Goal: Task Accomplishment & Management: Complete application form

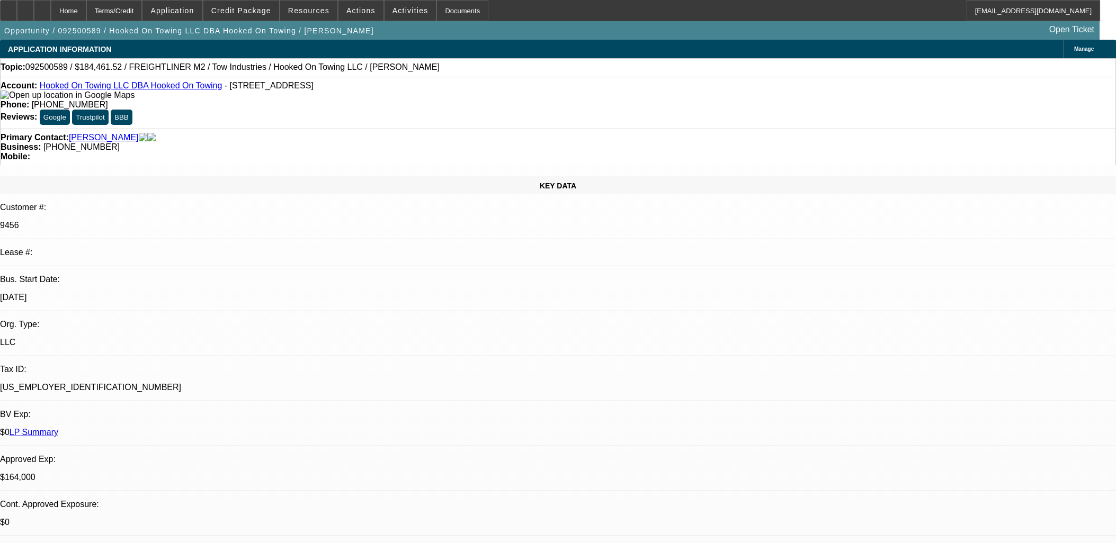
select select "0"
select select "2"
select select "0.1"
select select "4"
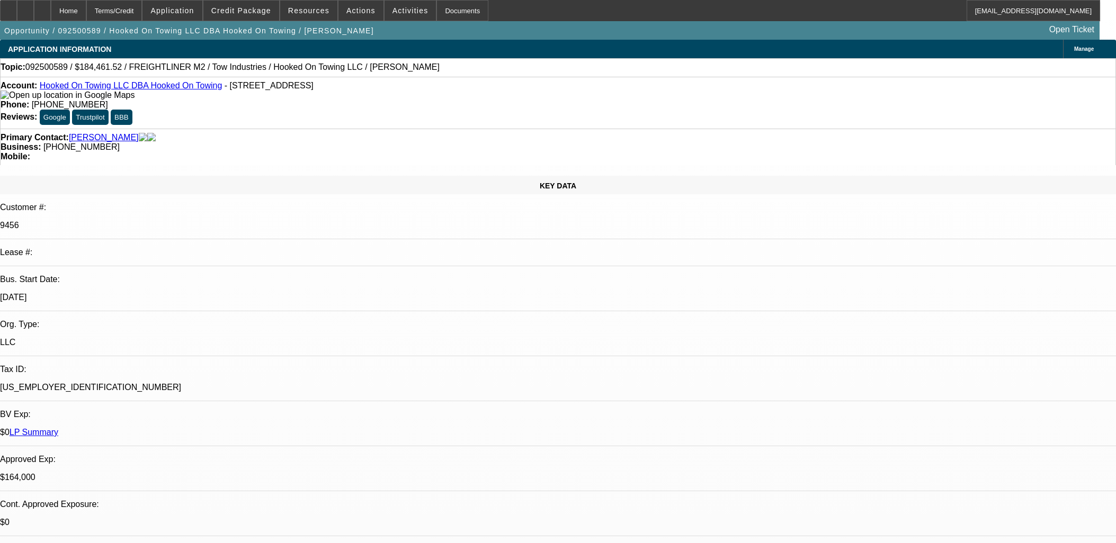
select select "0"
select select "3"
select select "0.1"
select select "4"
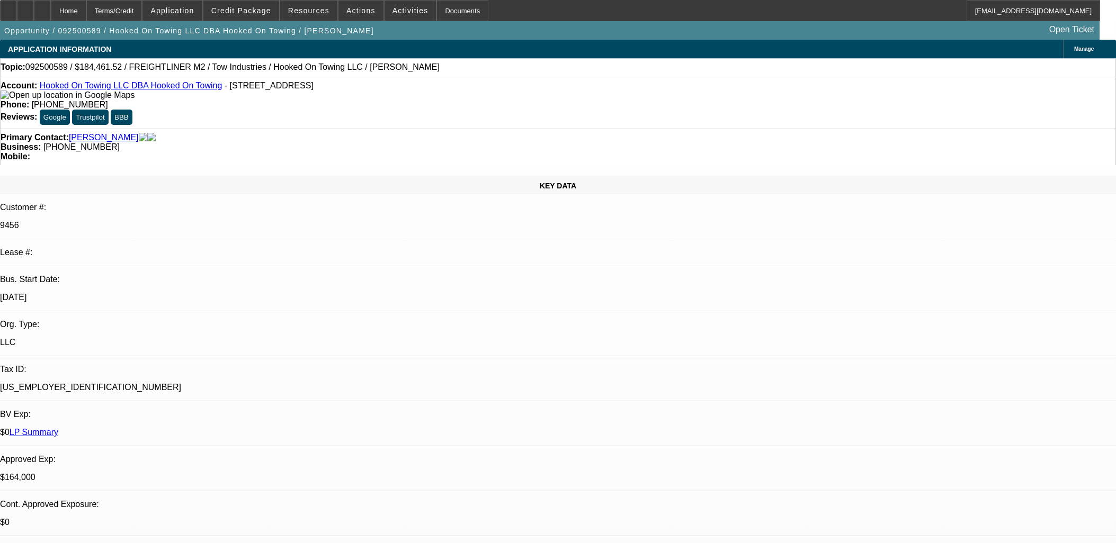
select select "0"
select select "2"
select select "0.1"
select select "4"
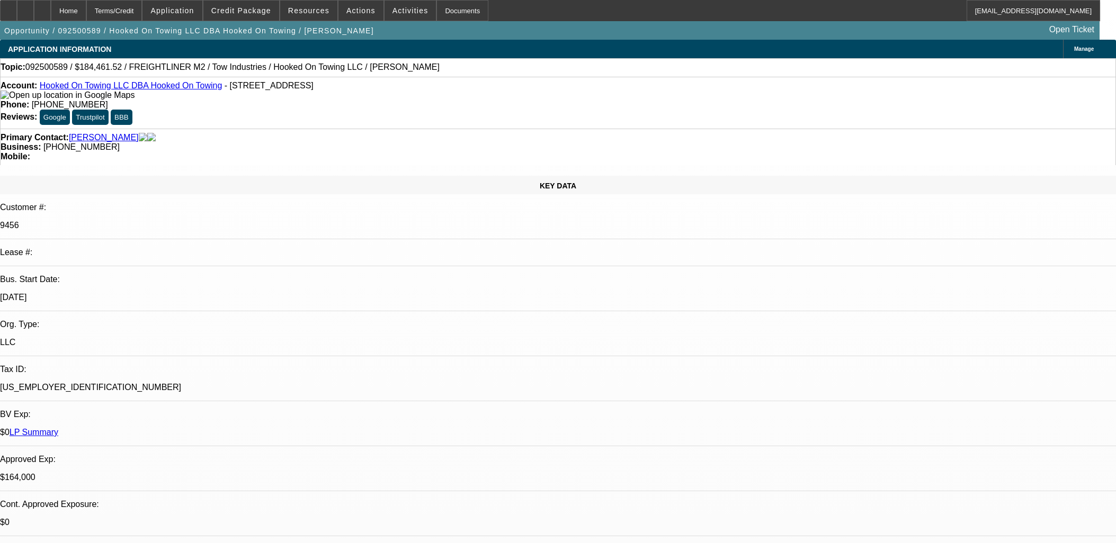
select select "0"
select select "0.1"
select select "4"
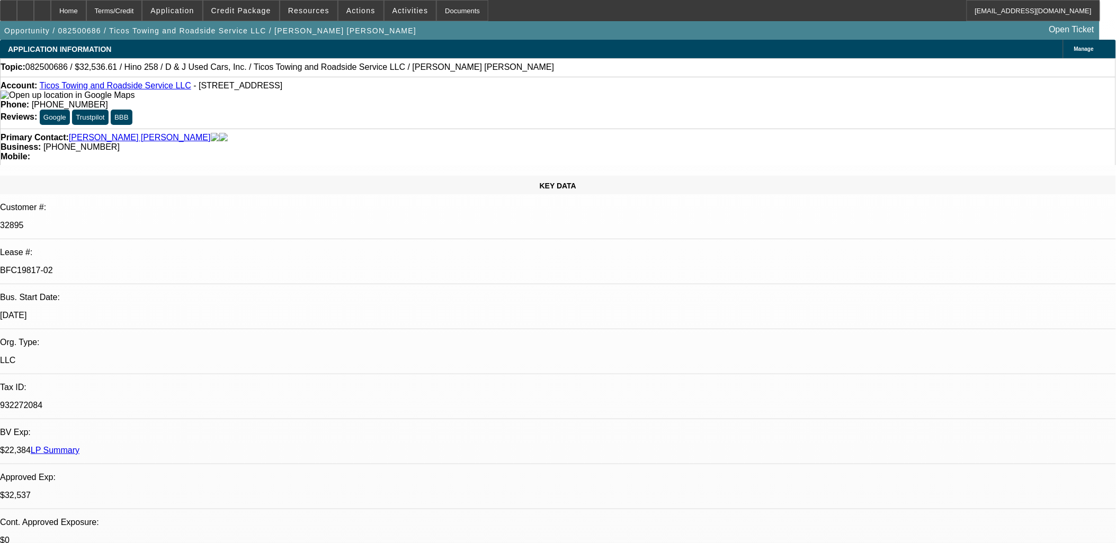
select select "0.15"
select select "2"
select select "0.1"
select select "2"
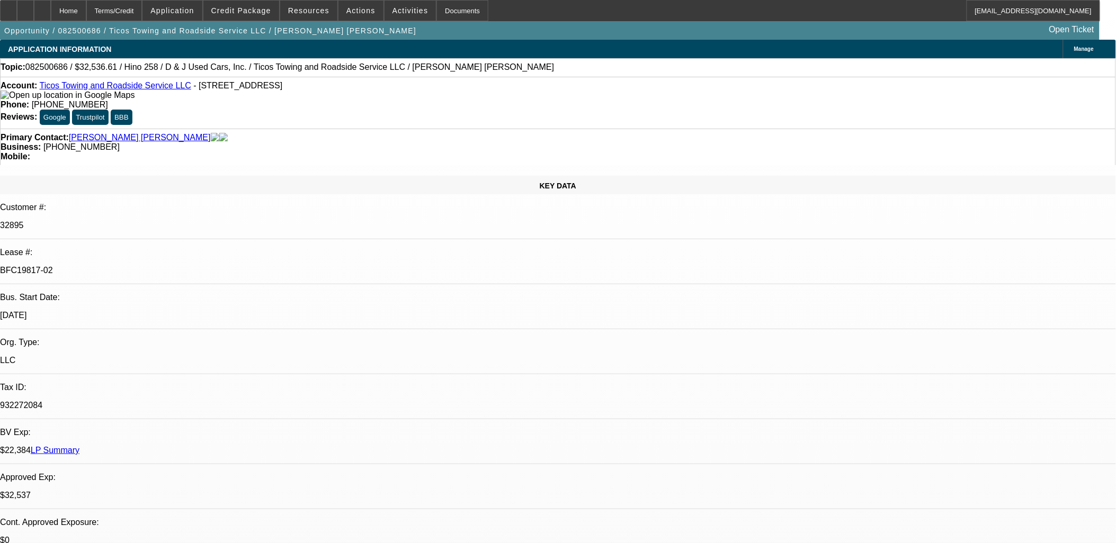
select select "0.1"
select select "0"
select select "2"
select select "0.1"
select select "0"
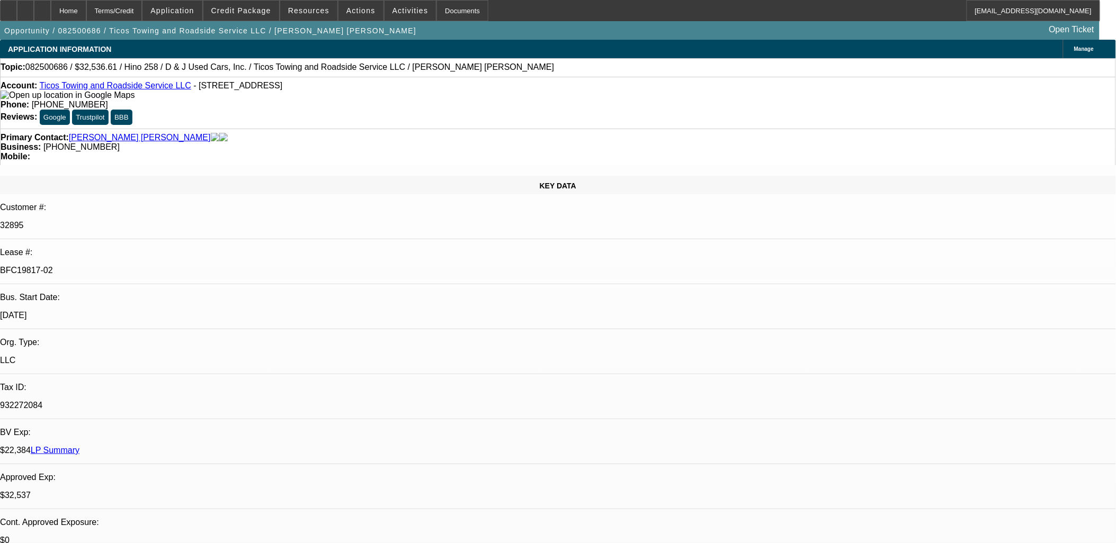
select select "2"
select select "0.1"
select select "1"
select select "2"
select select "4"
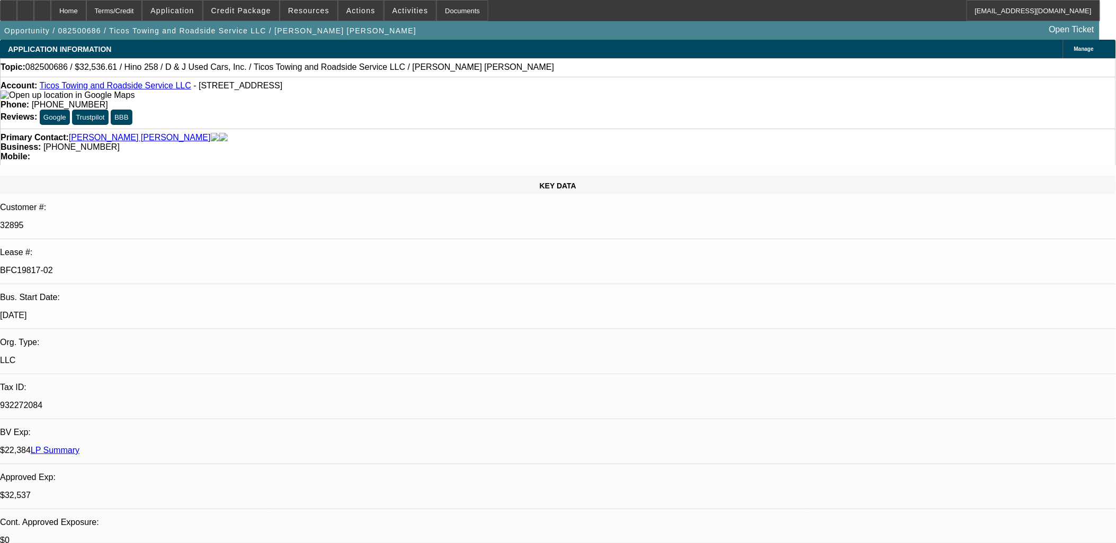
select select "1"
select select "2"
select select "4"
select select "1"
select select "2"
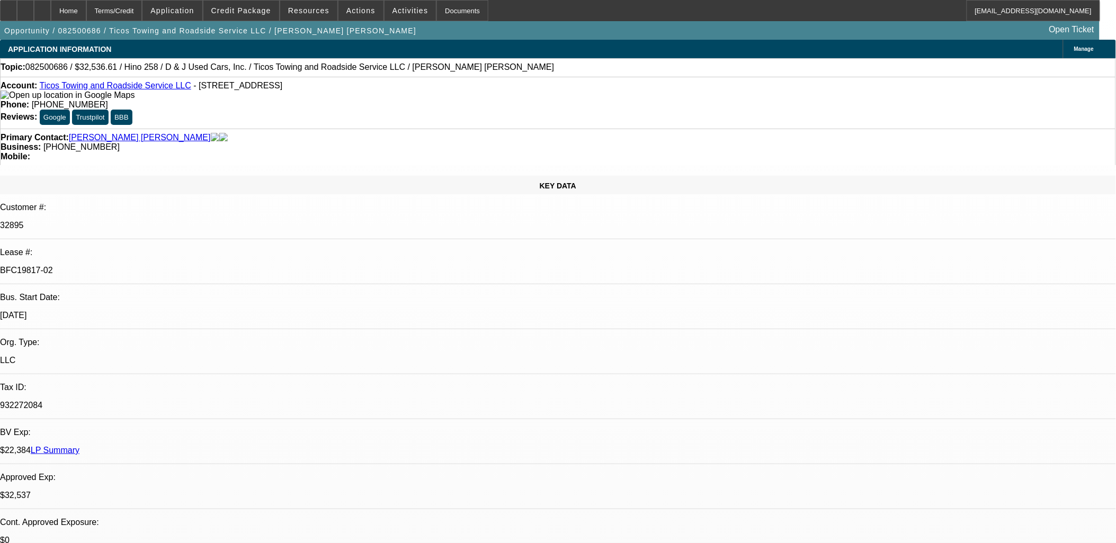
select select "4"
select select "1"
select select "2"
select select "4"
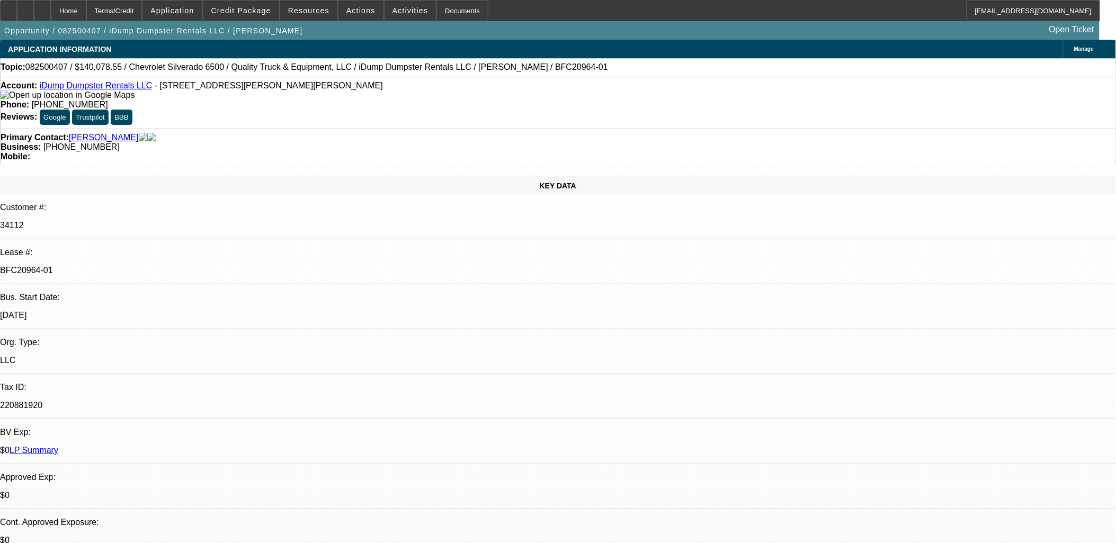
select select "0"
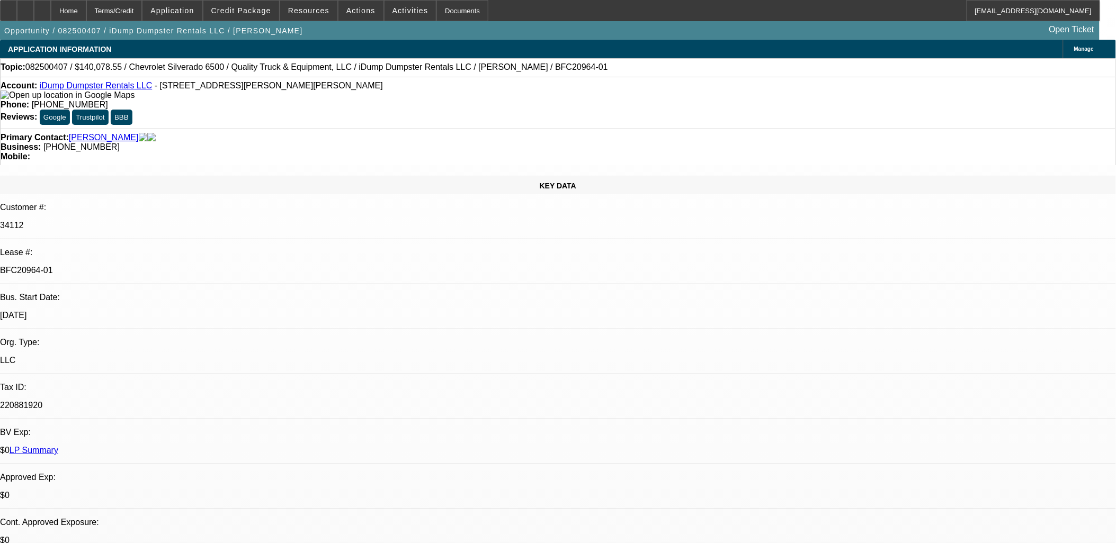
select select "0"
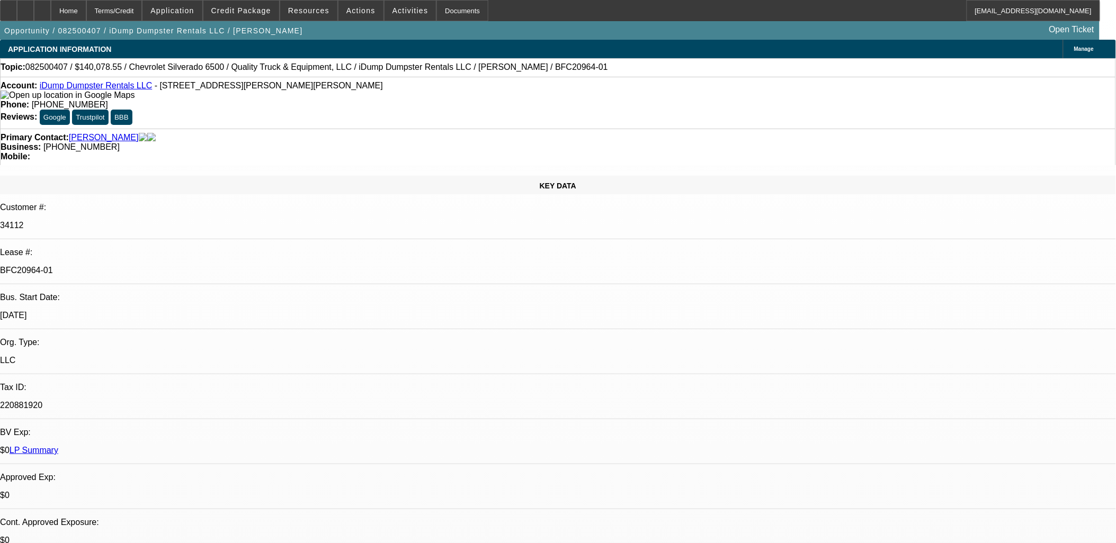
select select "0"
select select "1"
select select "6"
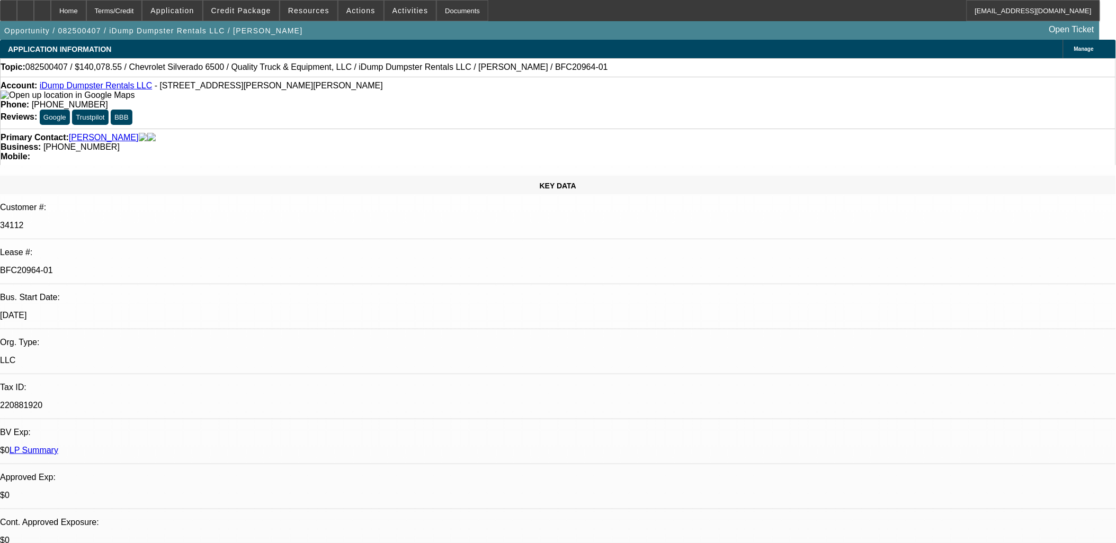
select select "1"
select select "6"
select select "1"
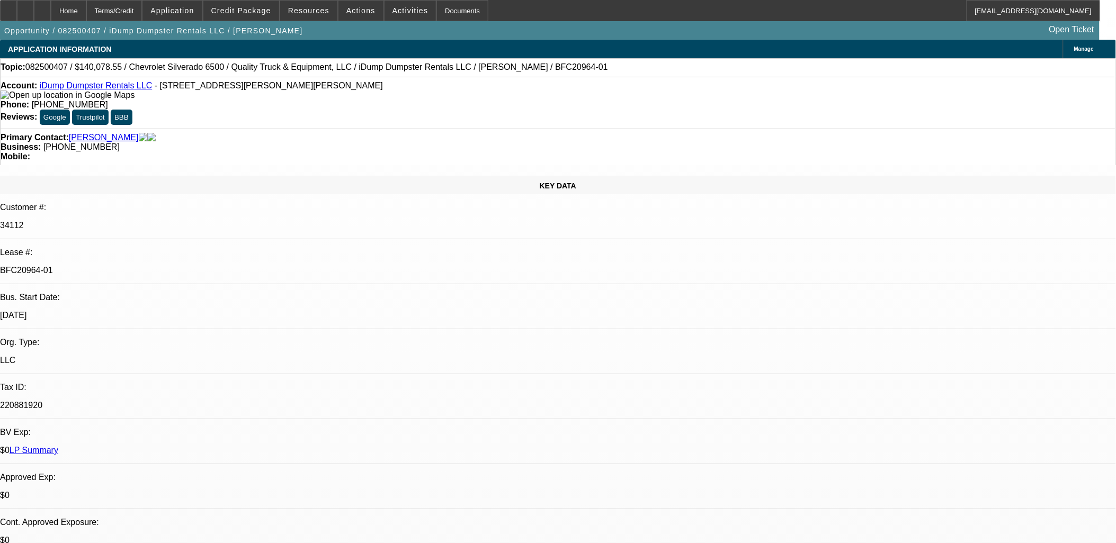
select select "6"
select select "1"
select select "6"
click at [347, 6] on span "Actions" at bounding box center [360, 10] width 29 height 8
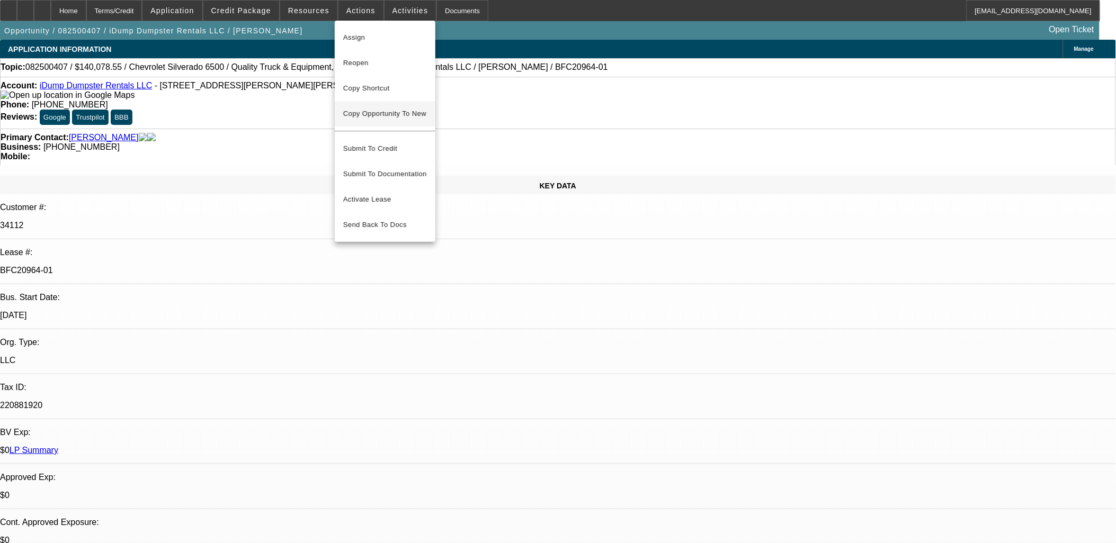
click at [399, 113] on span "Copy Opportunity To New" at bounding box center [384, 114] width 83 height 8
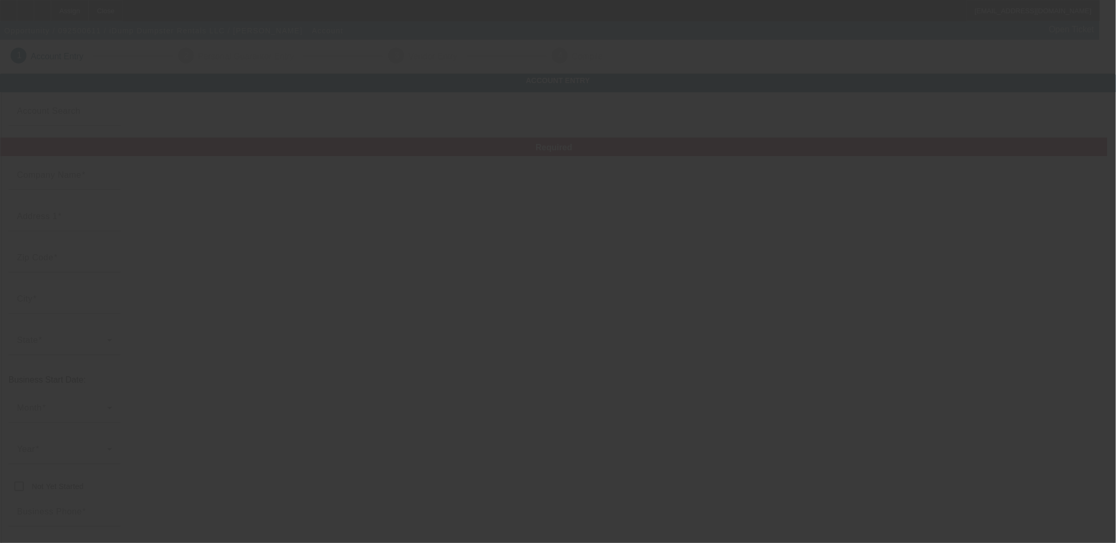
type input "iDump Dumpster Rentals LLC"
type input "267 S Davis Rd"
type input "30241"
type input "Lagrange"
type input "(706) 333-8562"
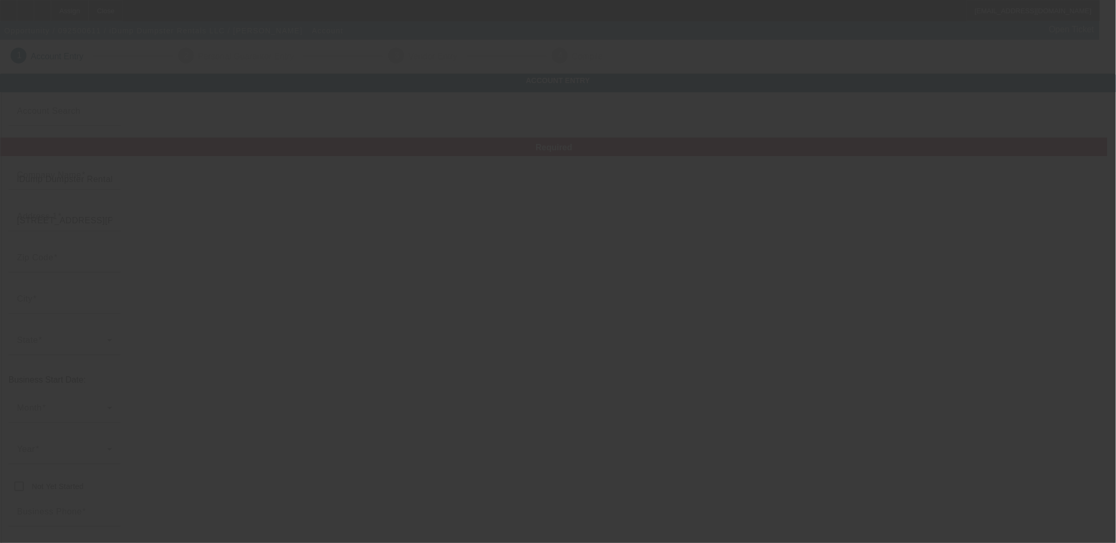
type input "idumptrailerservices@gmail.com"
type input "Troup"
type input "220881920"
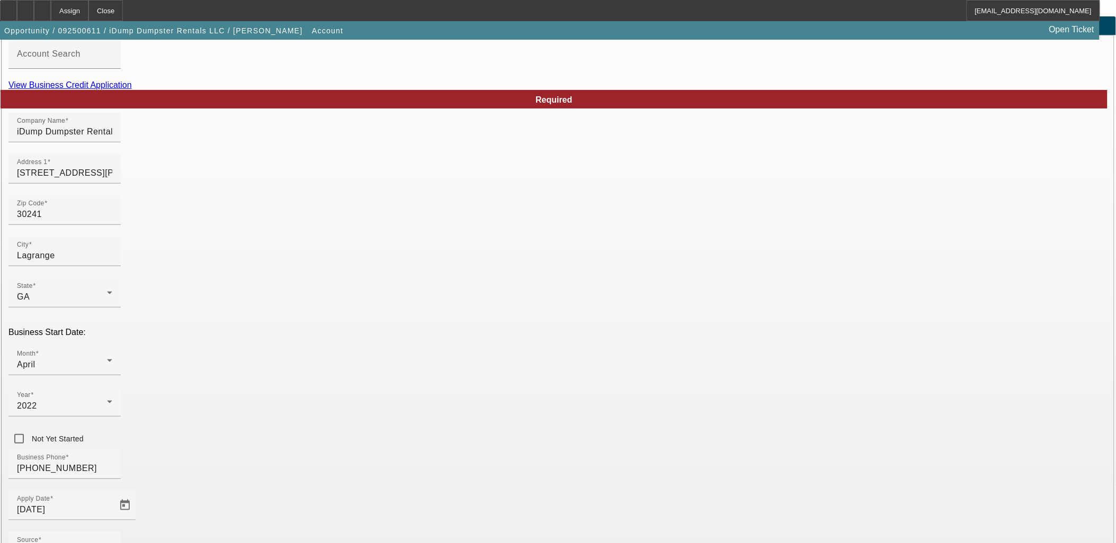
scroll to position [131, 0]
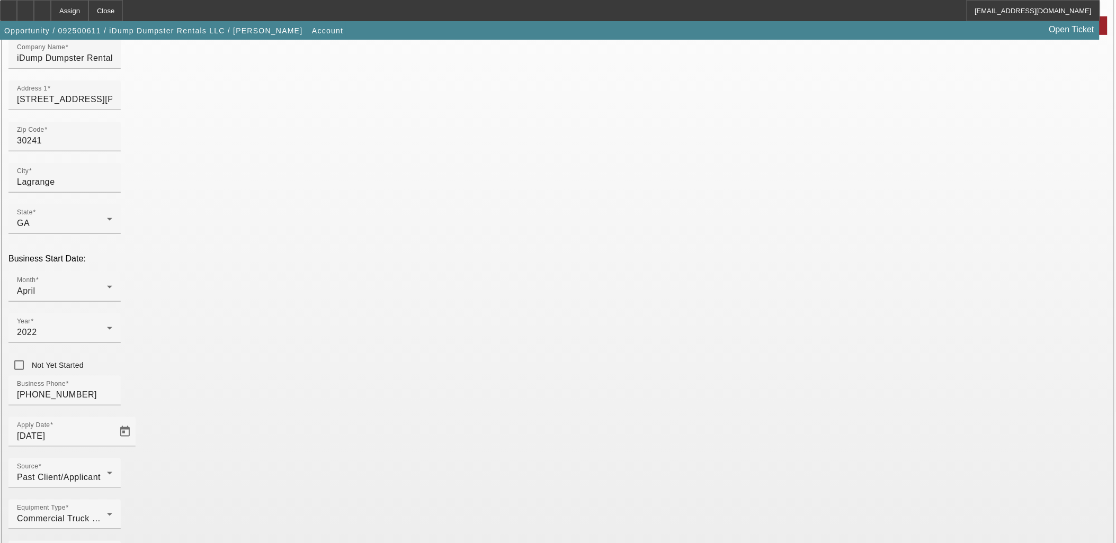
drag, startPoint x: 752, startPoint y: 511, endPoint x: 758, endPoint y: 520, distance: 10.7
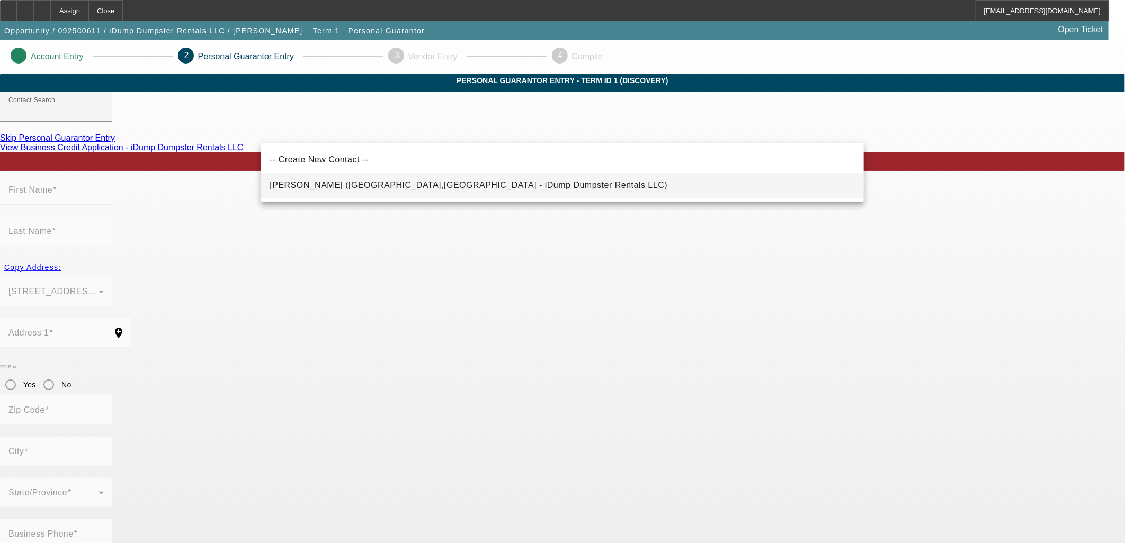
click at [524, 185] on mat-option "Aaron, Timothy (Pine Mountain,GA - iDump Dumpster Rentals LLC)" at bounding box center [562, 185] width 603 height 25
type input "Aaron, Timothy (Pine Mountain,GA - iDump Dumpster Rentals LLC)"
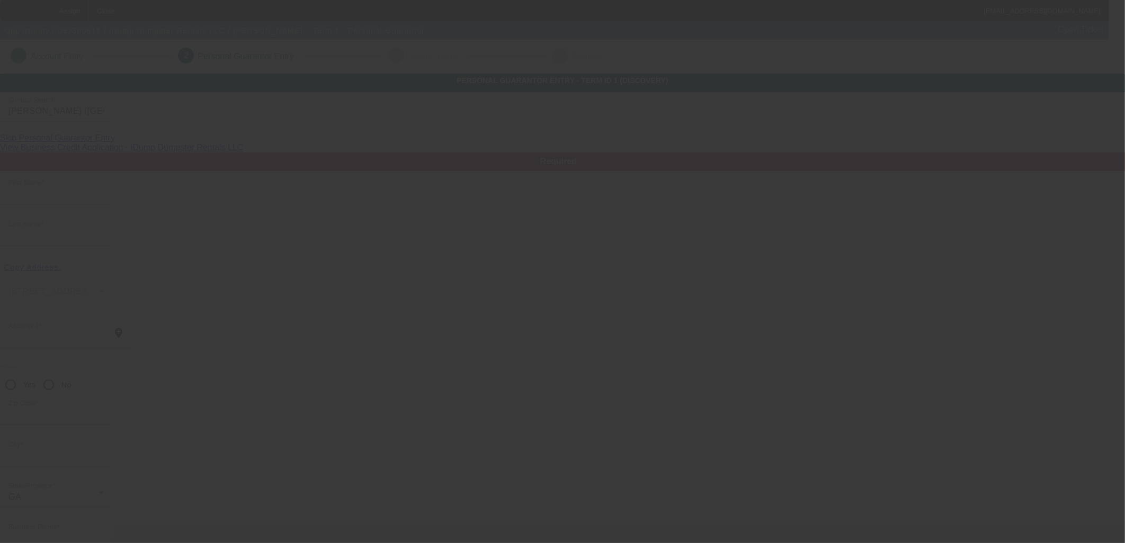
type input "Timothy"
type input "Aaron"
type input "678 Perry Mill Road"
radio input "true"
type input "31822"
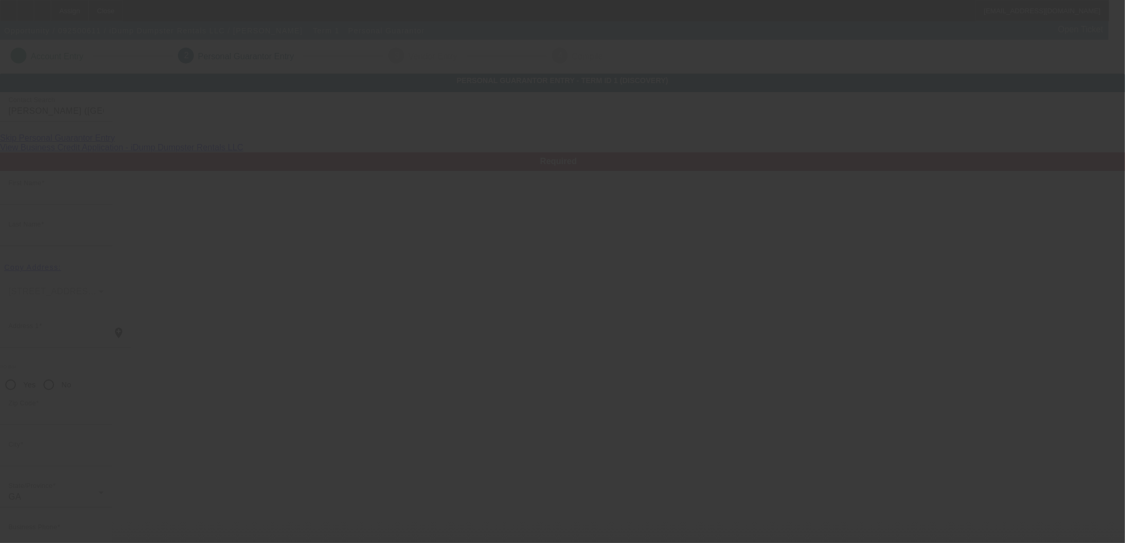
type input "Pine Mountain"
type input "(706) 333-8562"
type input "100"
type input "260-67-3651"
type input "idumptrailerservices@gmail.com"
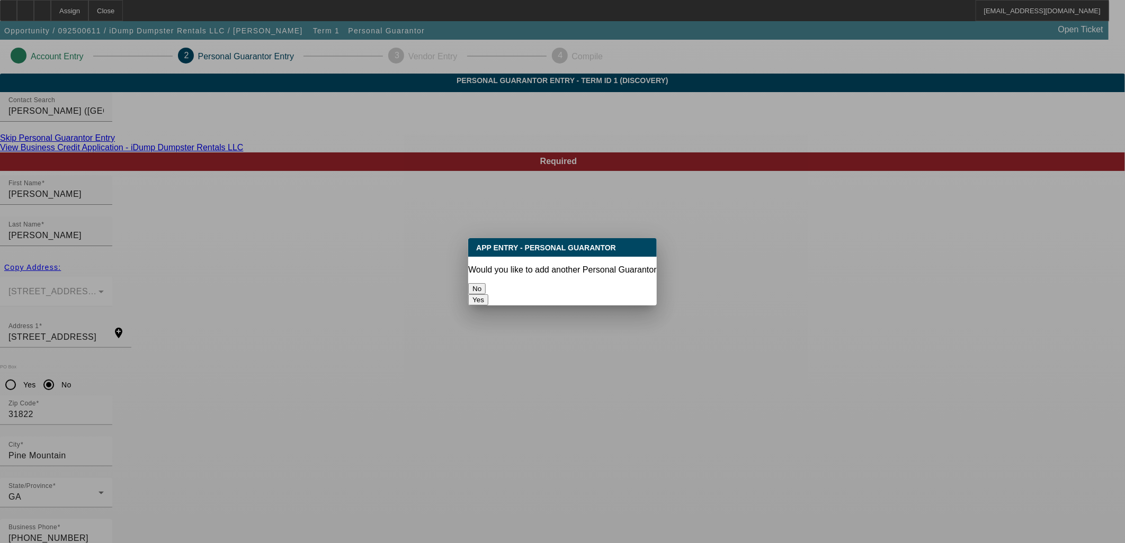
click at [486, 283] on button "No" at bounding box center [476, 288] width 17 height 11
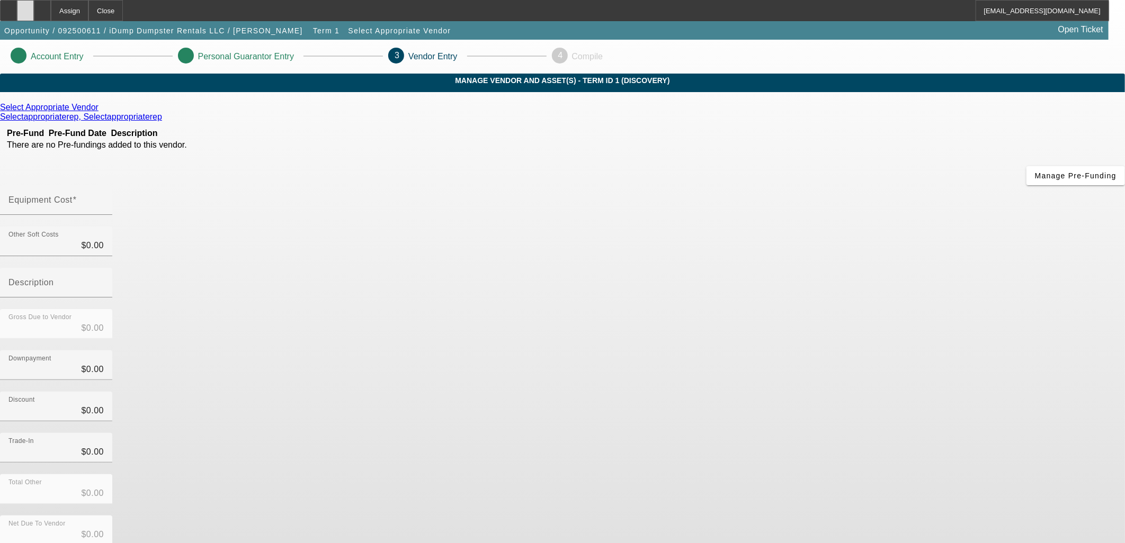
click at [34, 8] on div at bounding box center [25, 10] width 17 height 21
drag, startPoint x: 802, startPoint y: 277, endPoint x: 648, endPoint y: 199, distance: 173.1
click at [802, 351] on div "Downpayment $0.00" at bounding box center [562, 371] width 1125 height 41
click at [104, 198] on input "Equipment Cost" at bounding box center [55, 204] width 95 height 13
type input "6"
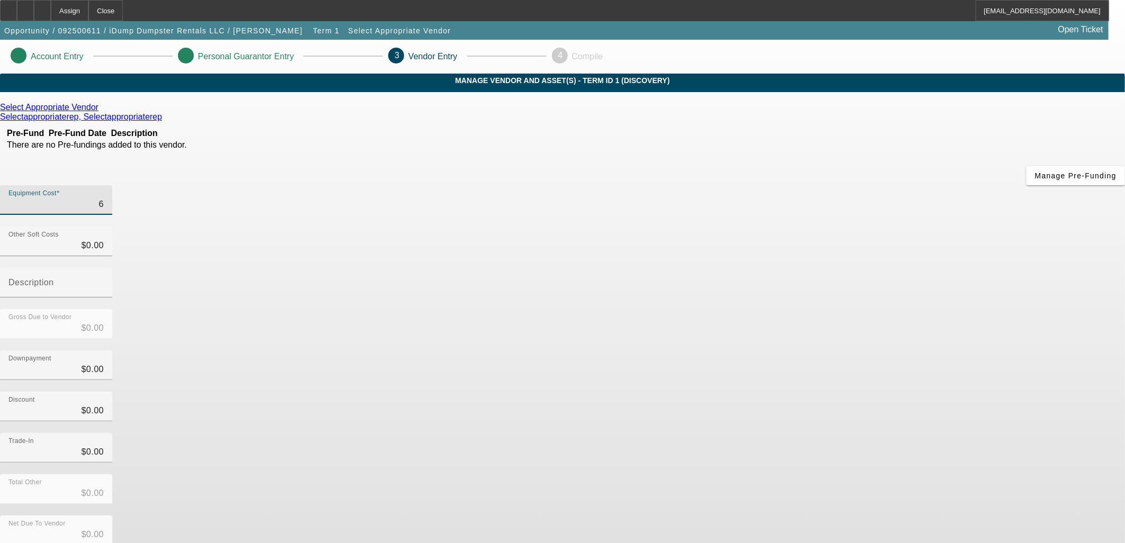
type input "$6.00"
type input "60"
type input "$60.00"
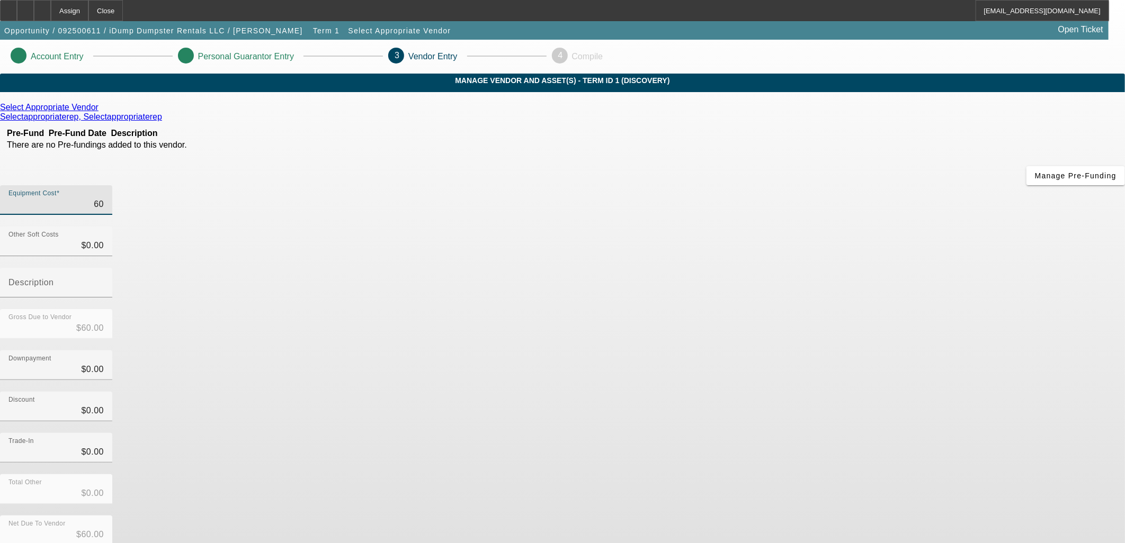
type input "603"
type input "$603.00"
type input "6038"
type input "$6,038.00"
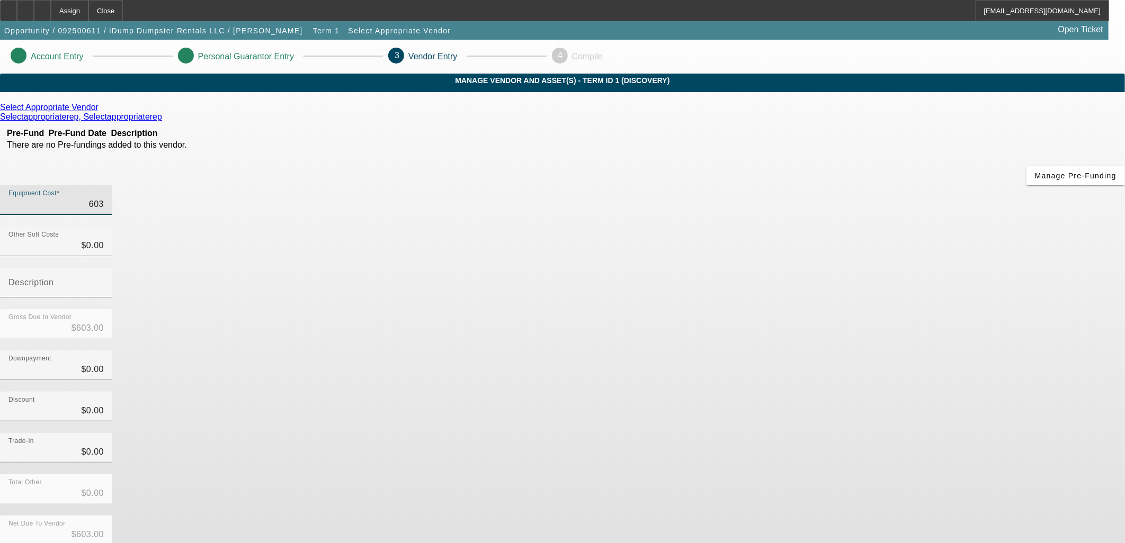
type input "$6,038.00"
type input "60386"
type input "$60,386.00"
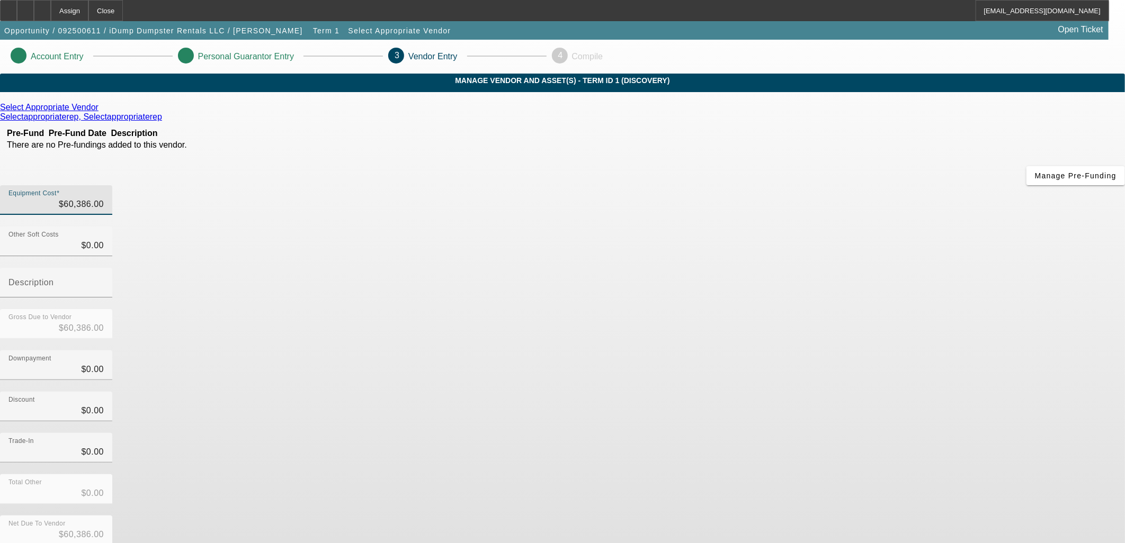
click at [800, 433] on div "Trade-In $0.00" at bounding box center [562, 453] width 1125 height 41
click at [347, 112] on div "Select Appropriate Vendor" at bounding box center [562, 108] width 1125 height 10
click at [101, 112] on icon at bounding box center [101, 107] width 0 height 9
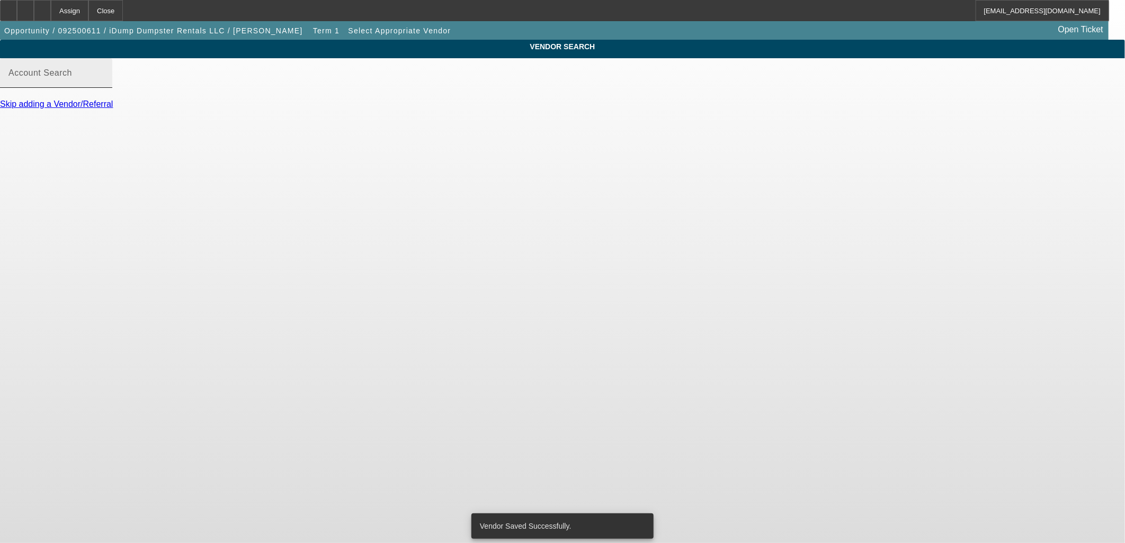
click at [104, 83] on input "Account Search" at bounding box center [55, 77] width 95 height 13
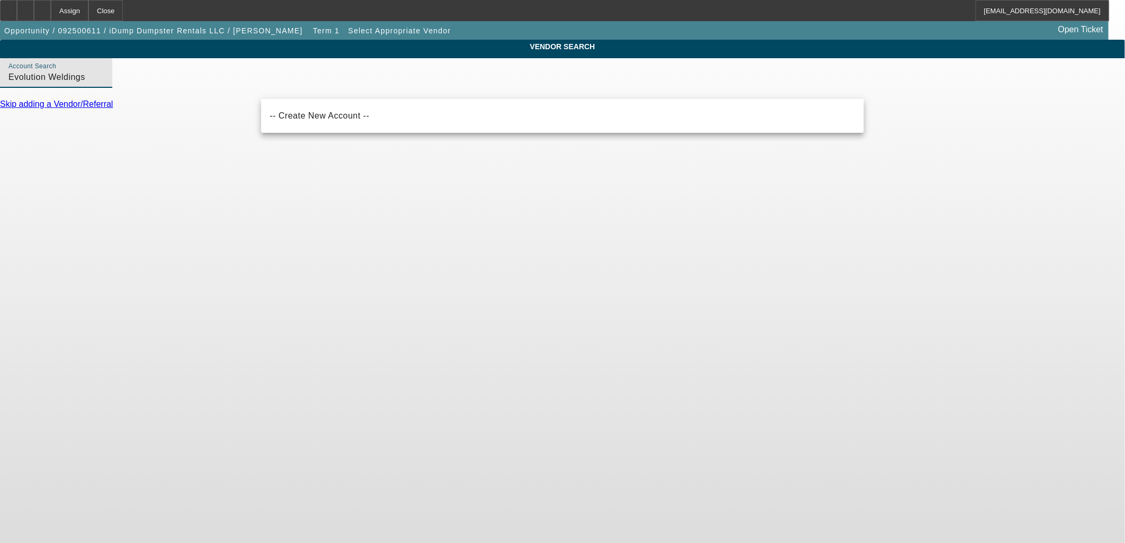
click at [335, 119] on span "-- Create New Account --" at bounding box center [319, 115] width 100 height 9
drag, startPoint x: 365, startPoint y: 87, endPoint x: 150, endPoint y: 93, distance: 215.6
click at [150, 93] on div "VENDOR SEARCH Account Search -- Create New Account -- Skip adding a Vendor/Refe…" at bounding box center [562, 79] width 1125 height 79
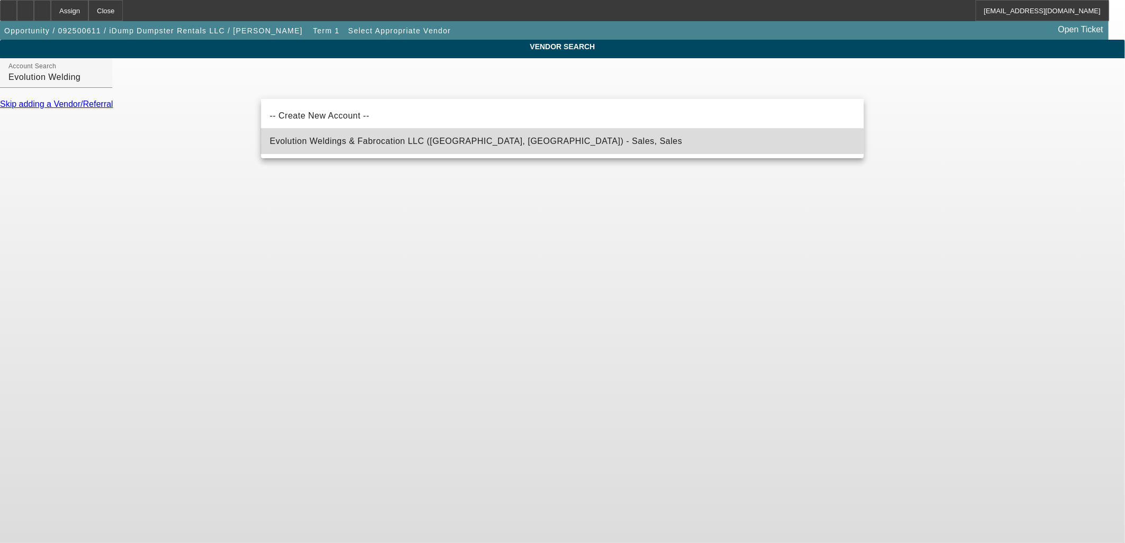
click at [313, 141] on span "Evolution Weldings & Fabrocation LLC (Opa Locka, FL) - Sales, Sales" at bounding box center [475, 141] width 412 height 9
type input "Evolution Weldings & Fabrocation LLC (Opa Locka, FL) - Sales, Sales"
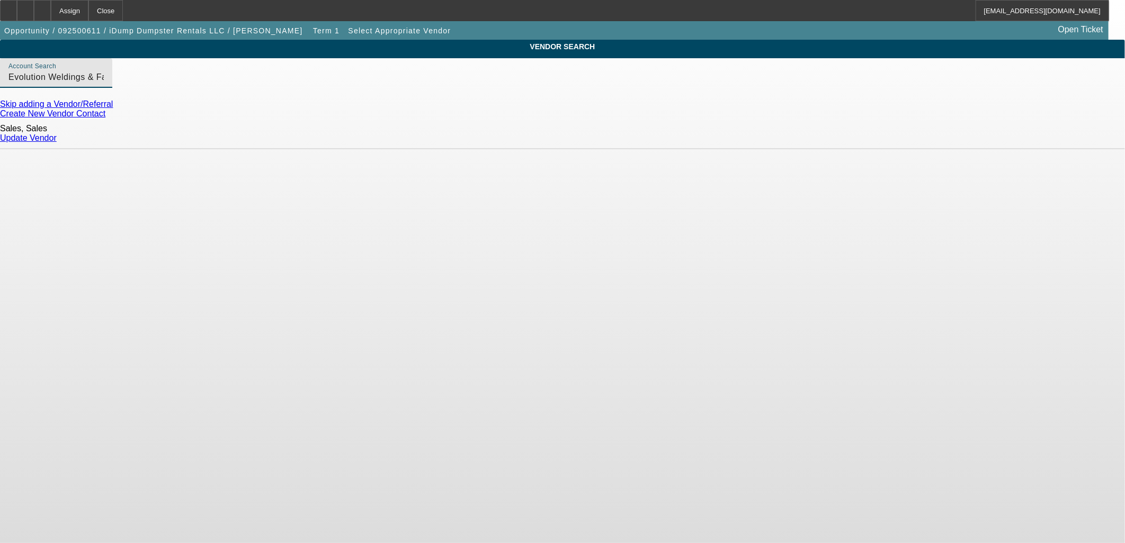
click at [57, 133] on link "Update Vendor" at bounding box center [28, 137] width 57 height 9
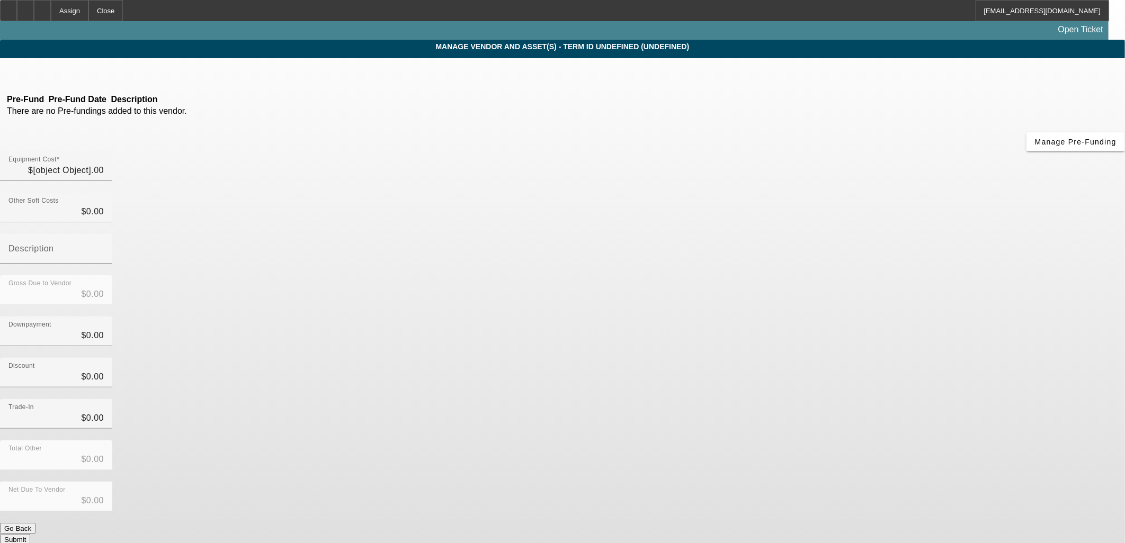
type input "$60,386.00"
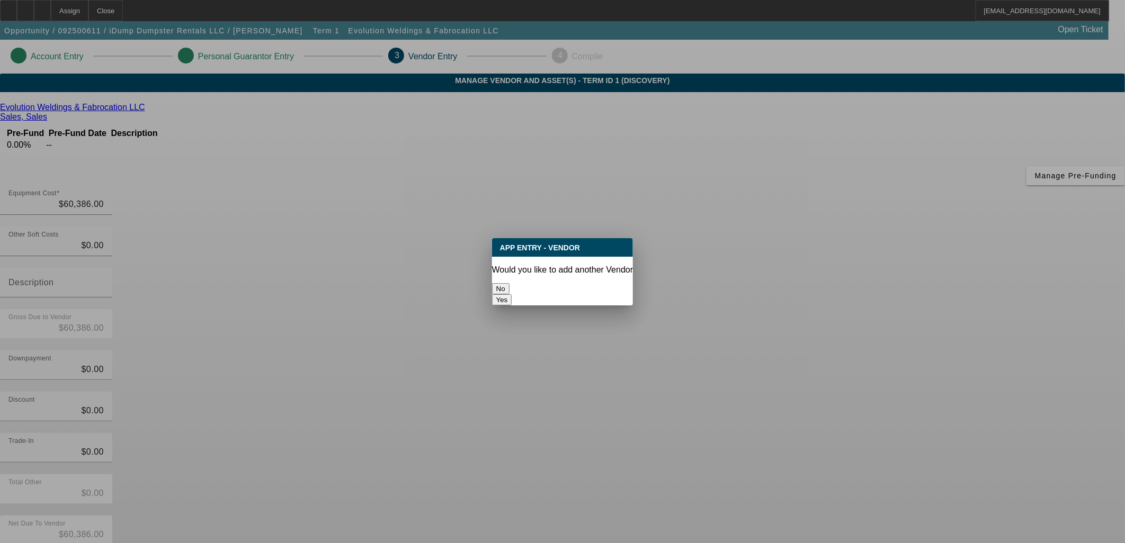
click at [509, 288] on button "No" at bounding box center [500, 288] width 17 height 11
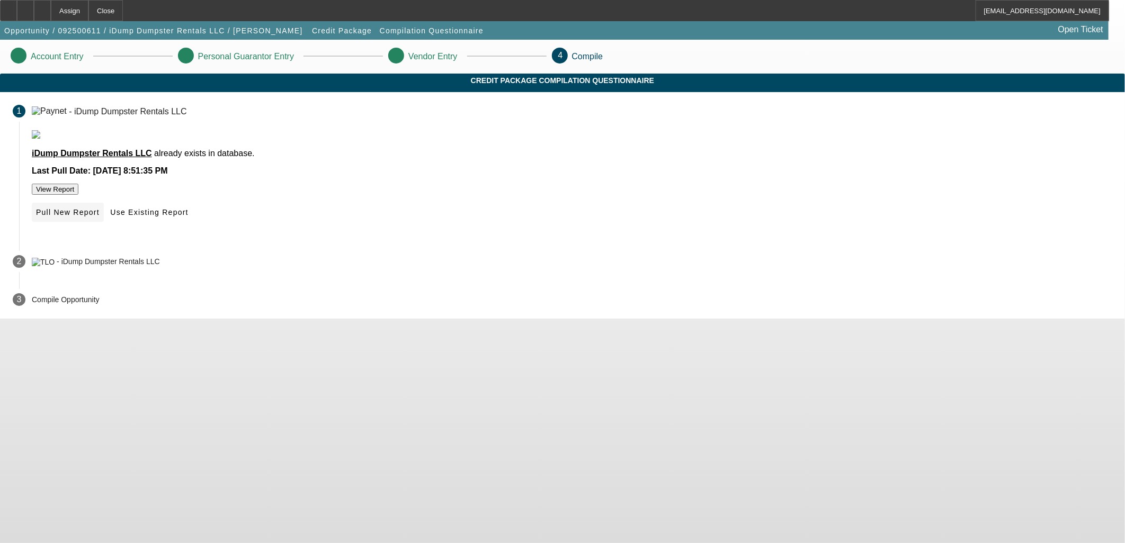
click at [100, 217] on span "Pull New Report" at bounding box center [68, 212] width 64 height 8
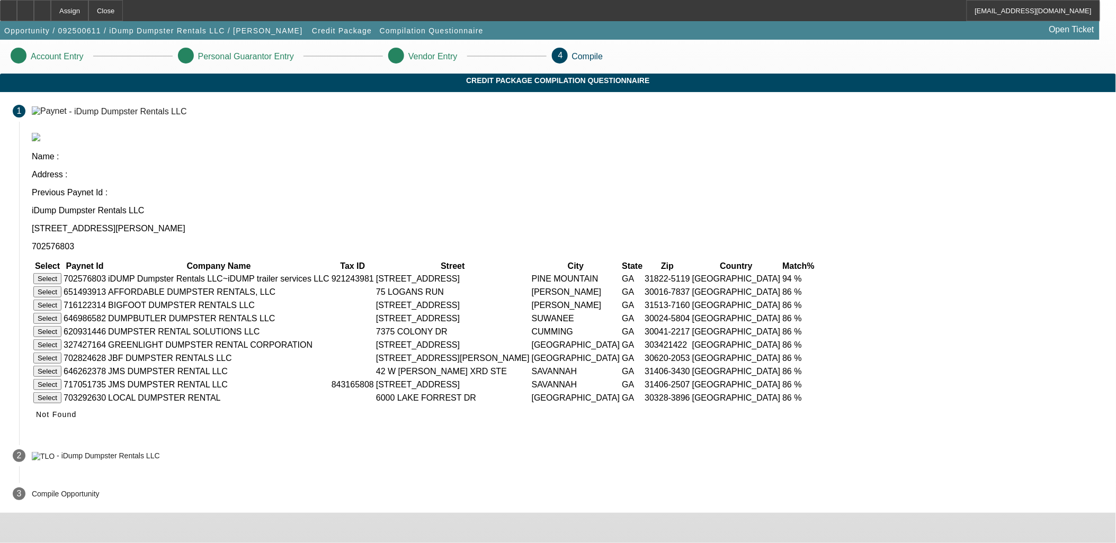
click at [61, 273] on button "Select" at bounding box center [47, 278] width 28 height 11
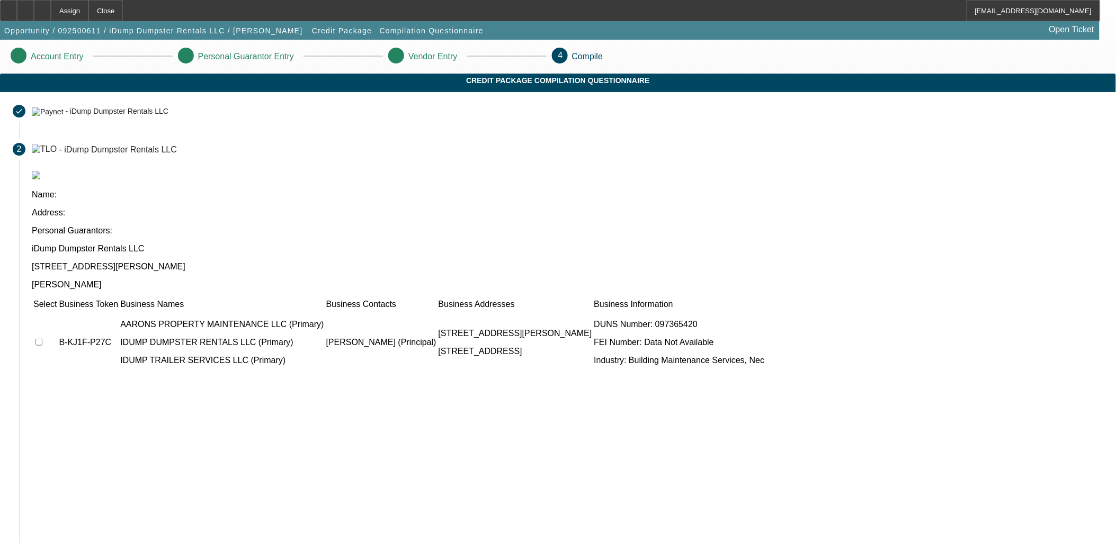
click at [42, 339] on input "checkbox" at bounding box center [38, 342] width 7 height 7
checkbox input "true"
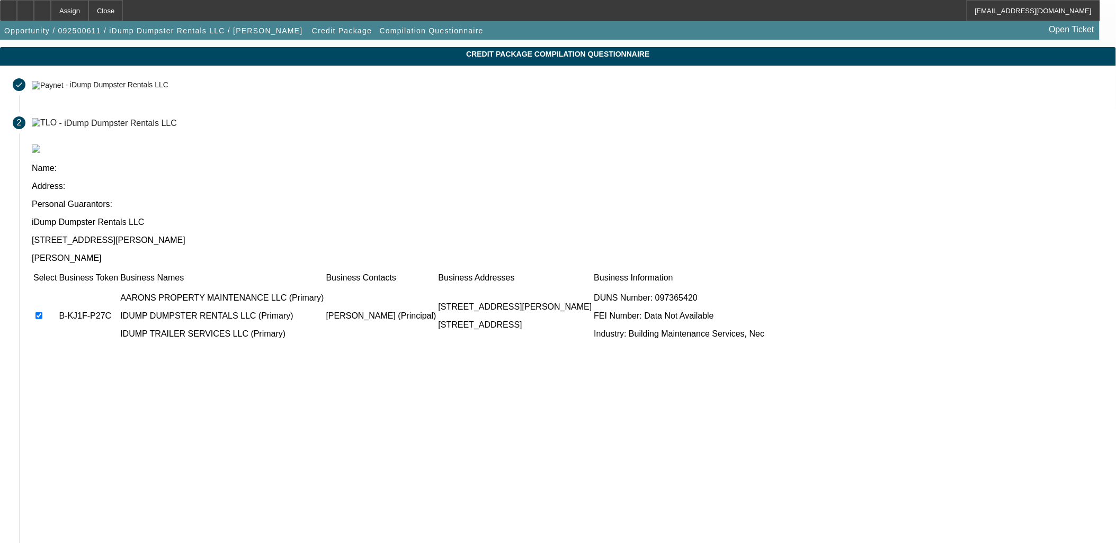
scroll to position [40, 0]
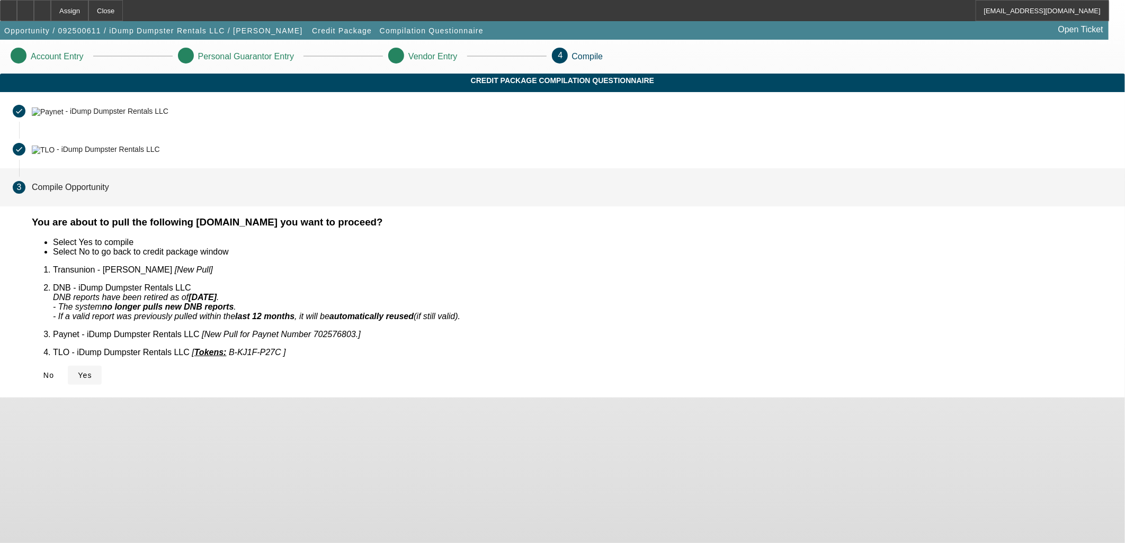
click at [92, 371] on span "Yes" at bounding box center [85, 375] width 14 height 8
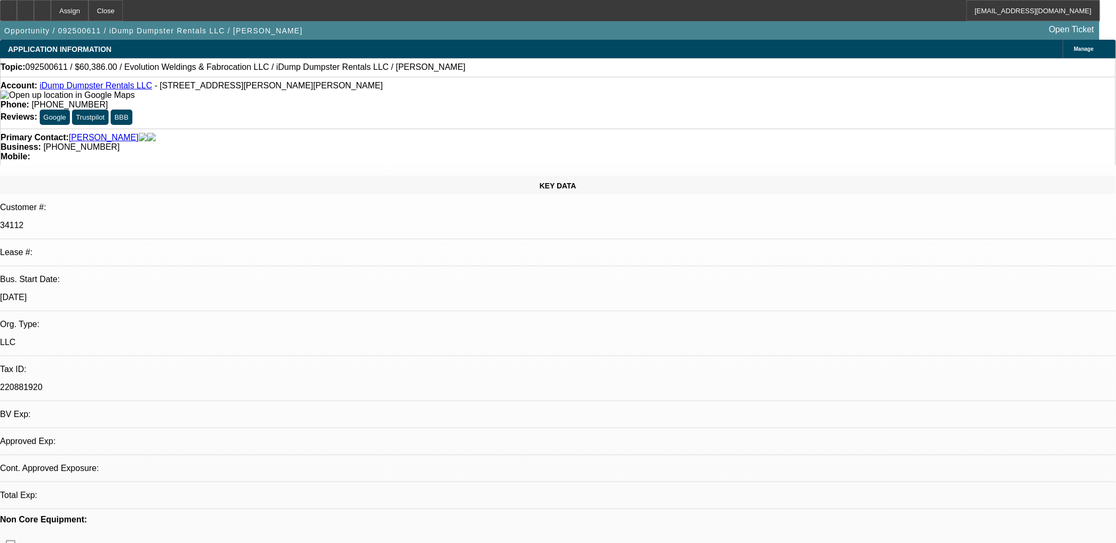
select select "0"
select select "2"
select select "0.1"
select select "4"
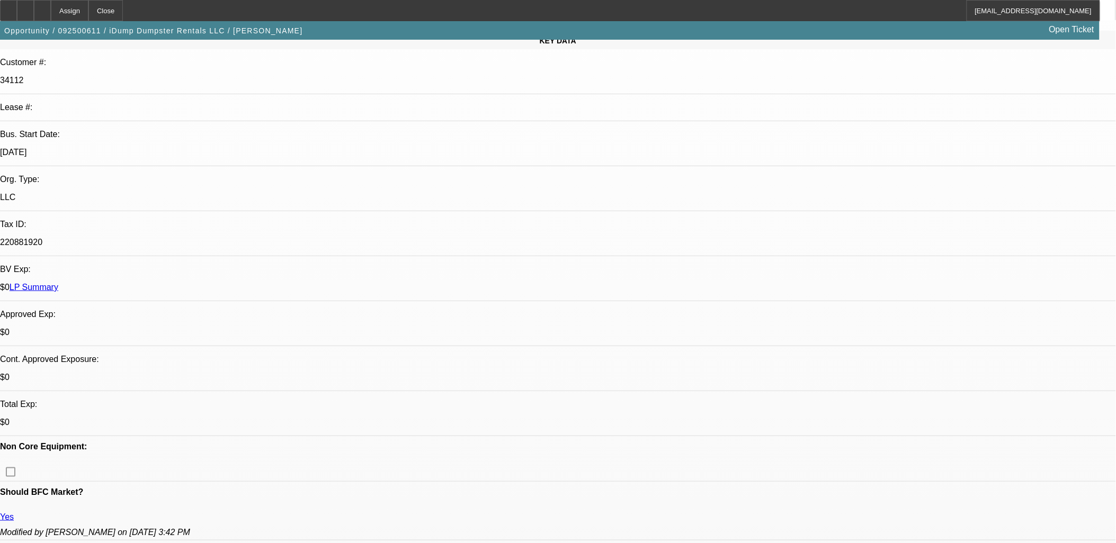
scroll to position [59, 0]
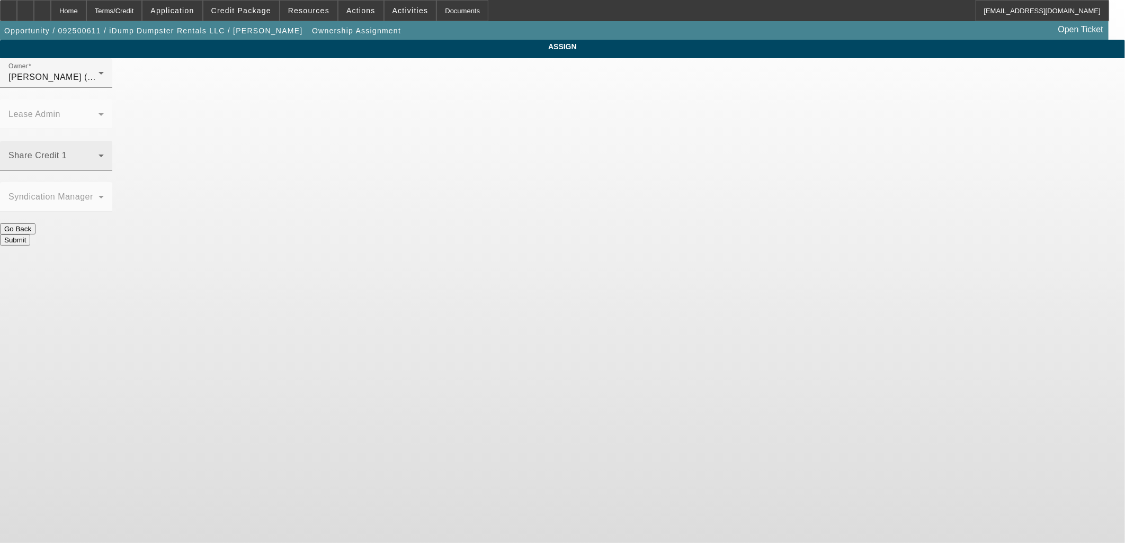
click at [98, 154] on span at bounding box center [53, 160] width 90 height 13
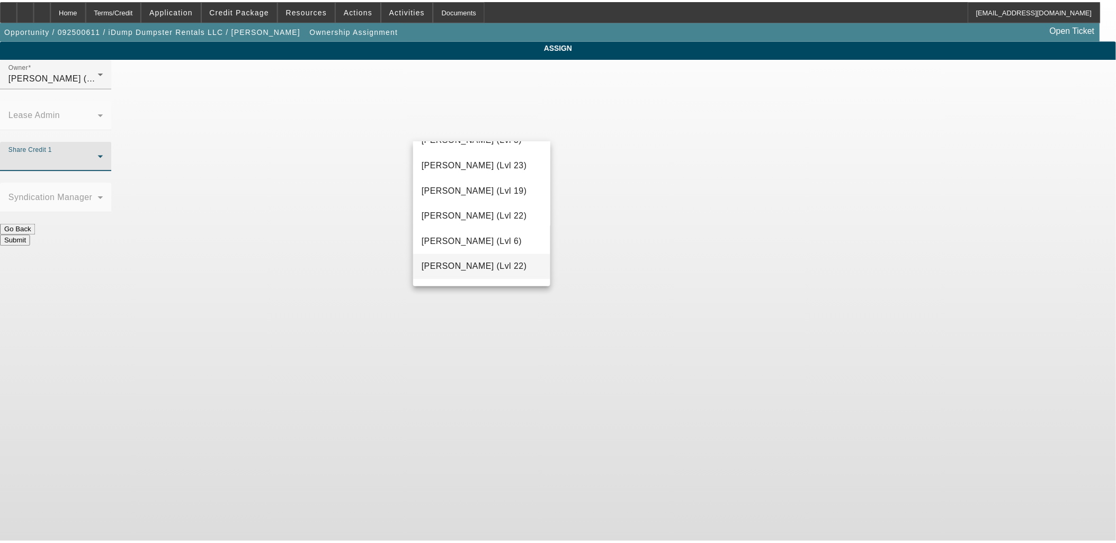
scroll to position [1067, 0]
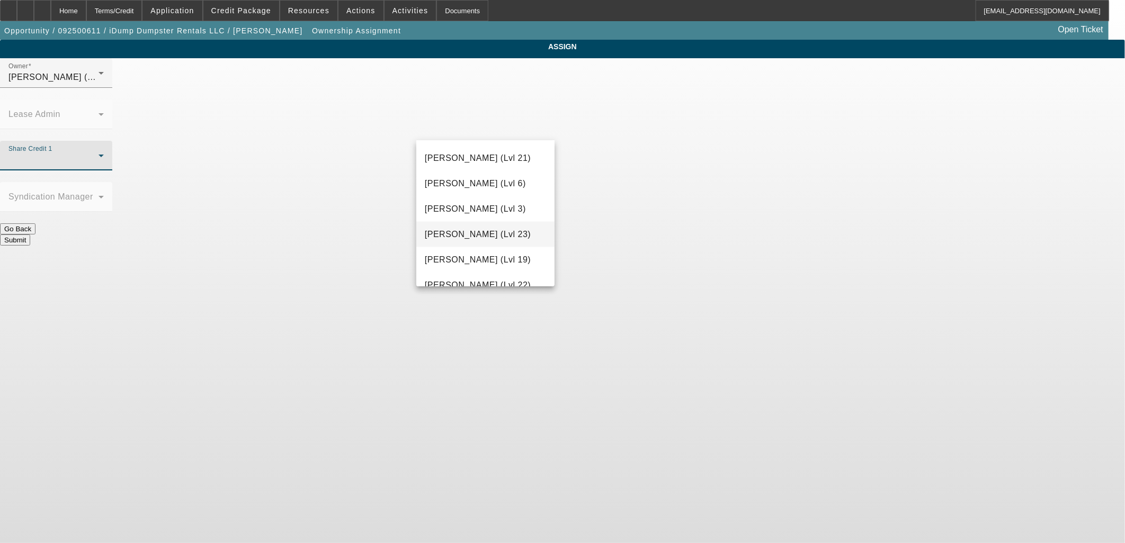
drag, startPoint x: 489, startPoint y: 227, endPoint x: 546, endPoint y: 230, distance: 56.8
click at [489, 228] on span "Rupp, Greg (Lvl 23)" at bounding box center [478, 234] width 106 height 13
drag, startPoint x: 671, startPoint y: 244, endPoint x: 650, endPoint y: 206, distance: 43.0
click at [672, 242] on body "Home Terms/Credit Application Credit Package Resources Actions Activities Docum…" at bounding box center [562, 271] width 1125 height 543
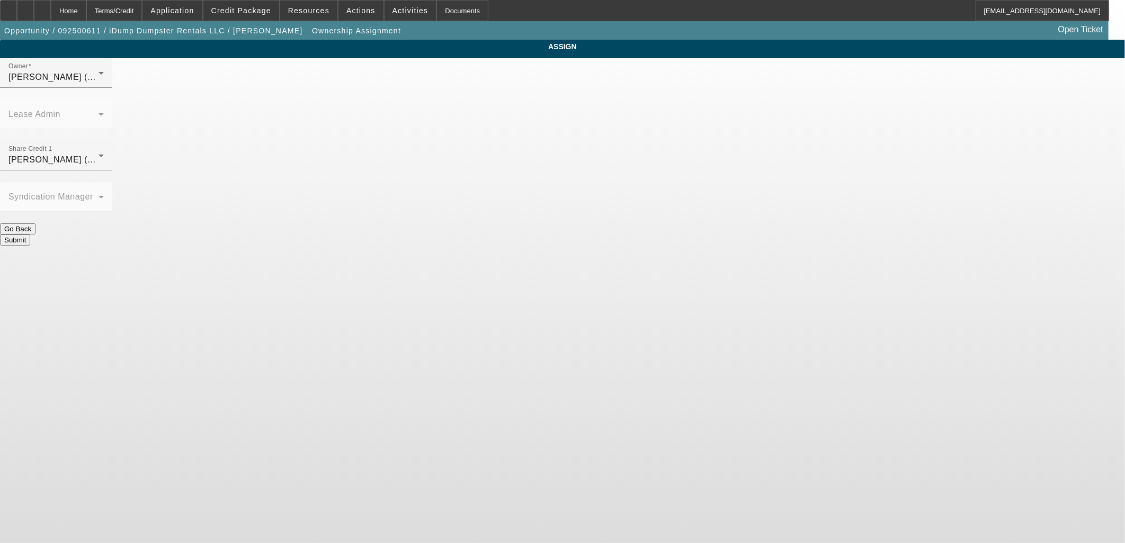
click at [30, 235] on button "Submit" at bounding box center [15, 240] width 30 height 11
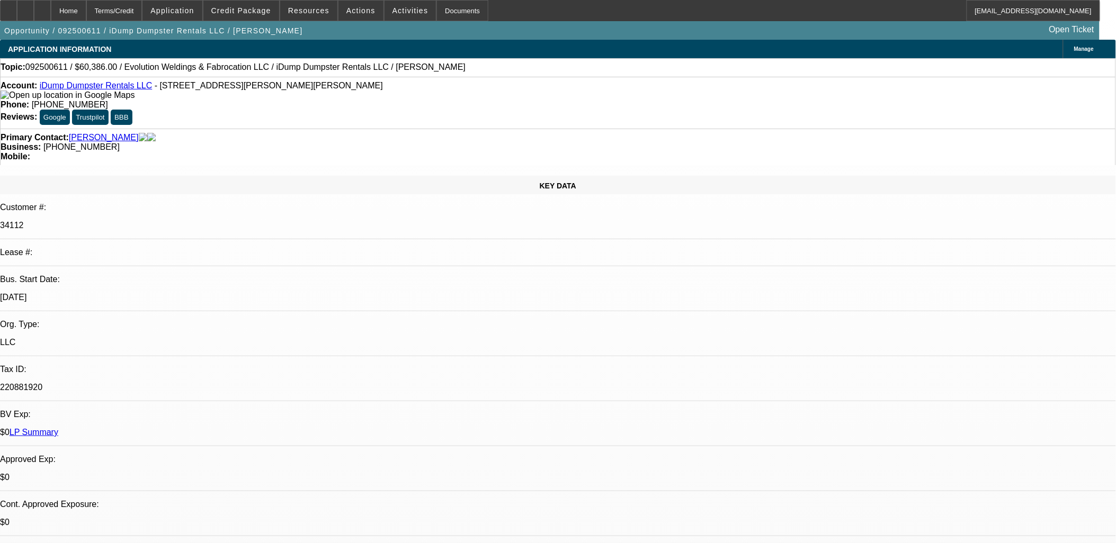
select select "0"
select select "2"
select select "0.1"
select select "4"
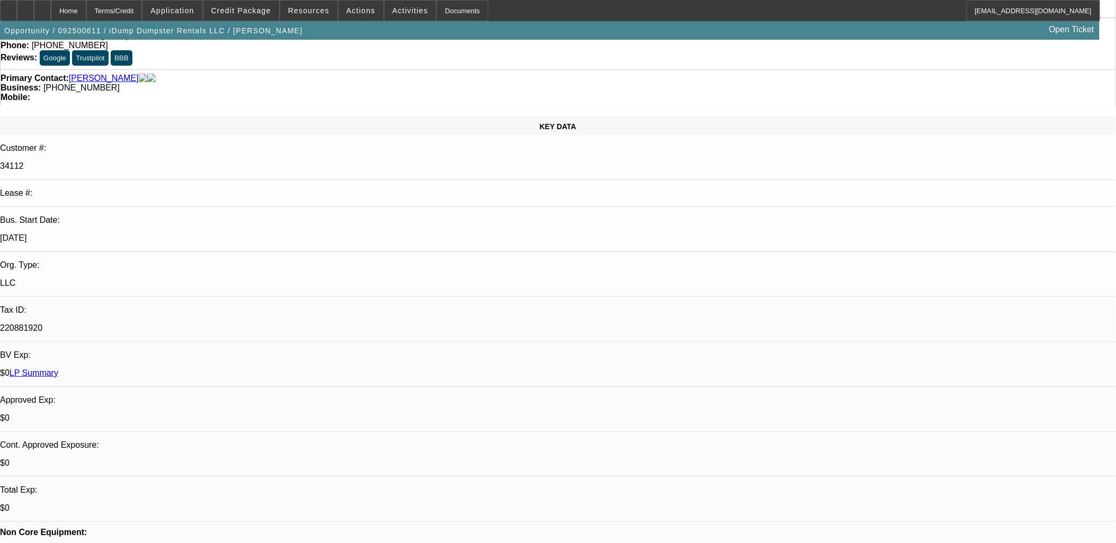
scroll to position [59, 0]
click at [394, 16] on span at bounding box center [410, 10] width 52 height 25
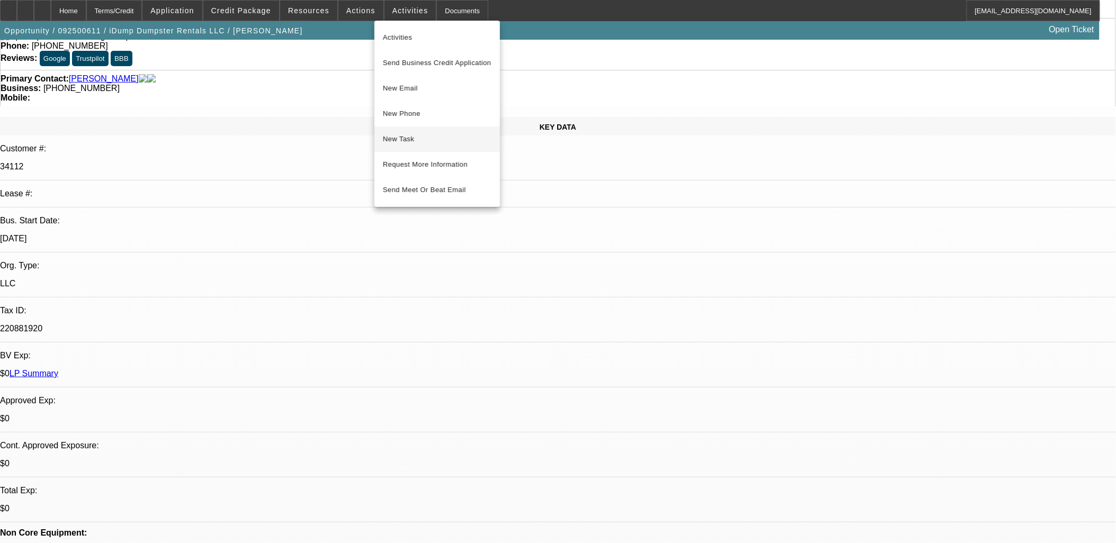
click at [409, 139] on span "New Task" at bounding box center [437, 139] width 109 height 13
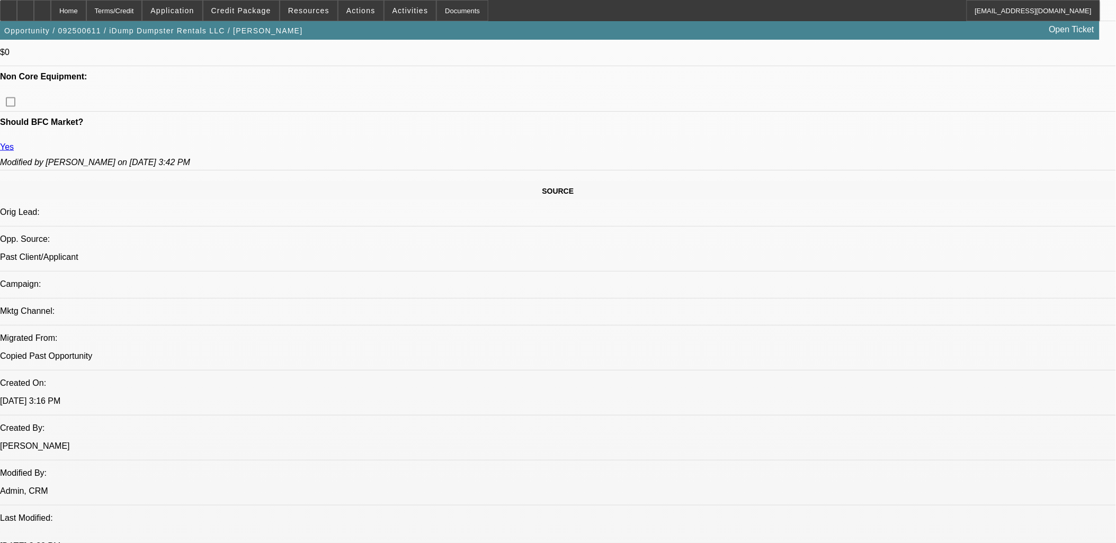
scroll to position [411, 0]
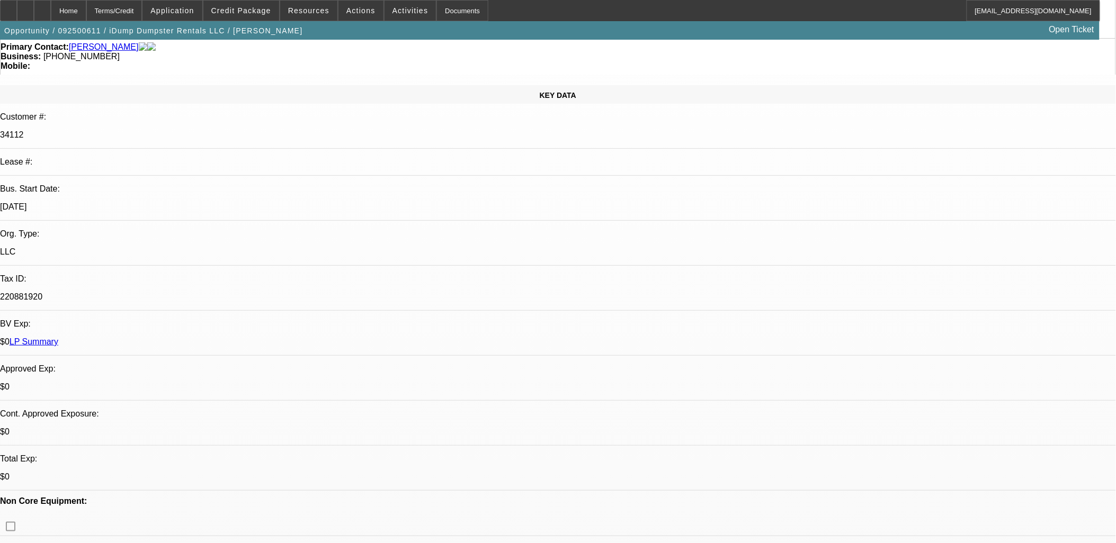
scroll to position [0, 0]
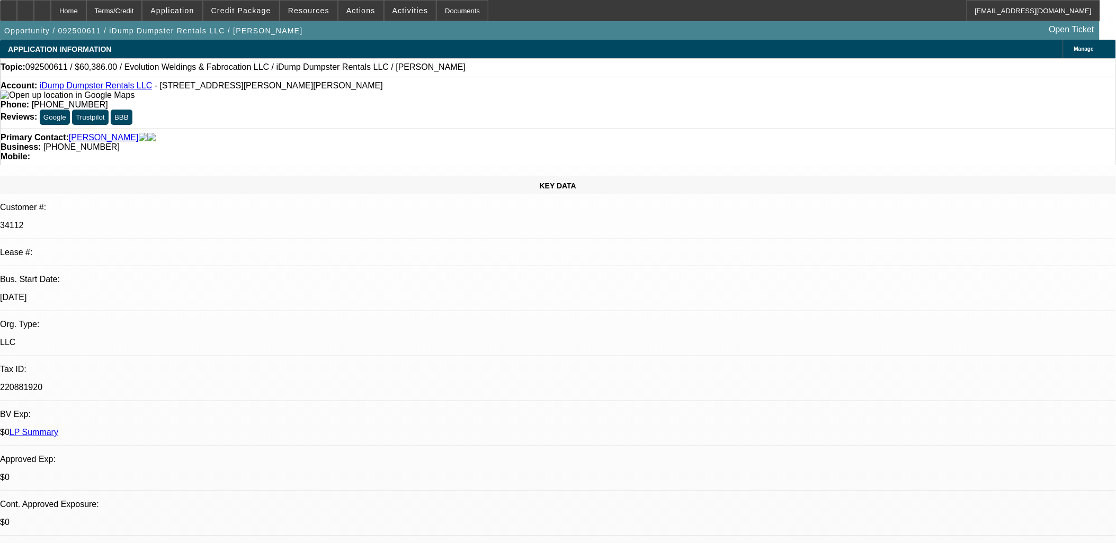
radio input "true"
paste textarea "Timothy Aaron runs and operates iDump Trailer Services the trade name off iDump…"
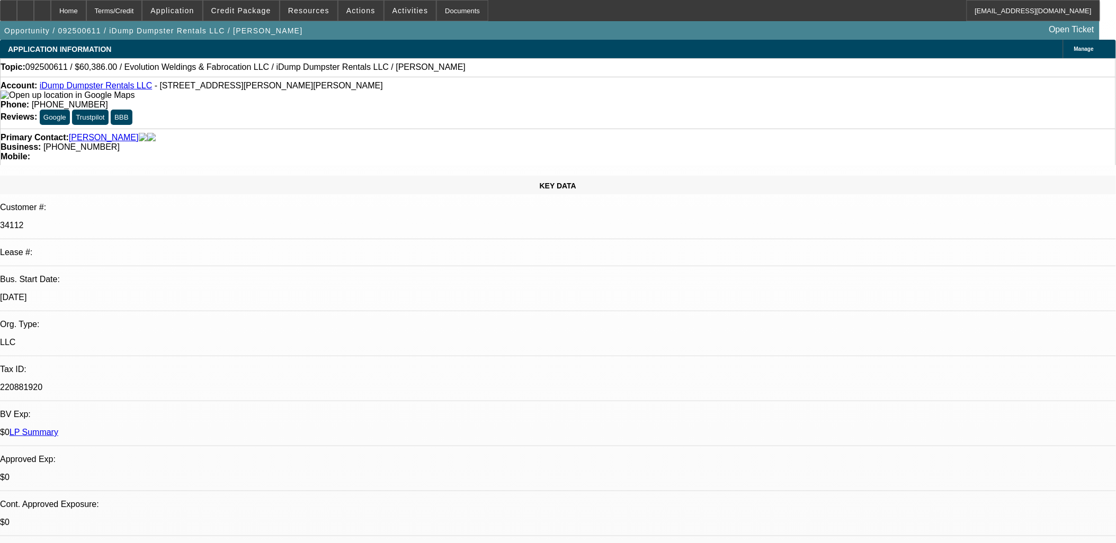
drag, startPoint x: 950, startPoint y: 205, endPoint x: 996, endPoint y: 246, distance: 61.6
type textarea "Timothy Aaron runs and operates iDump Trailer Services the trade name off iDump…"
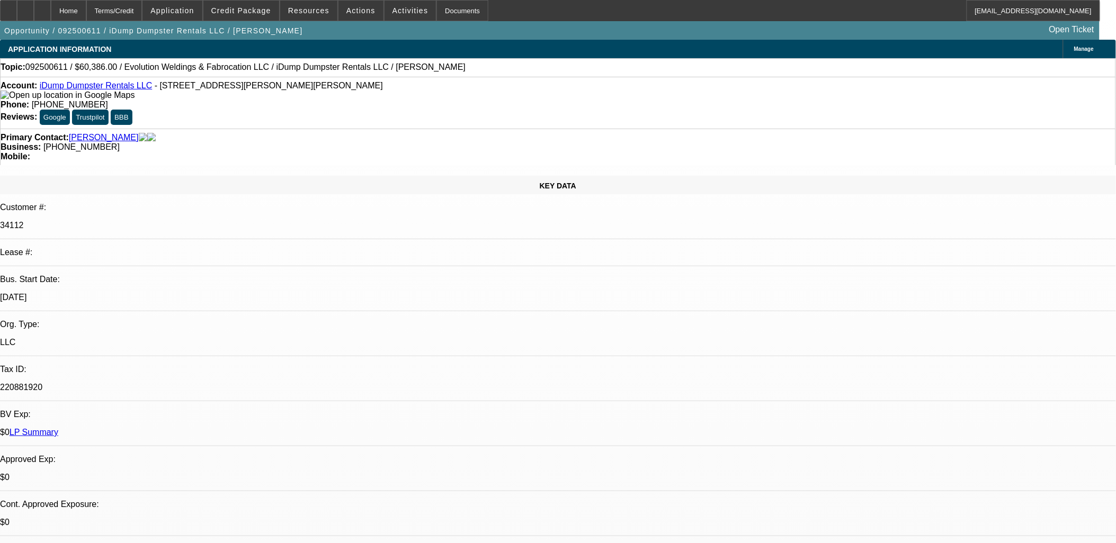
radio input "true"
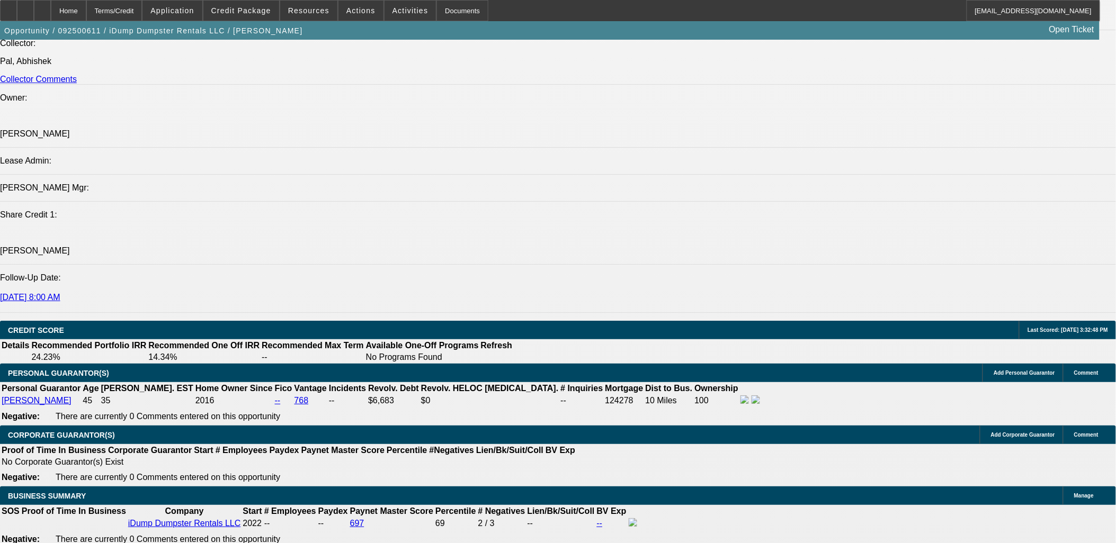
scroll to position [1353, 0]
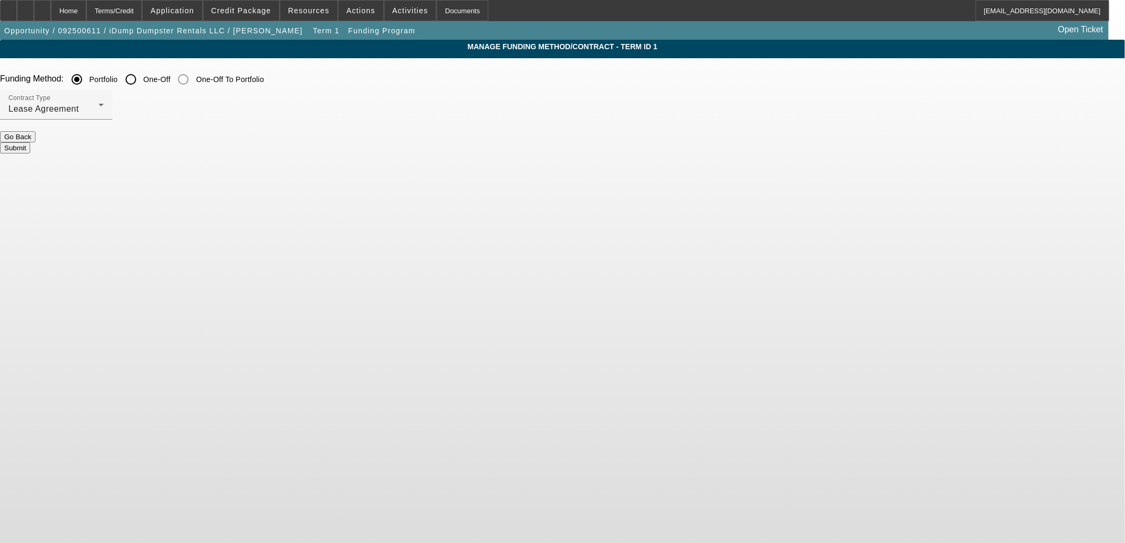
drag, startPoint x: 393, startPoint y: 80, endPoint x: 390, endPoint y: 85, distance: 6.0
click at [141, 80] on input "One-Off" at bounding box center [130, 79] width 21 height 21
radio input "true"
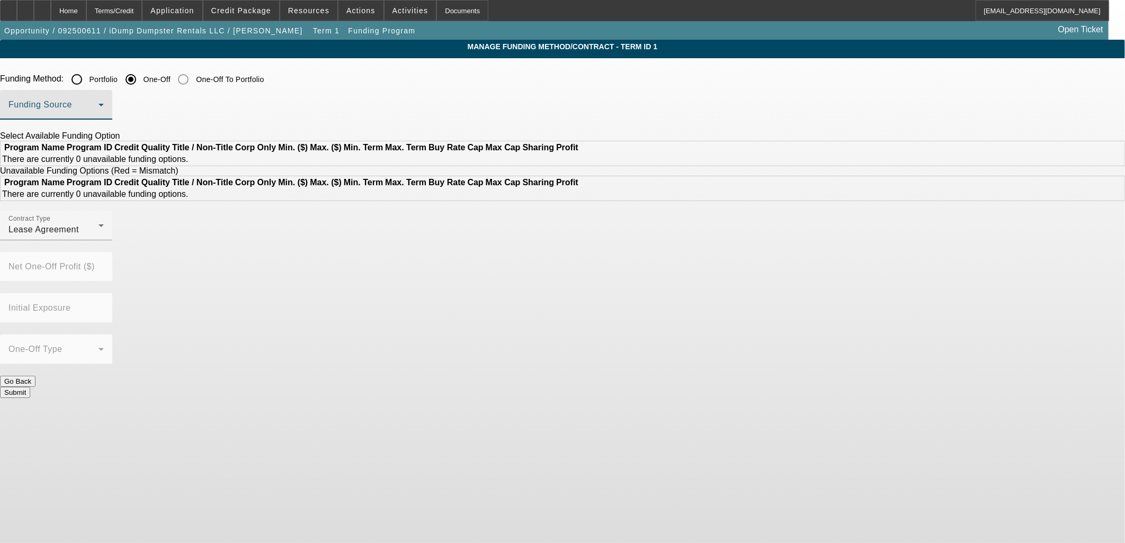
click at [98, 112] on span at bounding box center [53, 109] width 90 height 13
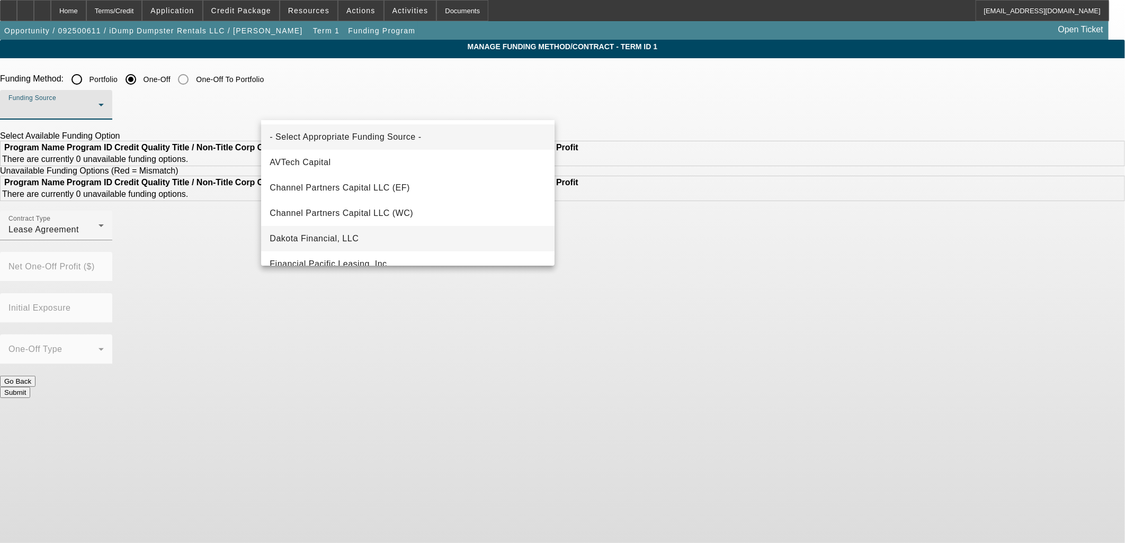
scroll to position [235, 0]
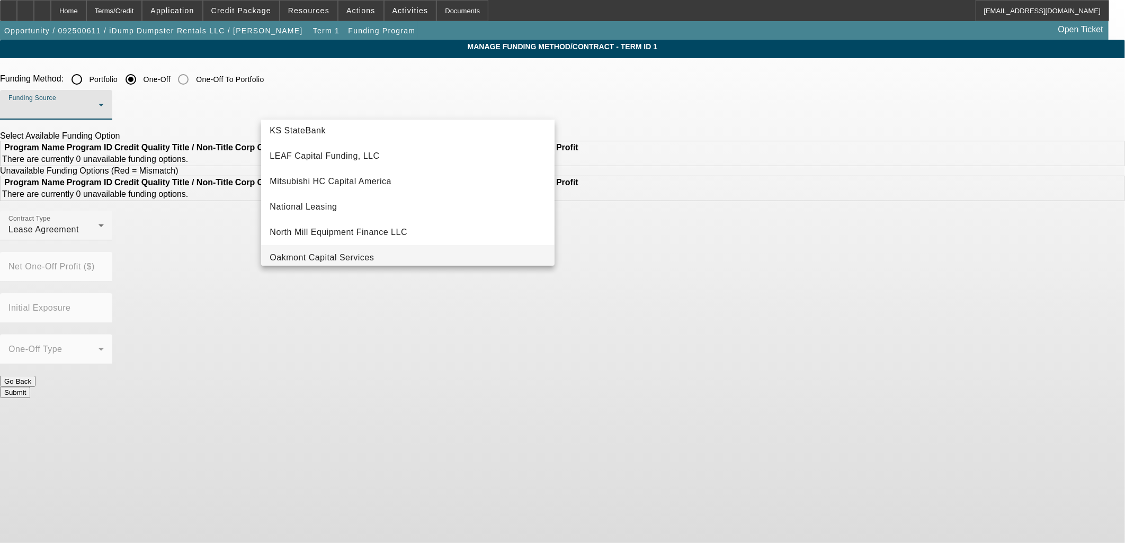
click at [329, 247] on mat-option "Oakmont Capital Services" at bounding box center [407, 257] width 293 height 25
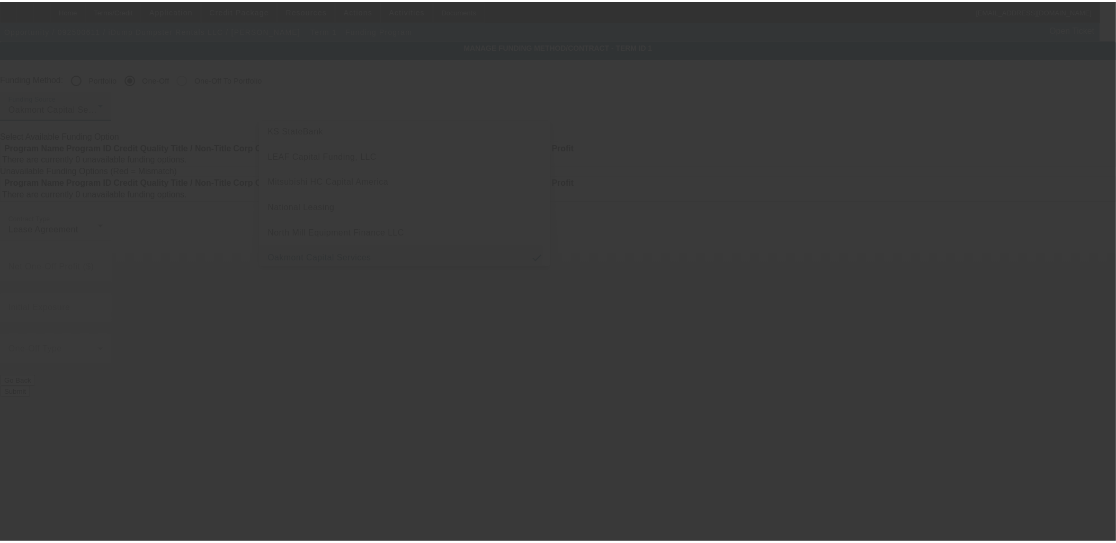
scroll to position [240, 0]
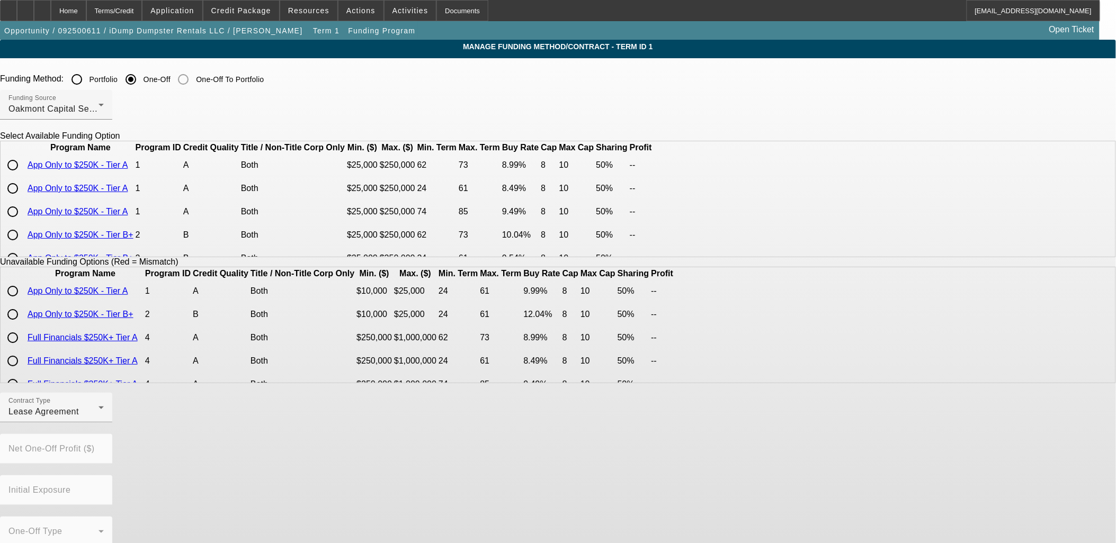
click at [23, 176] on input "radio" at bounding box center [12, 165] width 21 height 21
radio input "true"
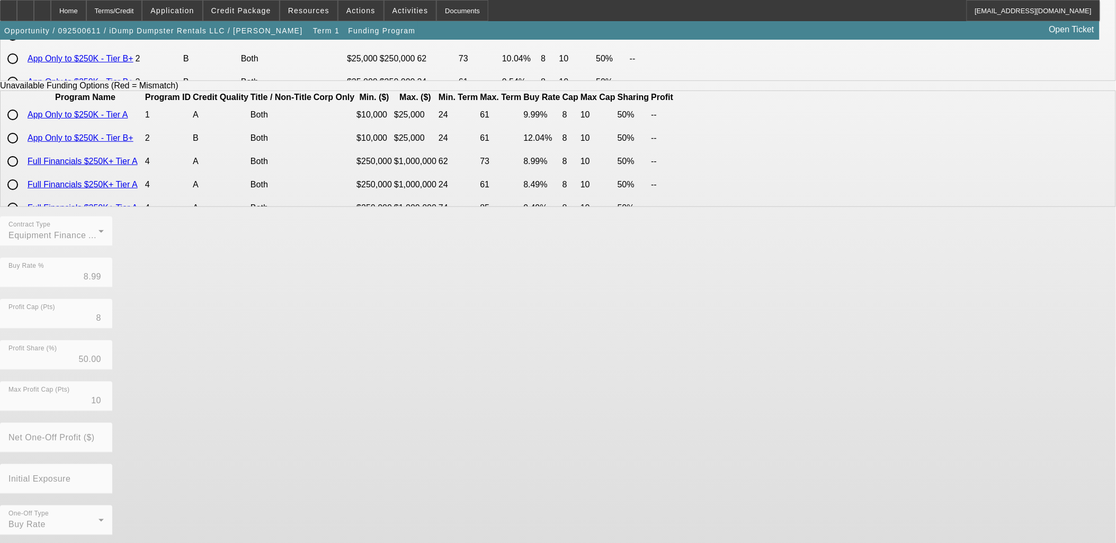
scroll to position [177, 0]
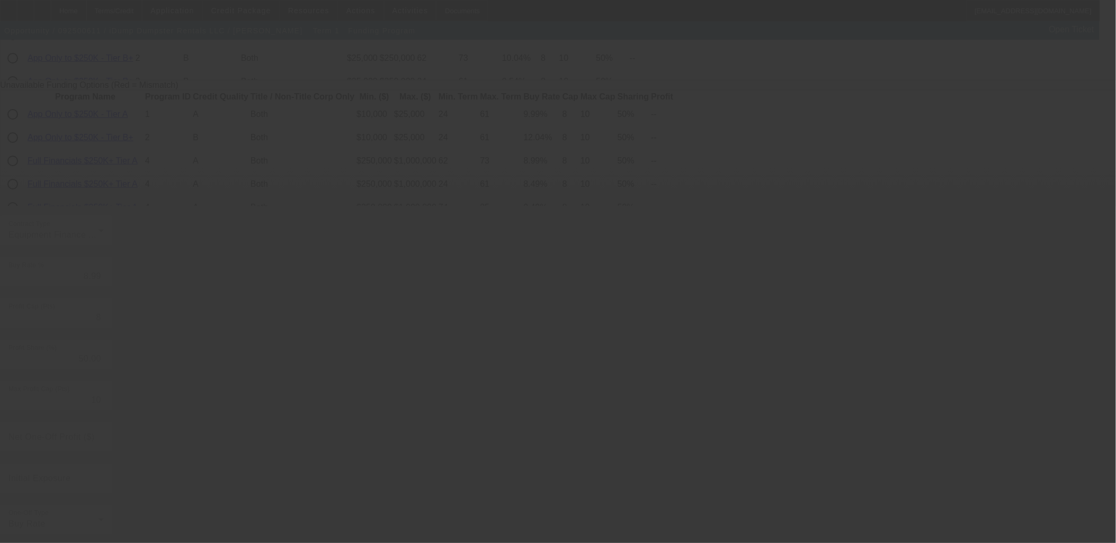
radio input "true"
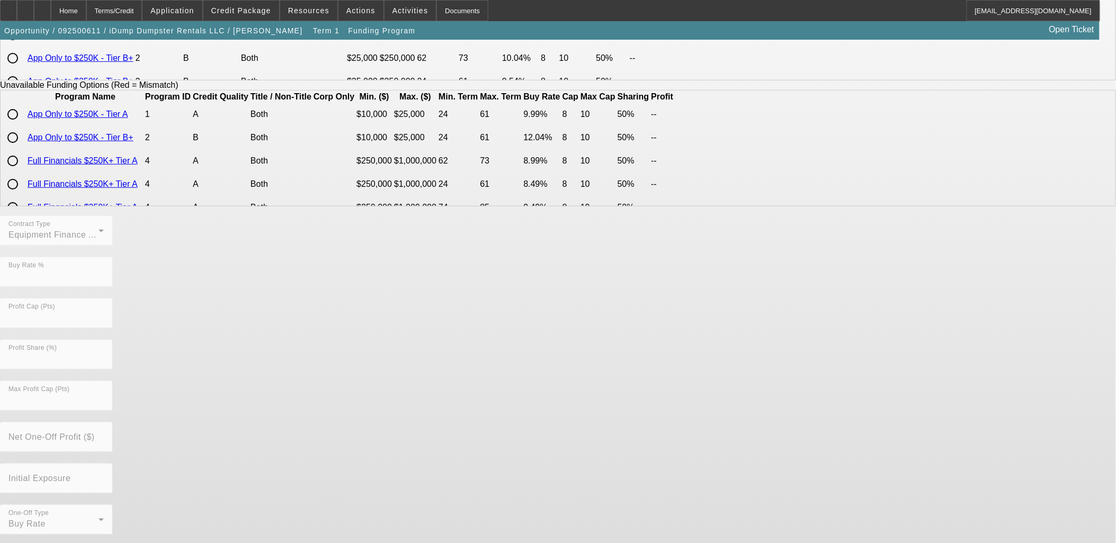
scroll to position [0, 0]
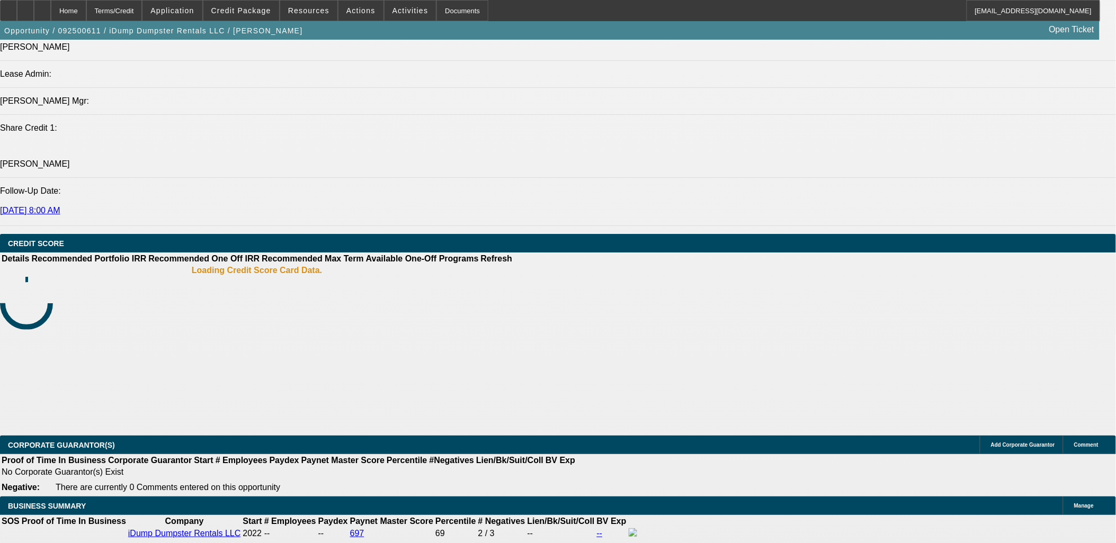
select select "0"
select select "2"
select select "0"
select select "6"
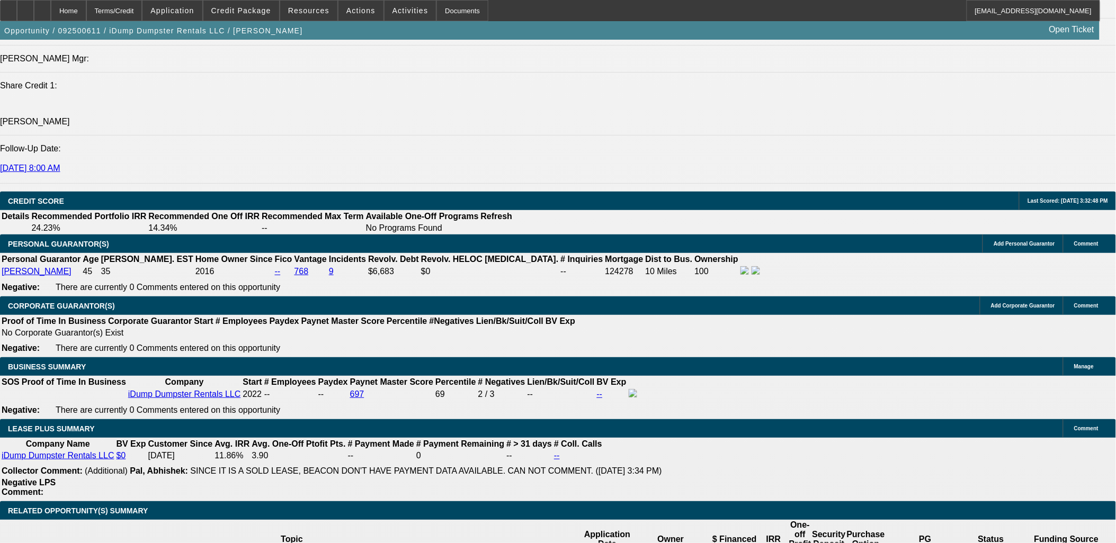
scroll to position [1389, 0]
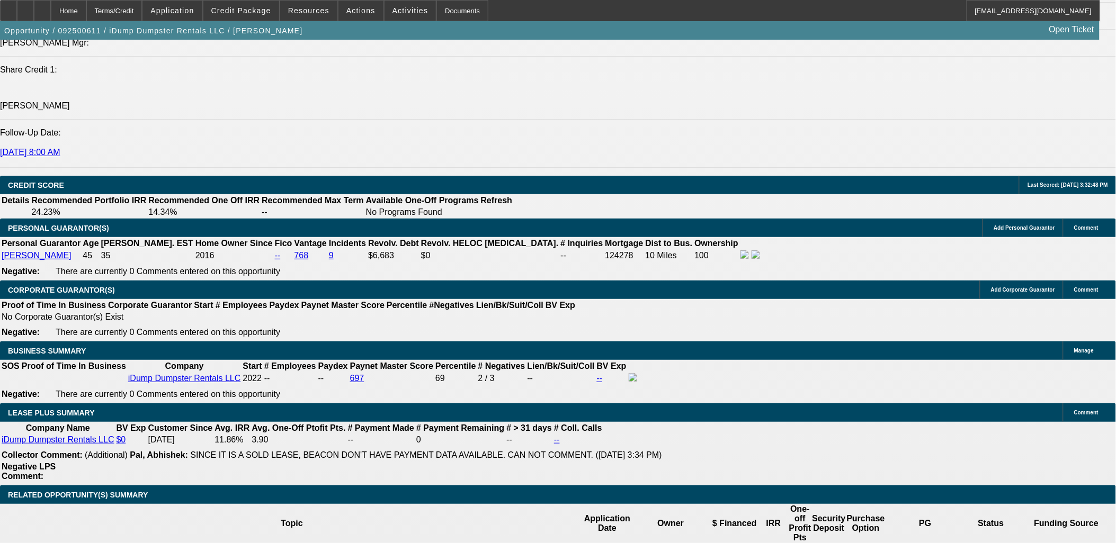
type input "$0.00"
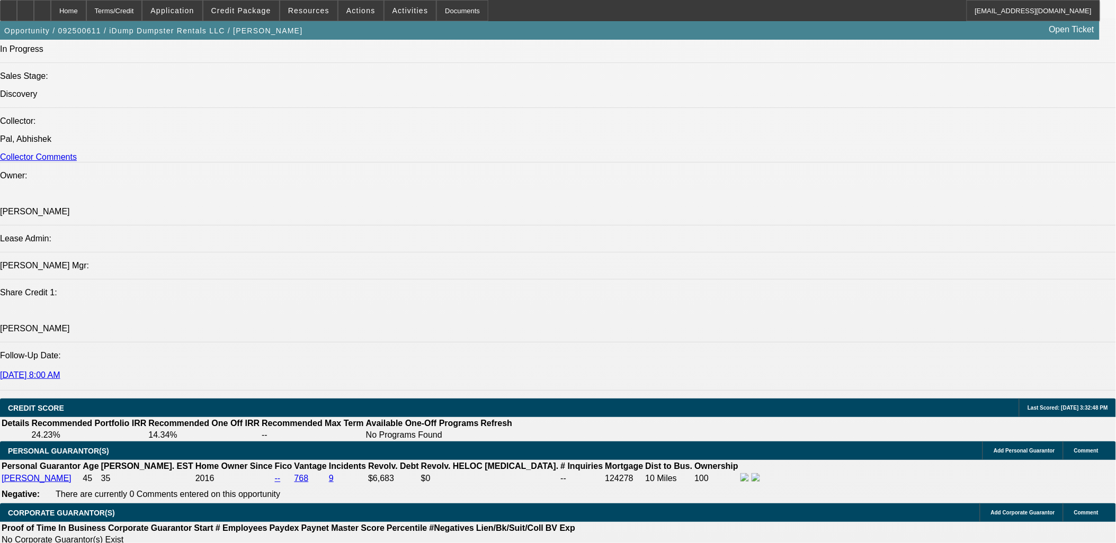
scroll to position [1307, 0]
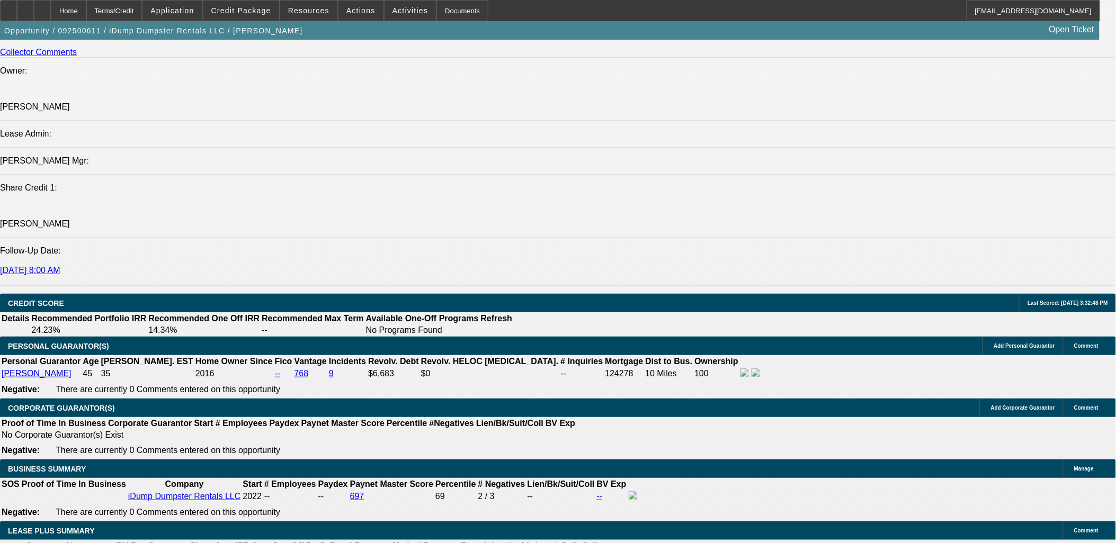
type input "60"
type input "1"
type input "$2,064.44"
type input "$1,032.22"
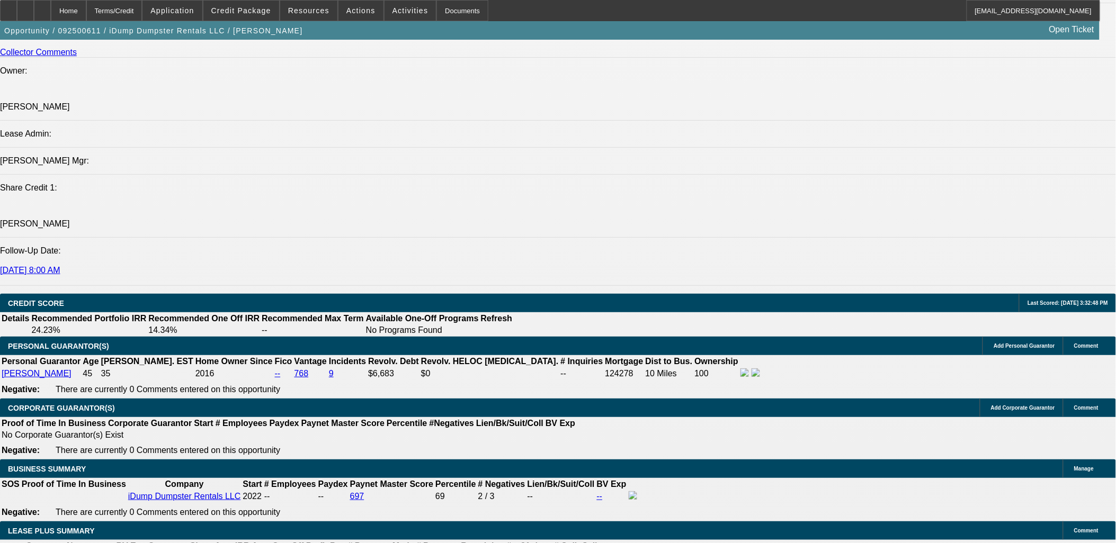
type input "11."
type input "$2,625.88"
type input "$1,312.94"
type input "11.3"
type input "$2,643.98"
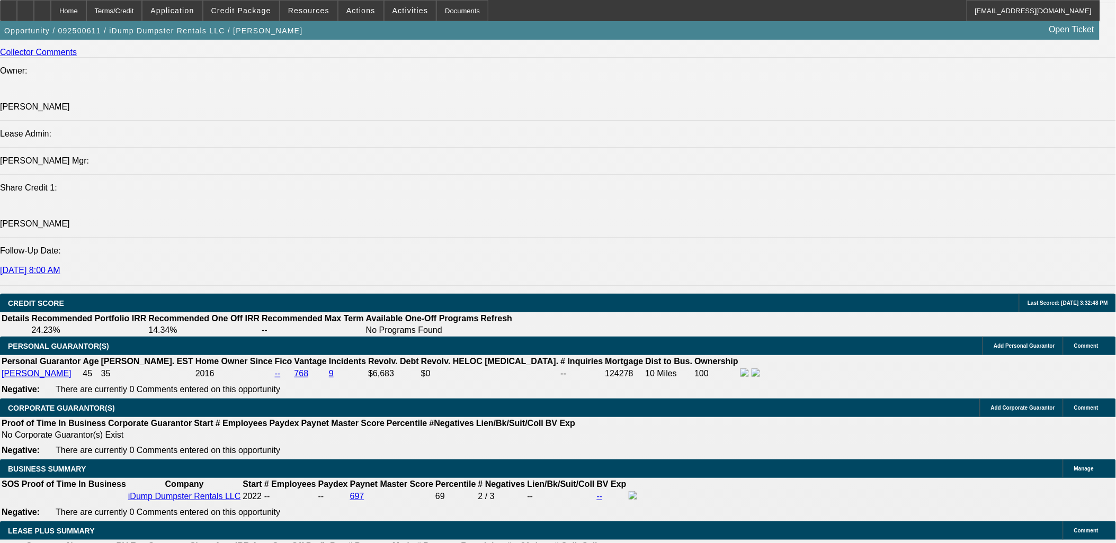
type input "$1,321.99"
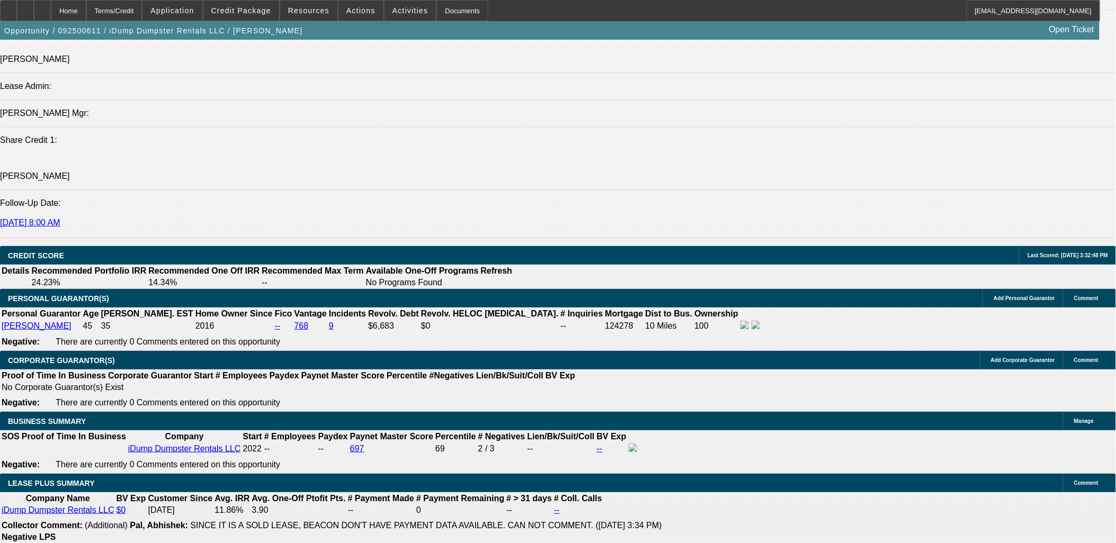
scroll to position [1366, 0]
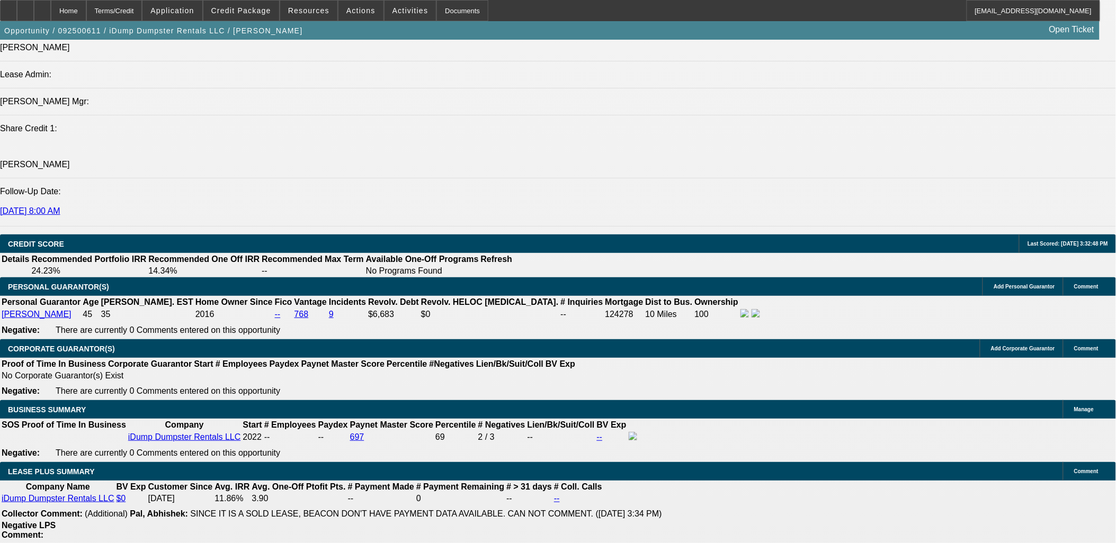
type input "11.3"
select select "1"
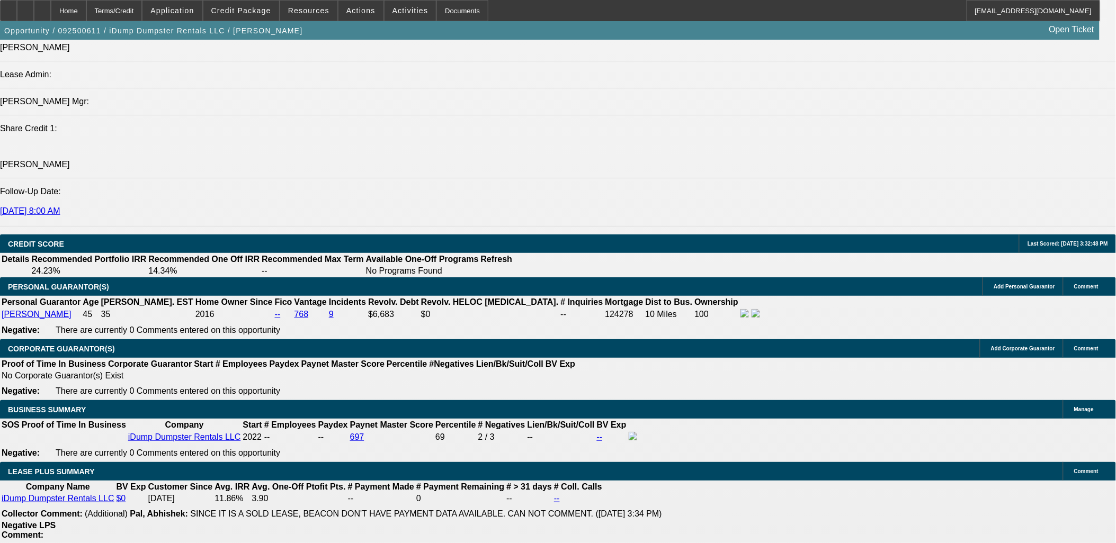
type input "$0.00"
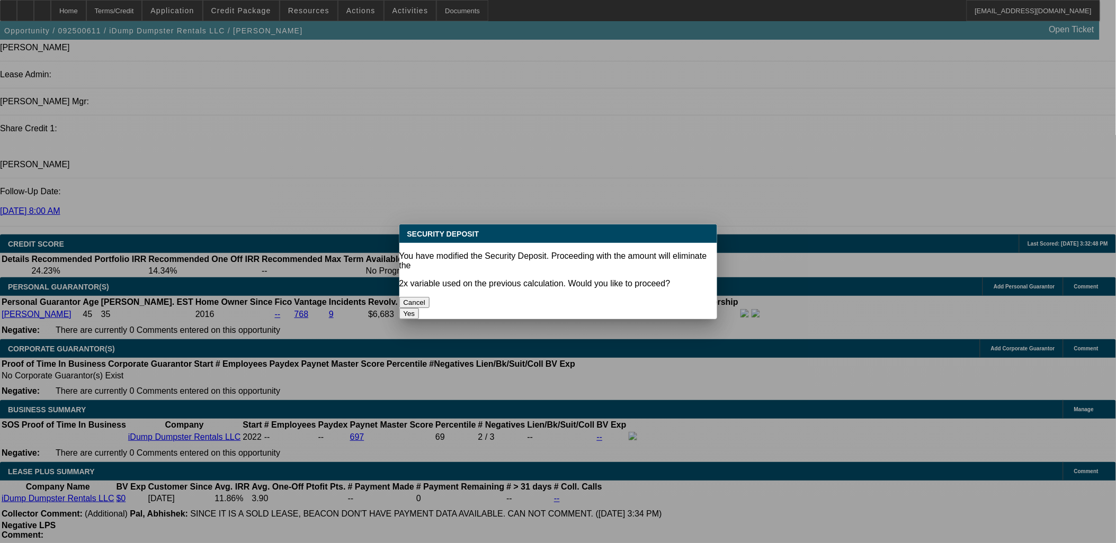
click at [419, 308] on button "Yes" at bounding box center [409, 313] width 20 height 11
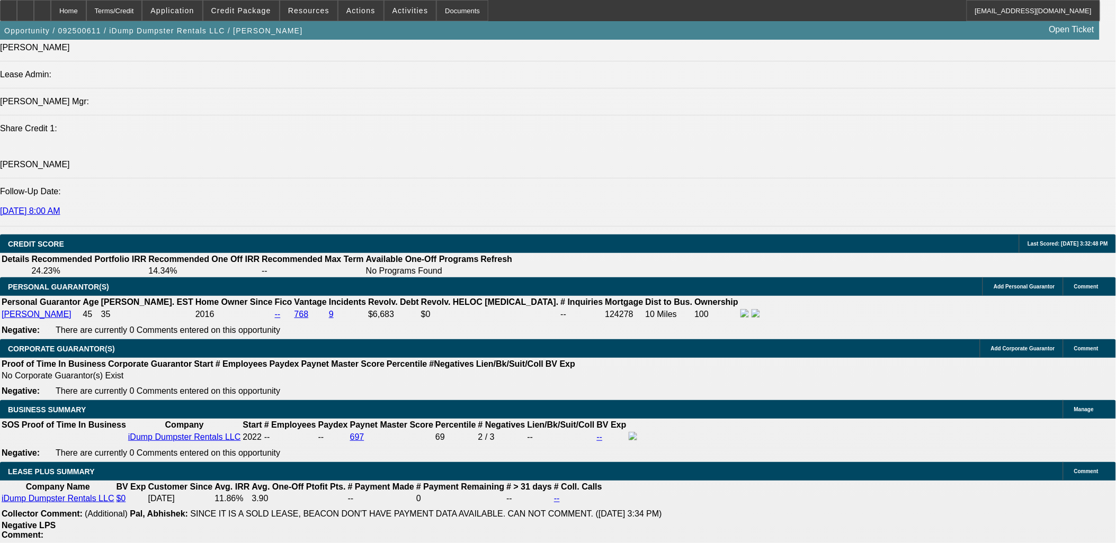
select select "0"
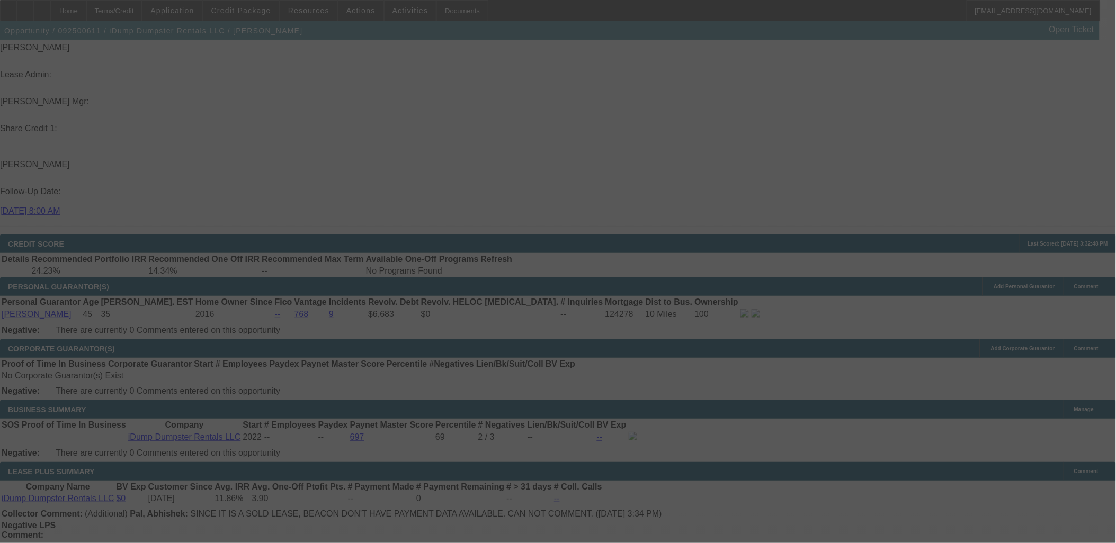
select select "0"
select select "6"
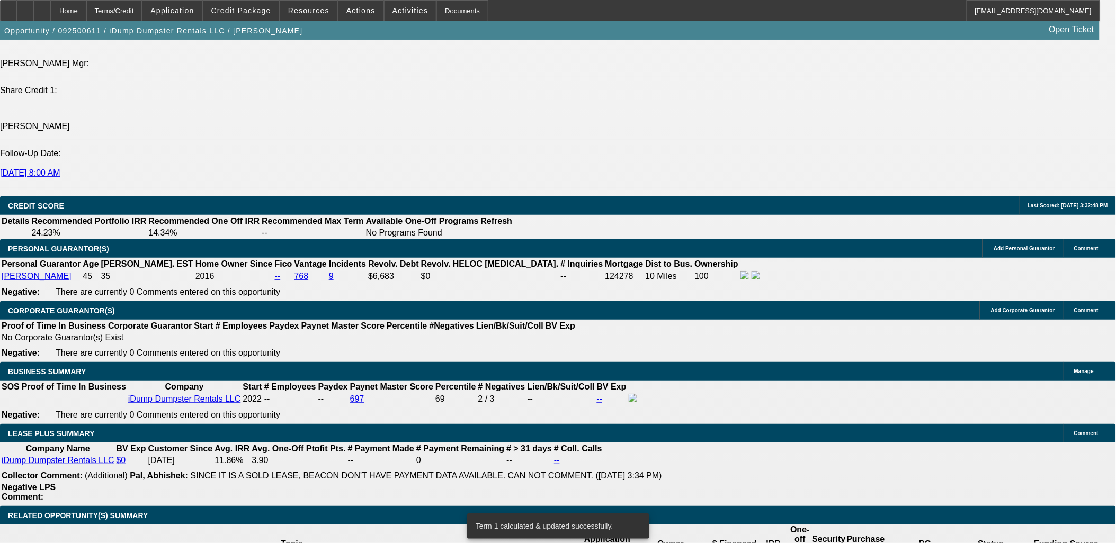
scroll to position [1425, 0]
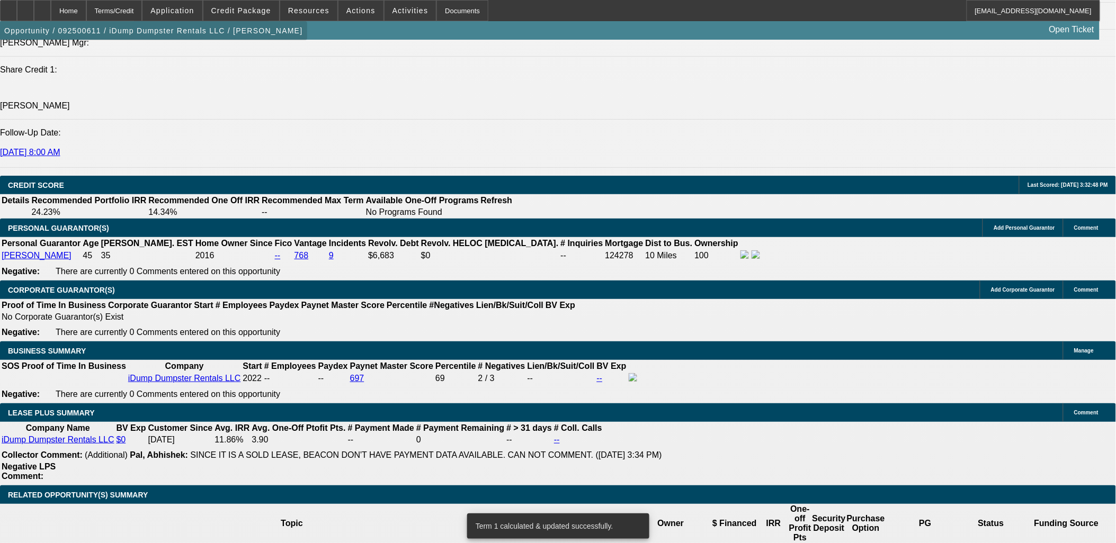
click at [188, 43] on span "button" at bounding box center [153, 30] width 307 height 25
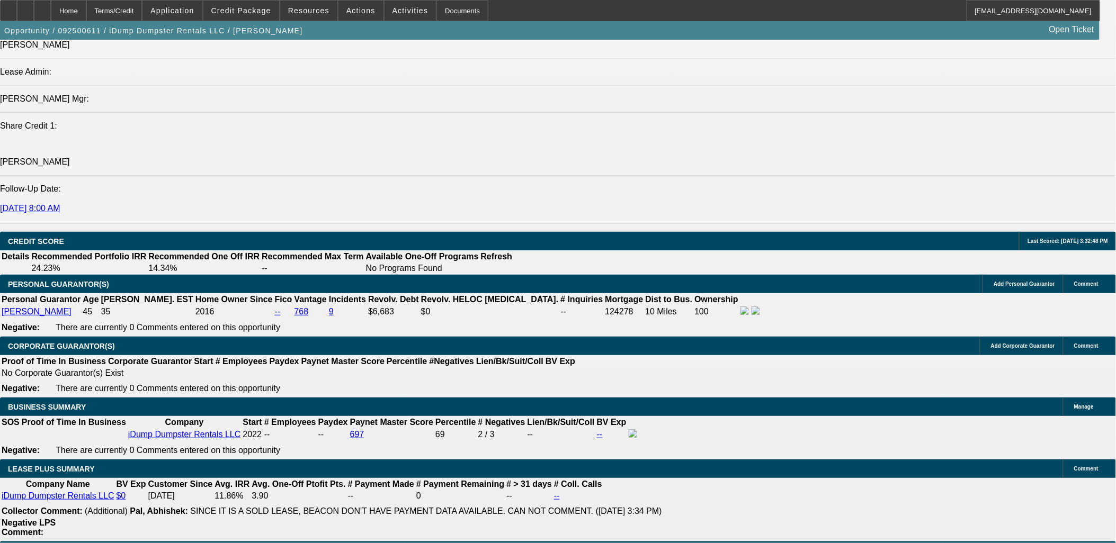
scroll to position [1366, 0]
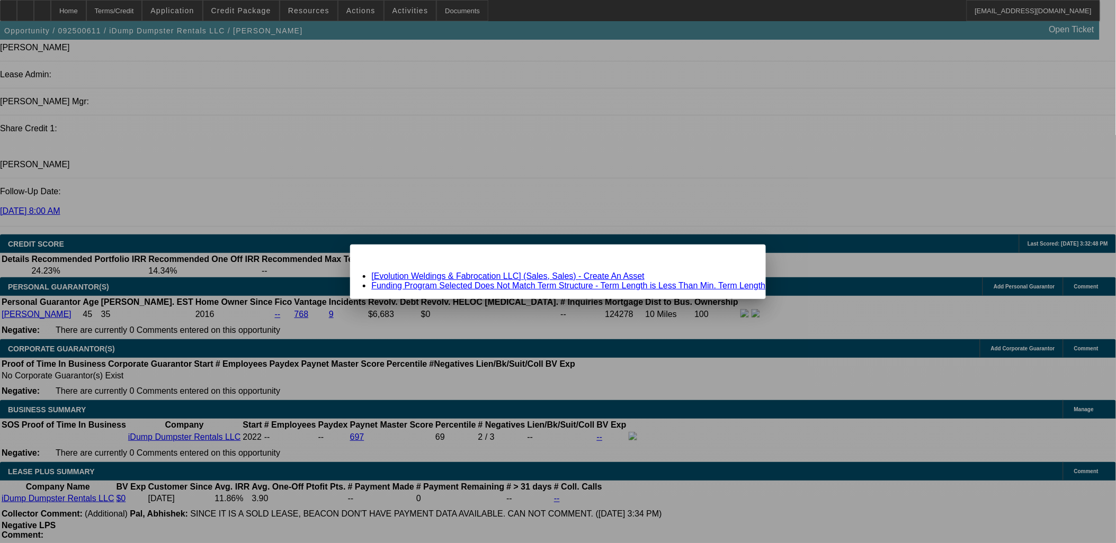
click at [586, 273] on link "[Evolution Weldings & Fabrocation LLC] (Sales, Sales) - Create An Asset" at bounding box center [507, 276] width 273 height 9
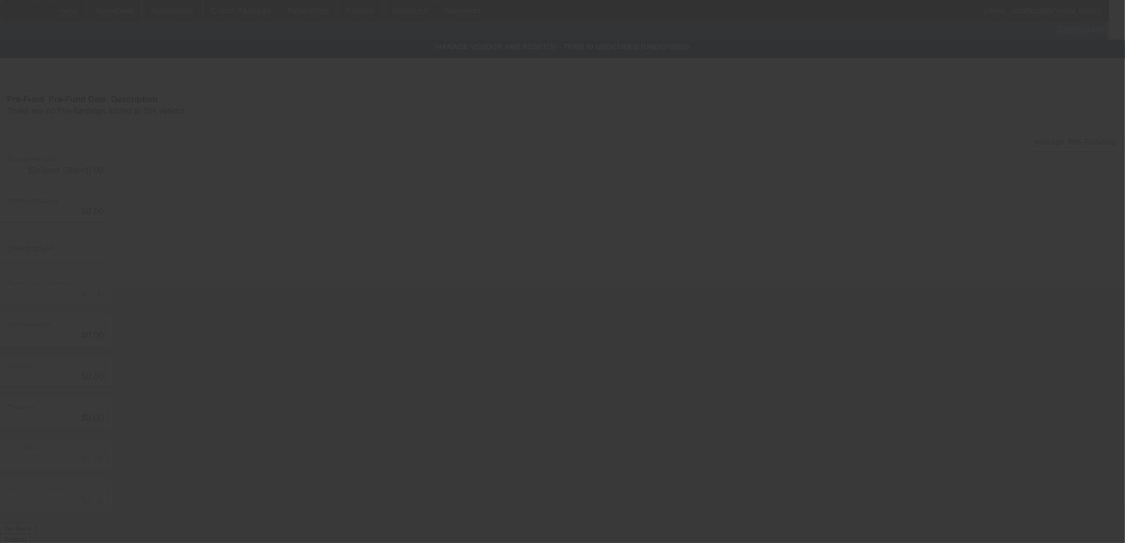
type input "$60,386.00"
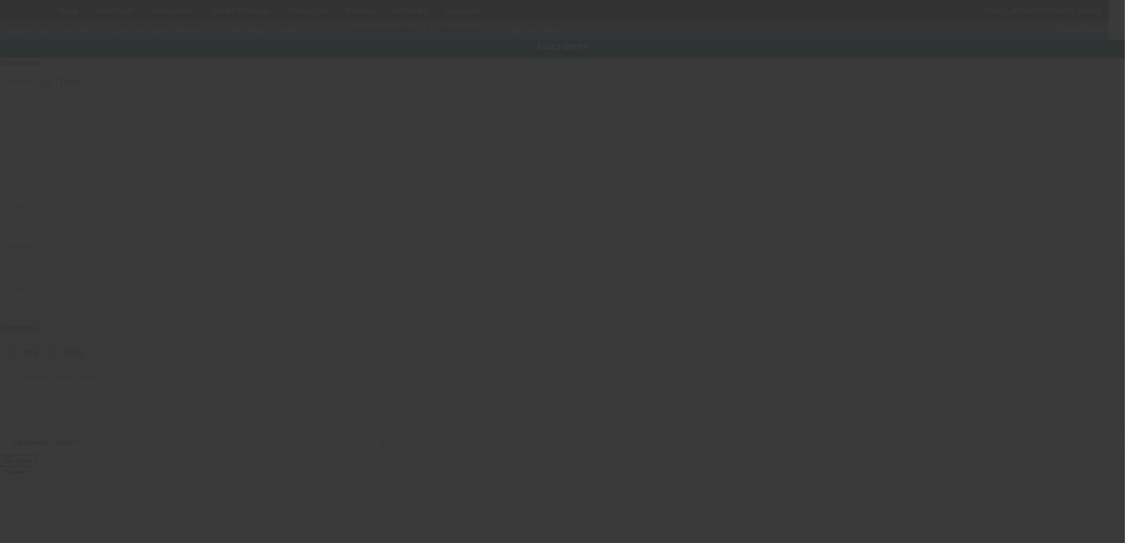
type input "267 S Davis Rd"
type input "Lagrange"
type input "30241"
type input "Troup"
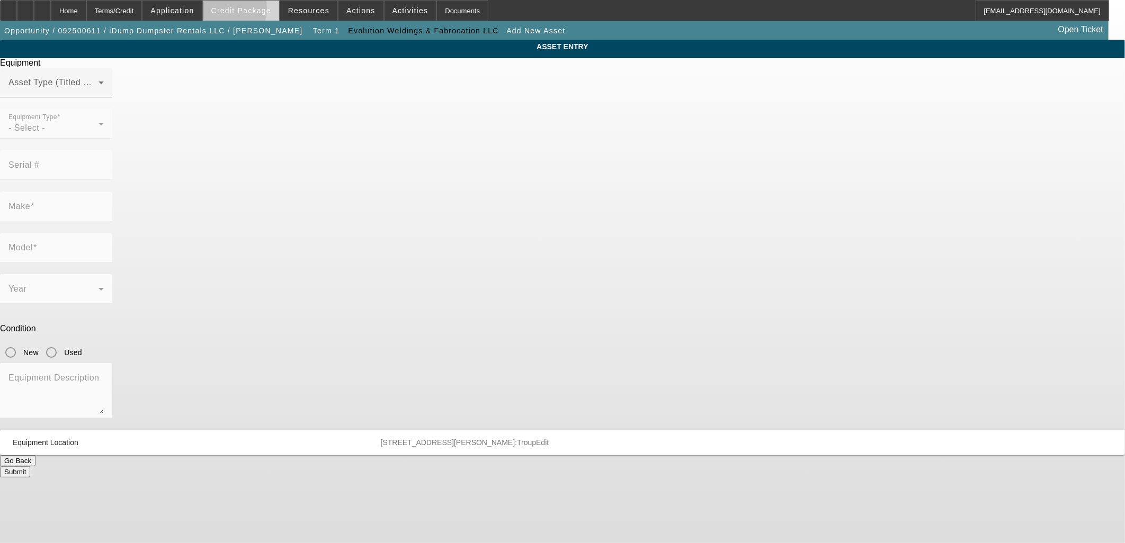
click at [236, 11] on span "Credit Package" at bounding box center [241, 10] width 60 height 8
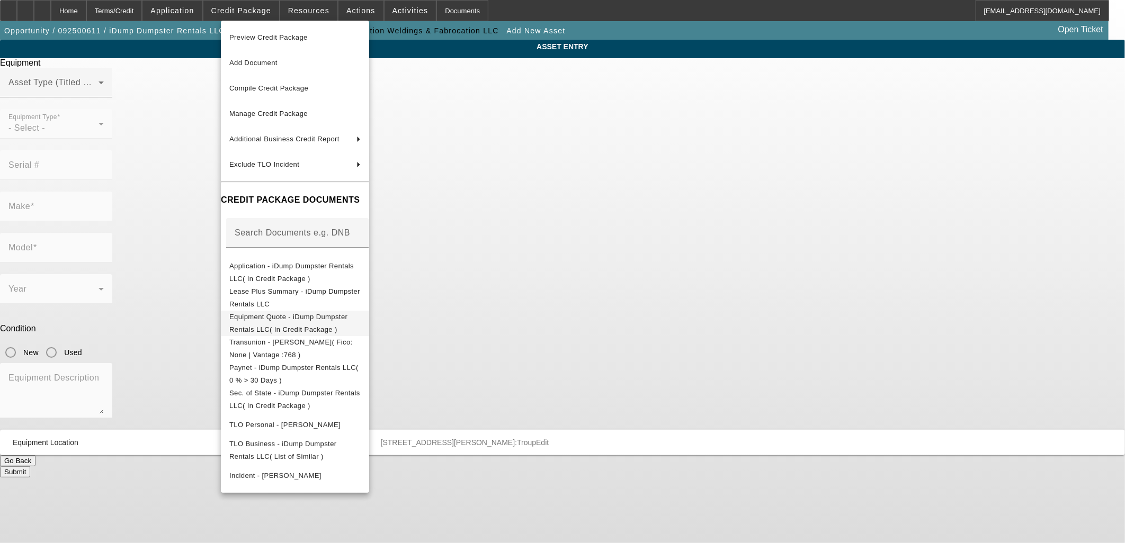
click at [278, 324] on span "Equipment Quote - iDump Dumpster Rentals LLC( In Credit Package )" at bounding box center [294, 322] width 131 height 25
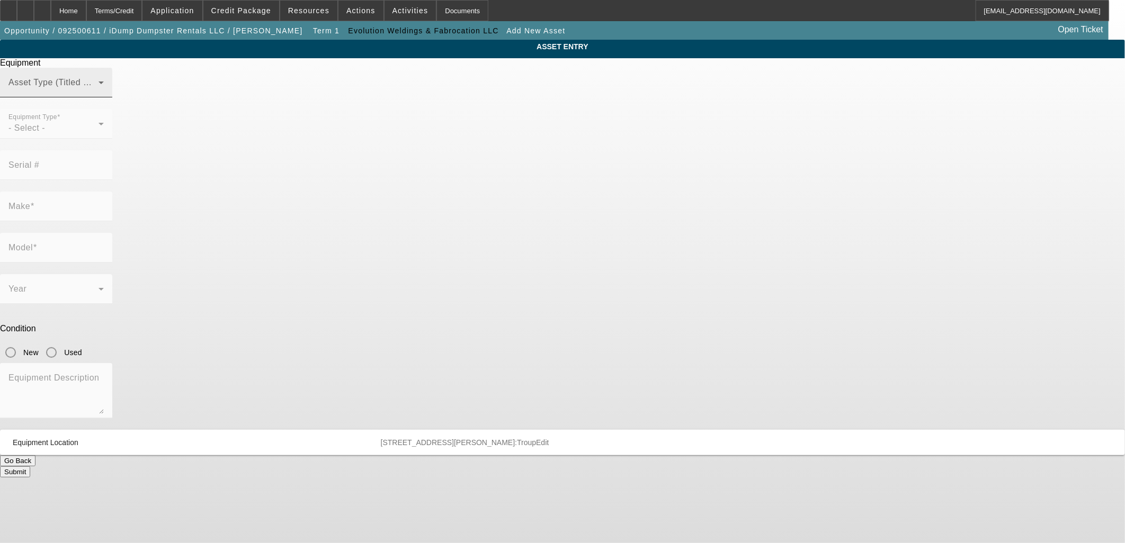
click at [98, 93] on span at bounding box center [53, 86] width 90 height 13
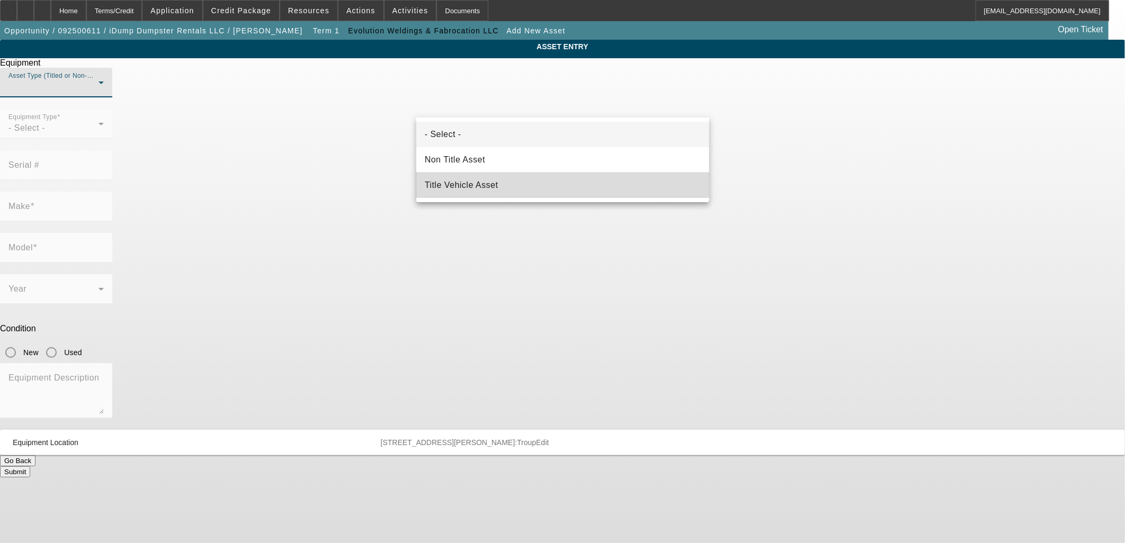
click at [474, 181] on span "Title Vehicle Asset" at bounding box center [462, 185] width 74 height 13
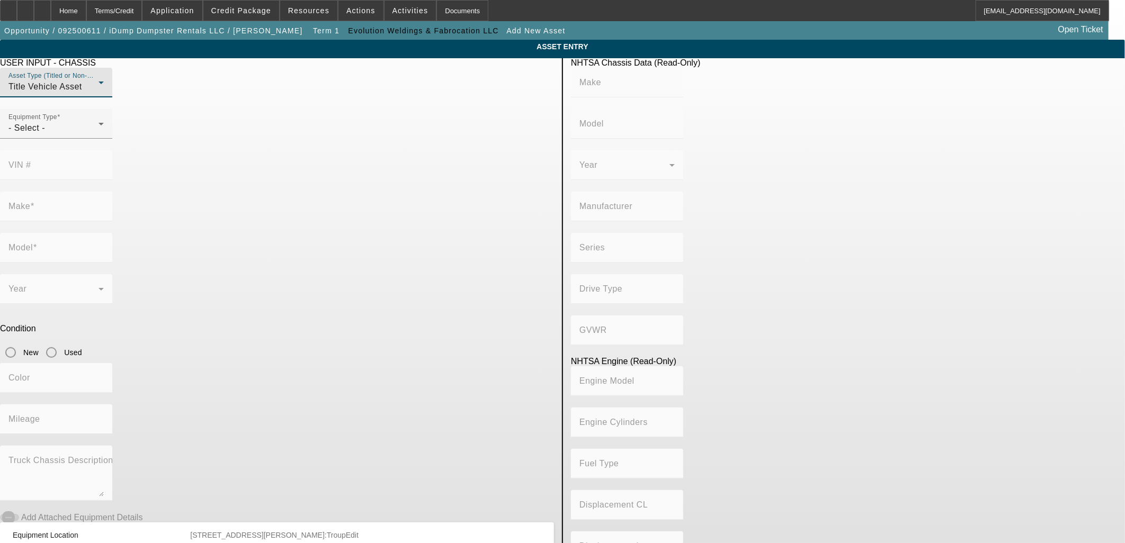
click at [104, 95] on div "Asset Type (Titled or Non-Titled) Title Vehicle Asset" at bounding box center [55, 83] width 95 height 30
click at [308, 158] on span "Non Title Asset" at bounding box center [299, 160] width 60 height 13
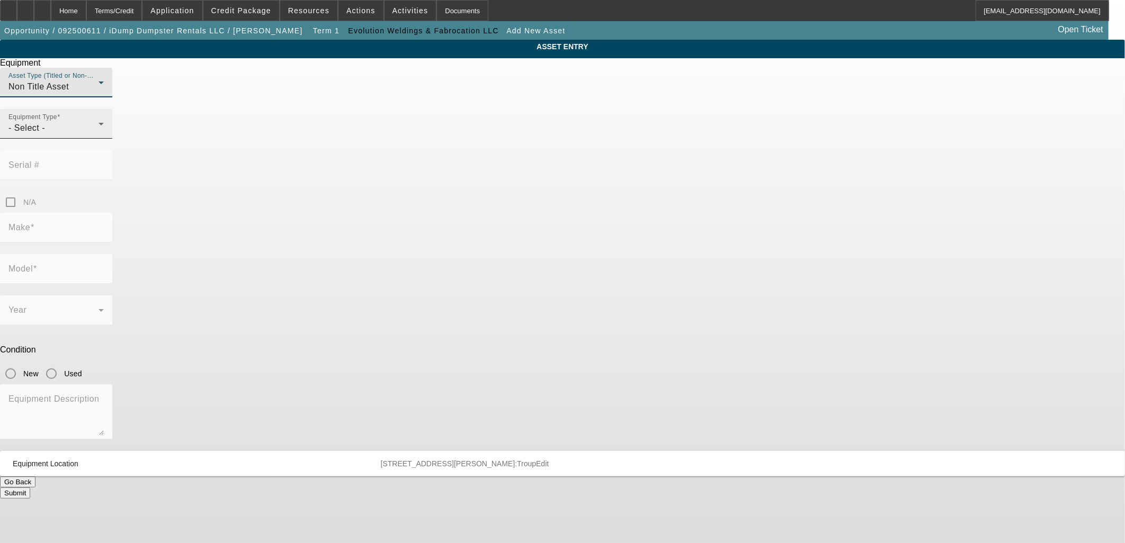
click at [98, 134] on div "- Select -" at bounding box center [53, 128] width 90 height 13
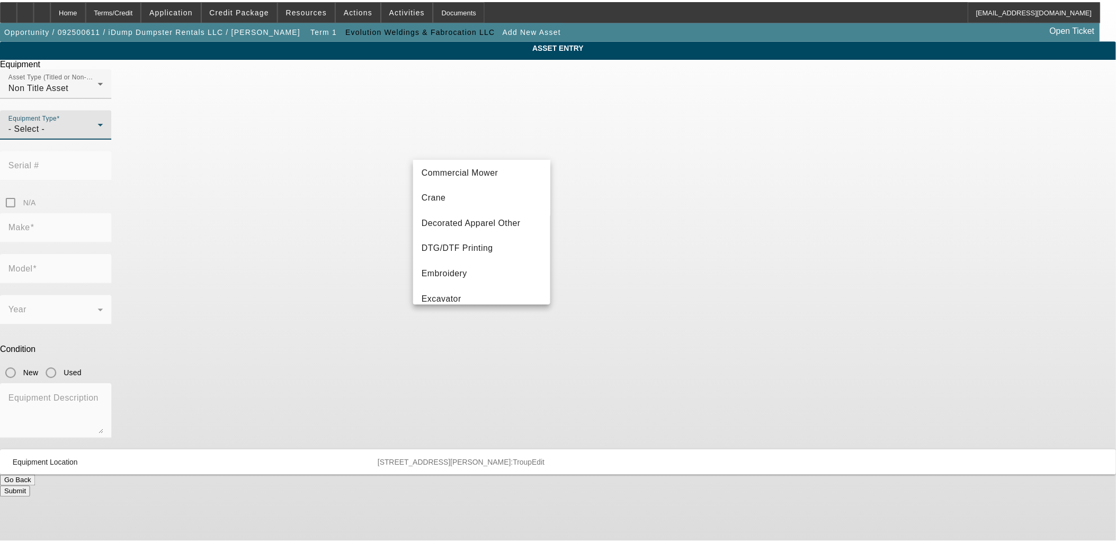
scroll to position [176, 0]
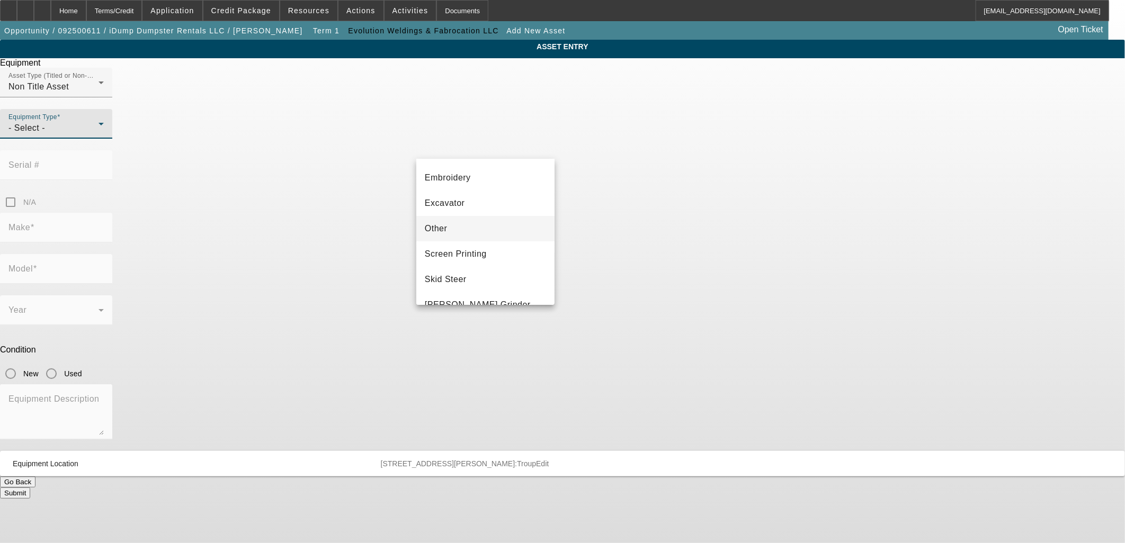
click at [461, 226] on mat-option "Other" at bounding box center [485, 228] width 138 height 25
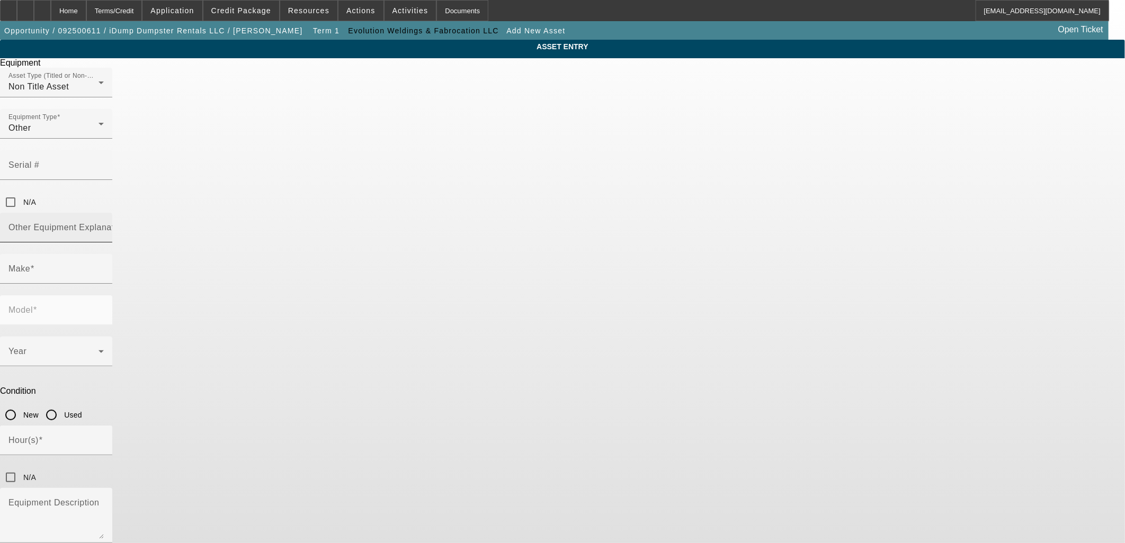
click at [127, 223] on mat-label "Other Equipment Explanation" at bounding box center [67, 227] width 118 height 9
click at [104, 226] on input "Other Equipment Explanation" at bounding box center [55, 232] width 95 height 13
type input "Containers"
click at [104, 267] on input "Make" at bounding box center [55, 273] width 95 height 13
click at [104, 267] on input "Standard Futy" at bounding box center [55, 273] width 95 height 13
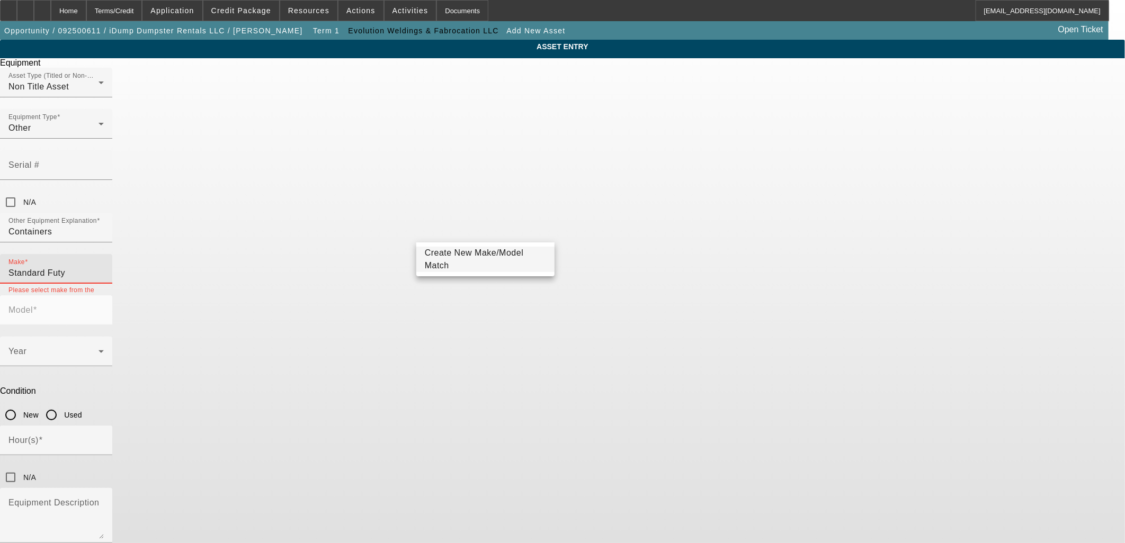
click at [104, 267] on input "Standard Futy" at bounding box center [55, 273] width 95 height 13
type input "Standard Duty"
click at [456, 267] on mat-option "Create New Make/Model Match" at bounding box center [485, 259] width 138 height 25
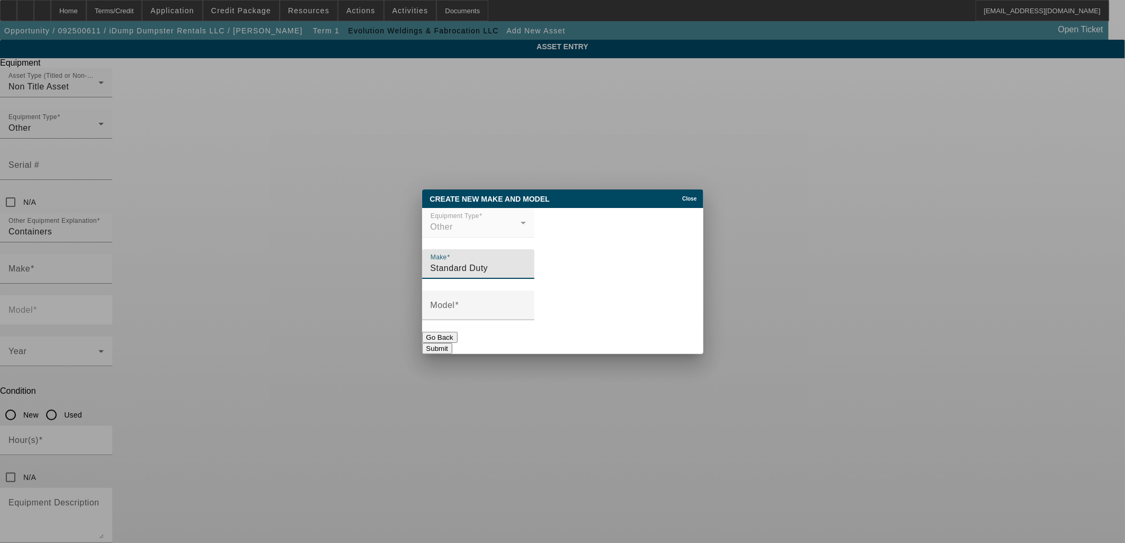
type input "Standard Duty"
type input "54' Hook Lift Containers"
click at [452, 343] on button "Submit" at bounding box center [437, 348] width 30 height 11
type input "Standard Duty"
type input "54' Hook Lift Containers"
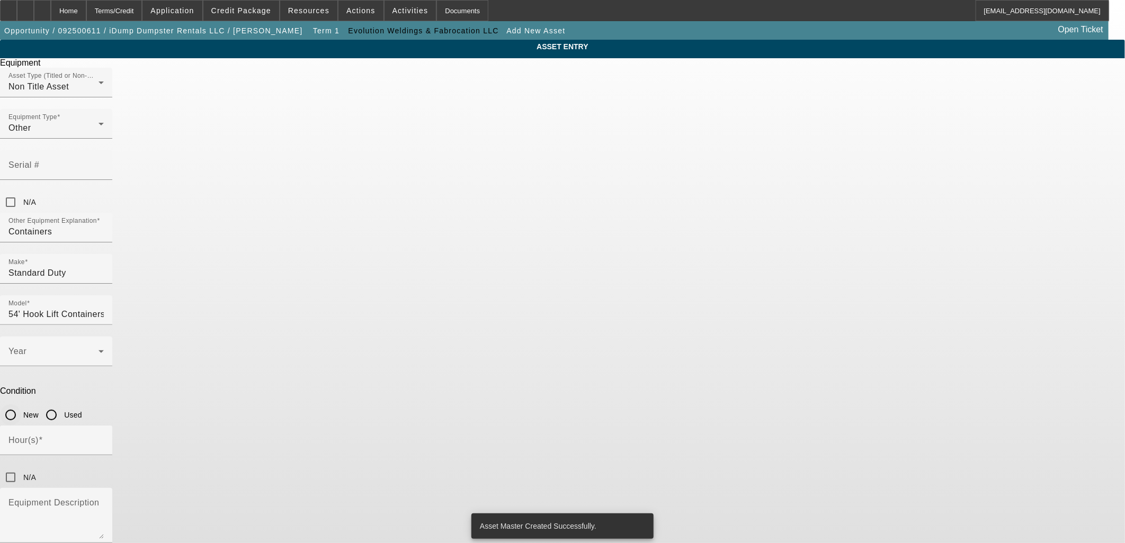
click at [21, 405] on input "New" at bounding box center [10, 415] width 21 height 21
radio input "true"
click at [98, 349] on span at bounding box center [53, 355] width 90 height 13
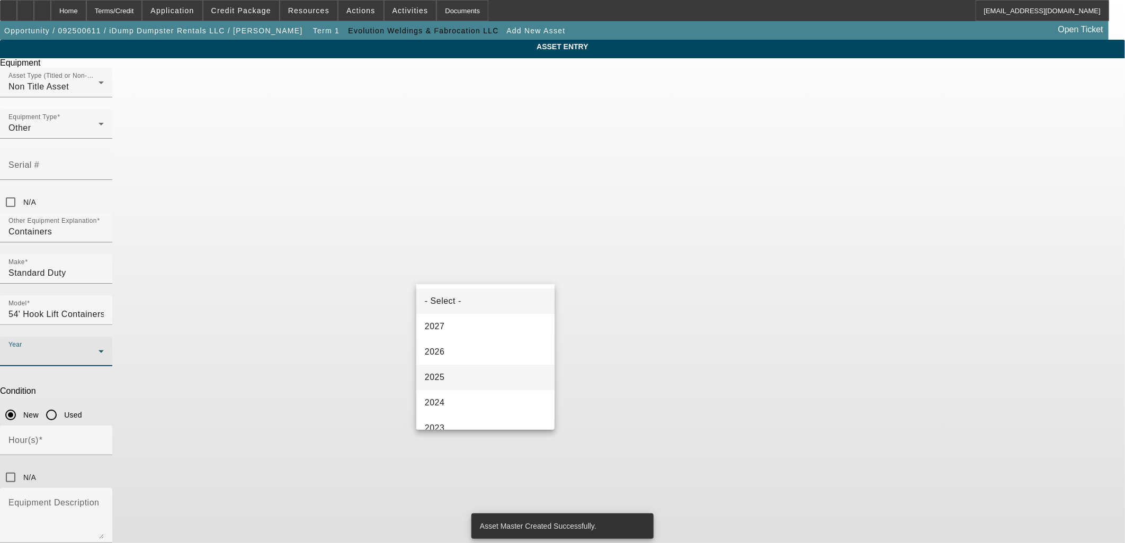
click at [451, 378] on mat-option "2025" at bounding box center [485, 377] width 138 height 25
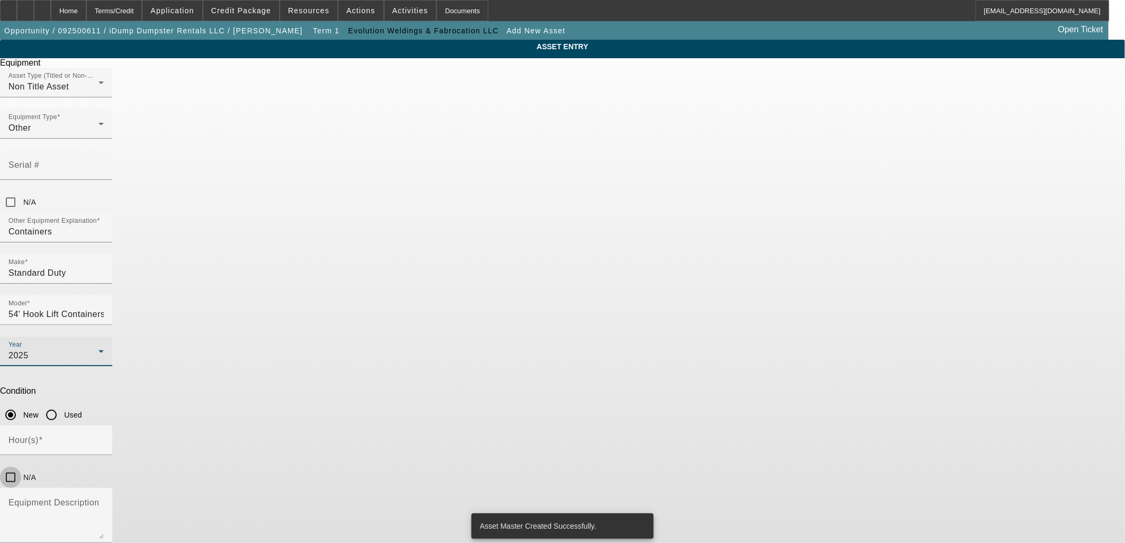
click at [21, 467] on input "N/A" at bounding box center [10, 477] width 21 height 21
checkbox input "true"
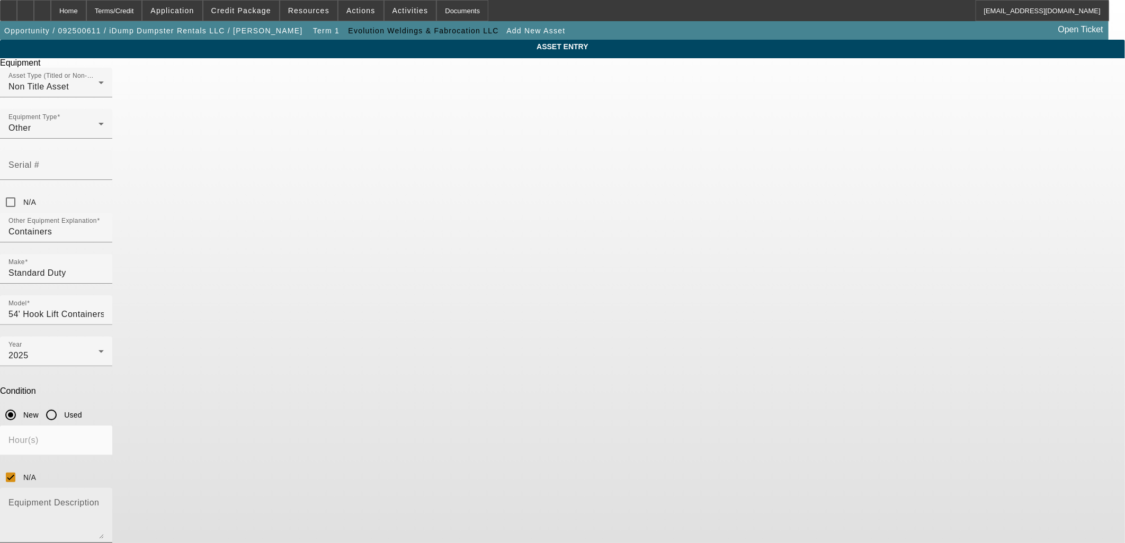
click at [104, 501] on textarea "Equipment Description" at bounding box center [55, 520] width 95 height 38
click at [21, 192] on input "N/A" at bounding box center [10, 202] width 21 height 21
checkbox input "true"
click at [104, 501] on textarea "Equipment Description" at bounding box center [55, 520] width 95 height 38
type textarea "Containers"
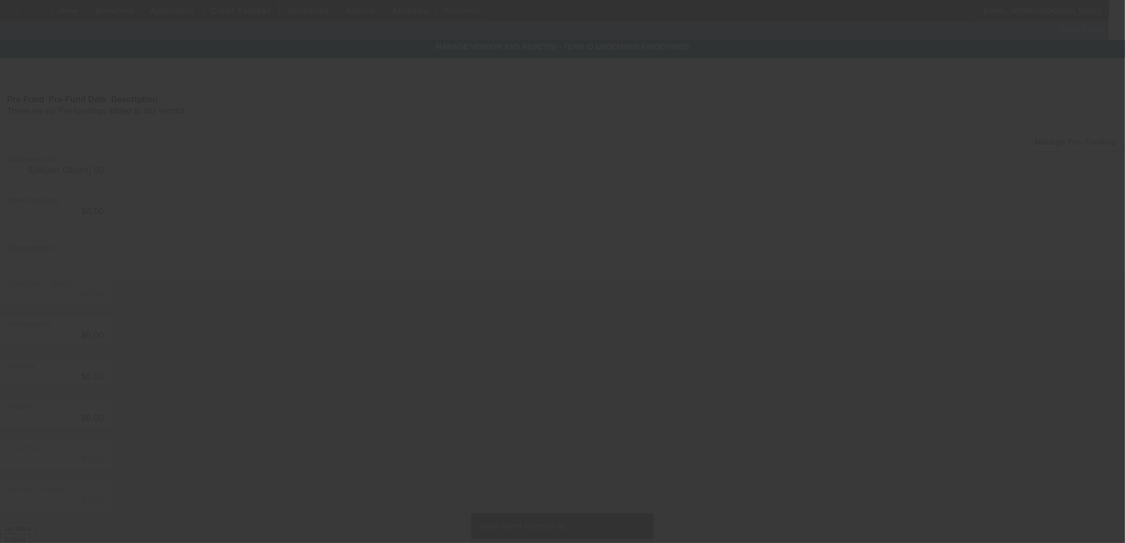
type input "$60,386.00"
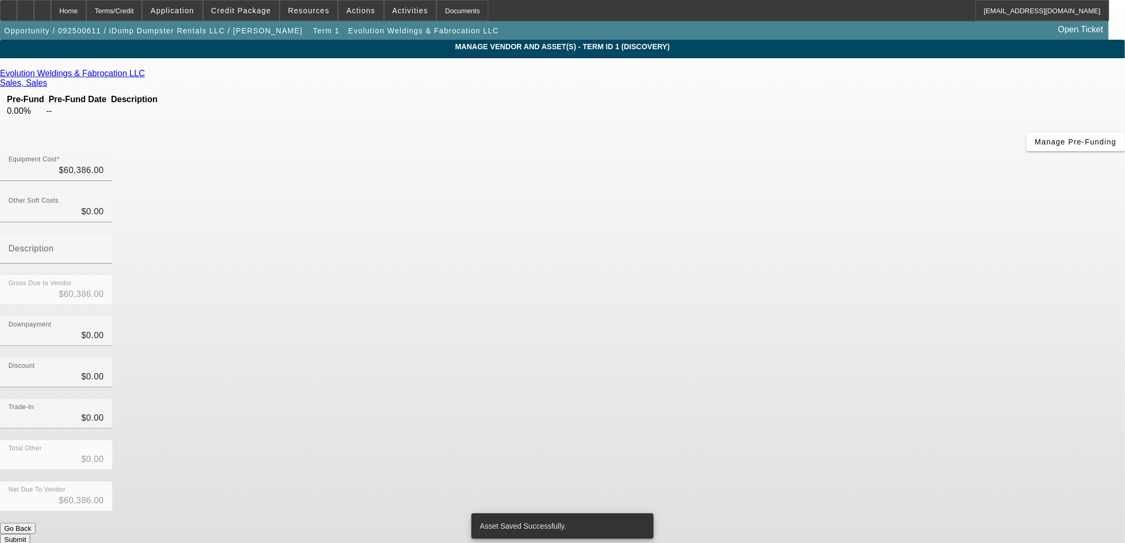
click at [468, 302] on div "Evolution Weldings & Fabrocation LLC Sales, Sales Pre-Fund Pre-Fund Date Descri…" at bounding box center [562, 307] width 1125 height 477
click at [133, 209] on app-vendor-asset-manage "MANAGE VENDOR AND ASSET(S) - Term ID 1 (Discovery) Remove Vendor Evolution Weld…" at bounding box center [562, 324] width 1125 height 569
click at [86, 11] on div "Home" at bounding box center [68, 10] width 35 height 21
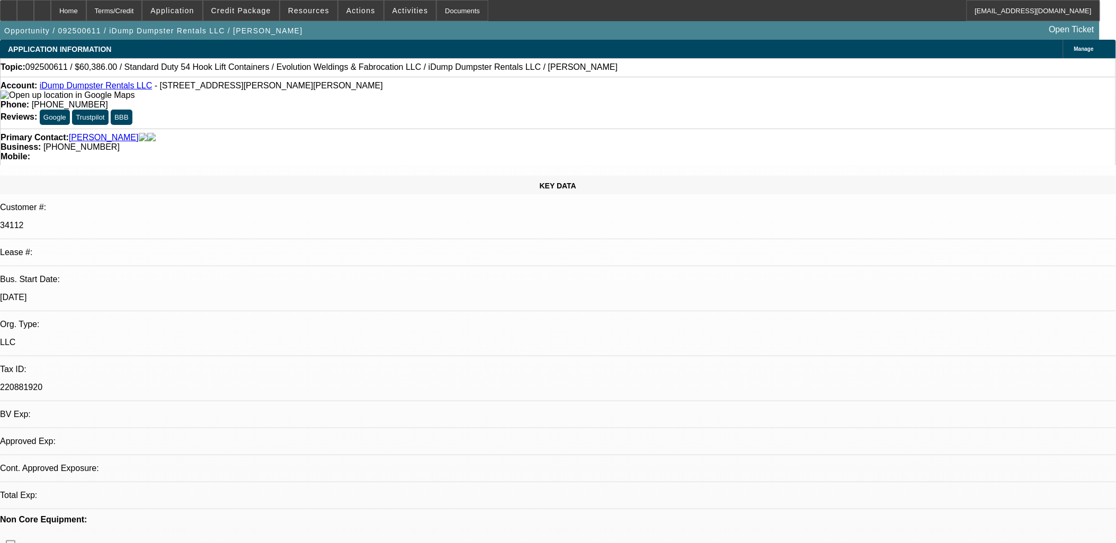
select select "0"
select select "6"
click at [242, 7] on span "Credit Package" at bounding box center [241, 10] width 60 height 8
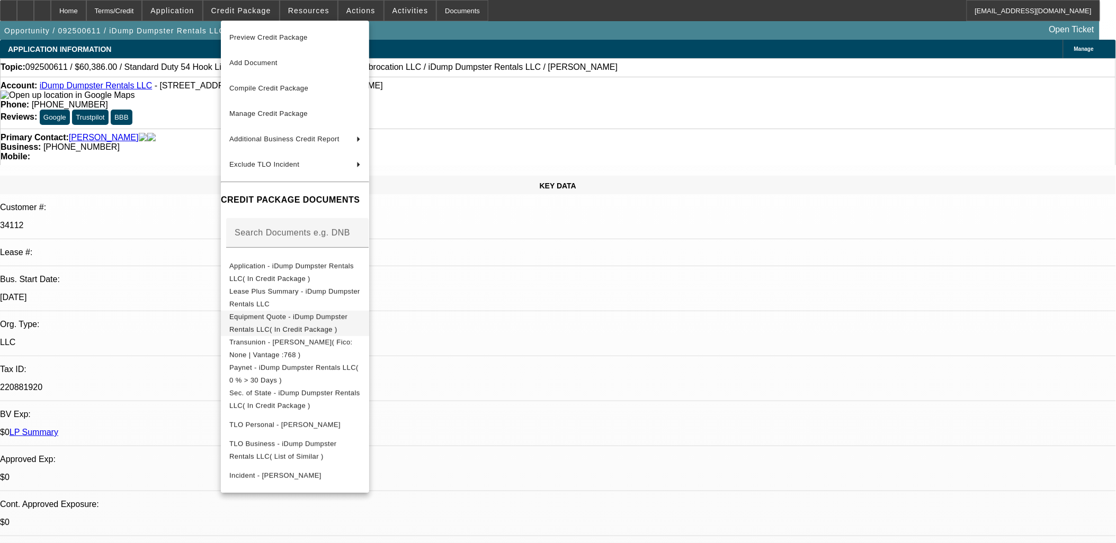
click at [352, 314] on span "Equipment Quote - iDump Dumpster Rentals LLC( In Credit Package )" at bounding box center [294, 322] width 131 height 25
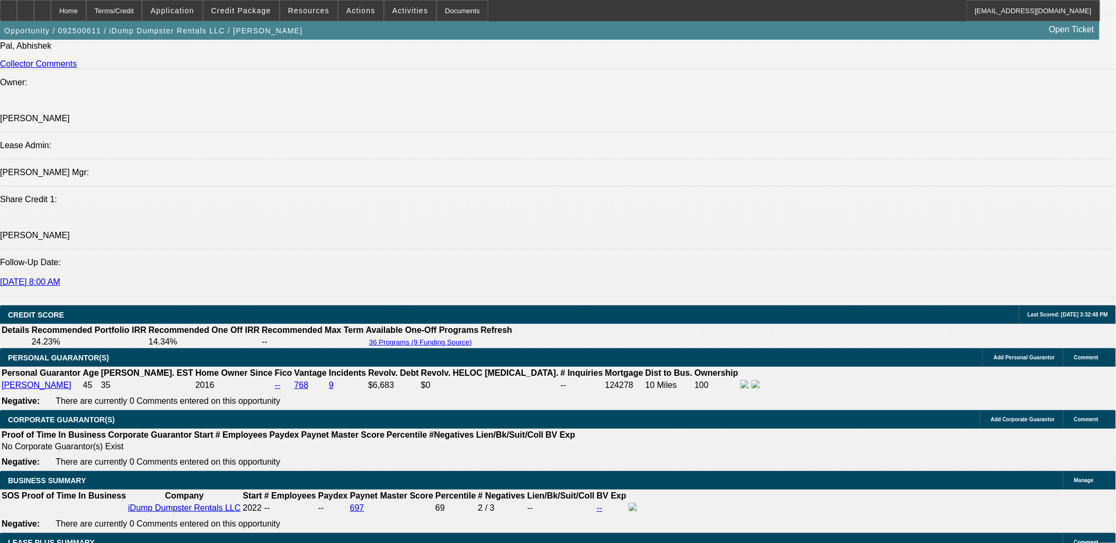
scroll to position [1353, 0]
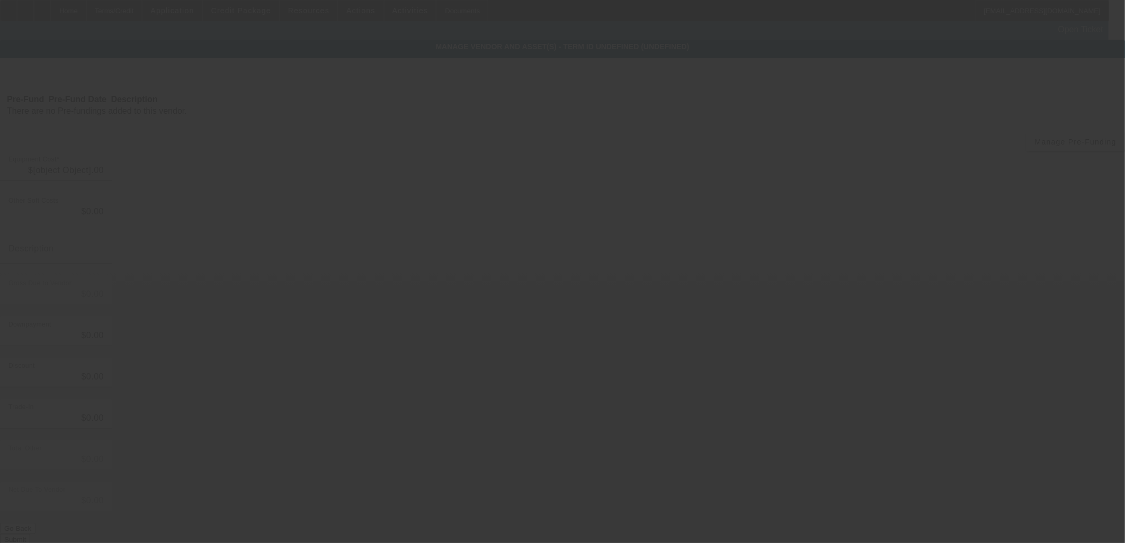
type input "$60,386.00"
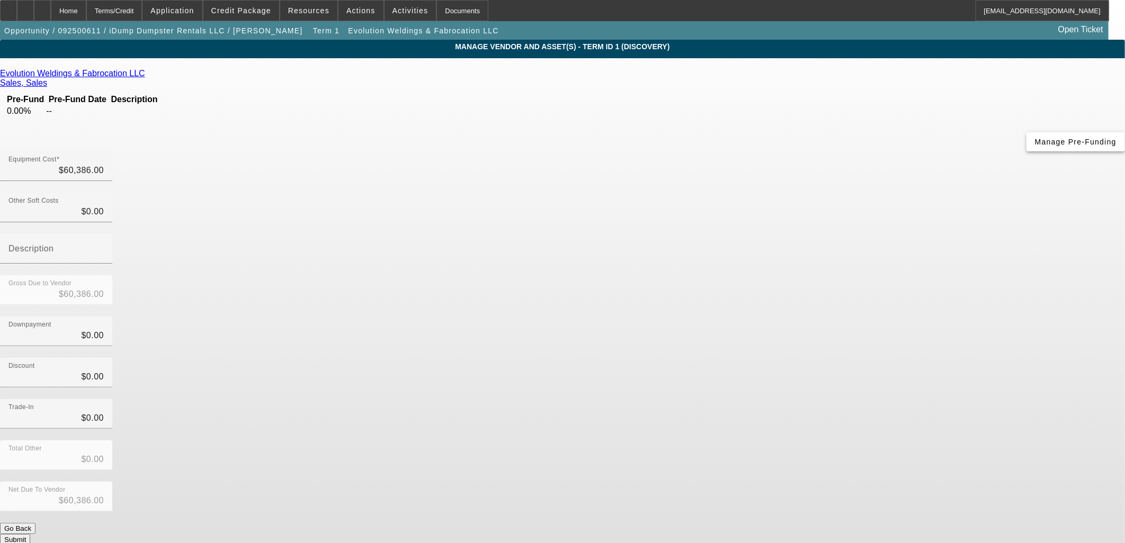
click at [1035, 146] on span "Manage Pre-Funding" at bounding box center [1076, 142] width 82 height 8
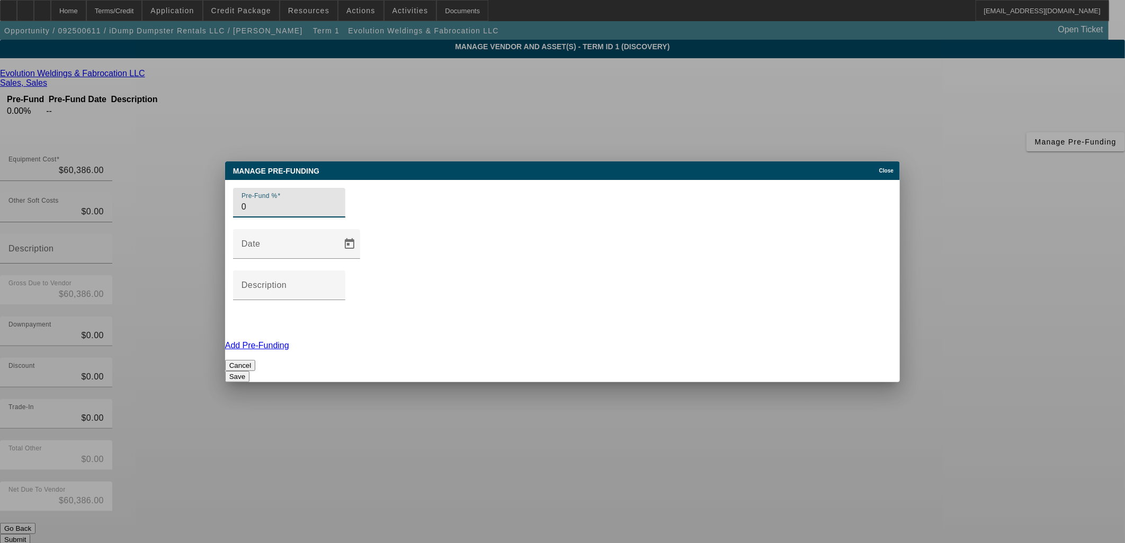
drag, startPoint x: 295, startPoint y: 260, endPoint x: 204, endPoint y: 260, distance: 90.5
click at [204, 260] on div "Manage Pre-funding Close Pre-Fund % 0 Date Description Add Pre-Funding Cancel S…" at bounding box center [562, 271] width 1125 height 543
type input "50"
click at [337, 271] on div "Description" at bounding box center [288, 286] width 95 height 30
type input "P"
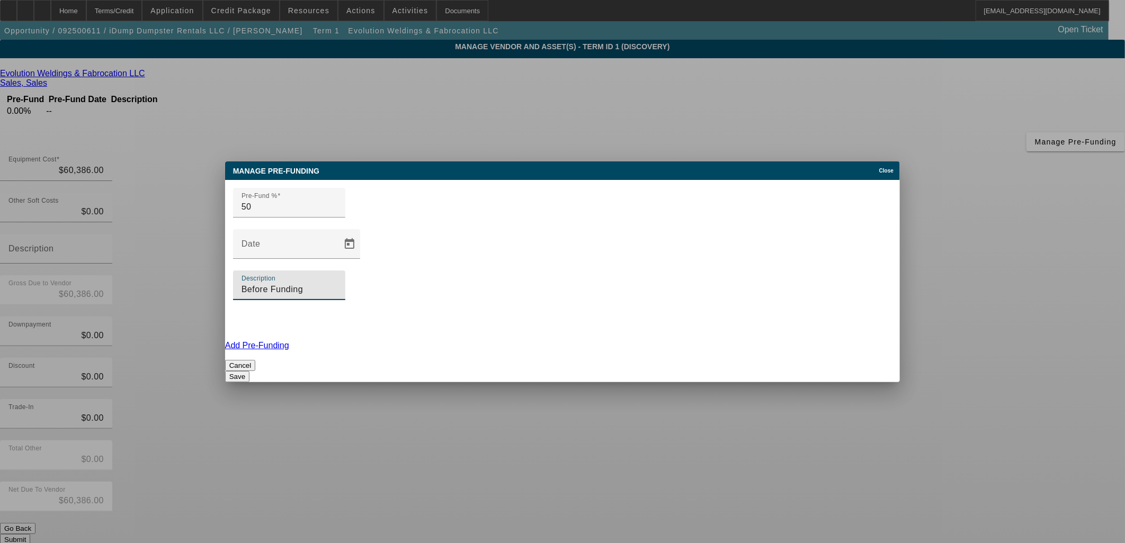
type input "Before Funding"
click at [249, 371] on button "Save" at bounding box center [237, 376] width 24 height 11
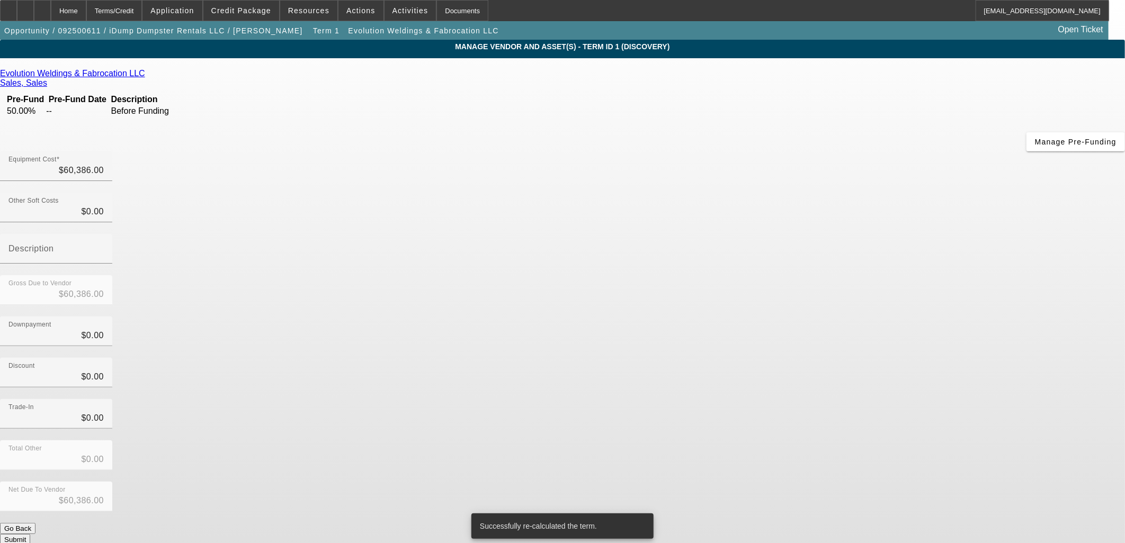
click at [433, 326] on div "Evolution Weldings & Fabrocation LLC Sales, Sales Pre-Fund Pre-Fund Date Descri…" at bounding box center [562, 307] width 1125 height 477
click at [86, 12] on div "Home" at bounding box center [68, 10] width 35 height 21
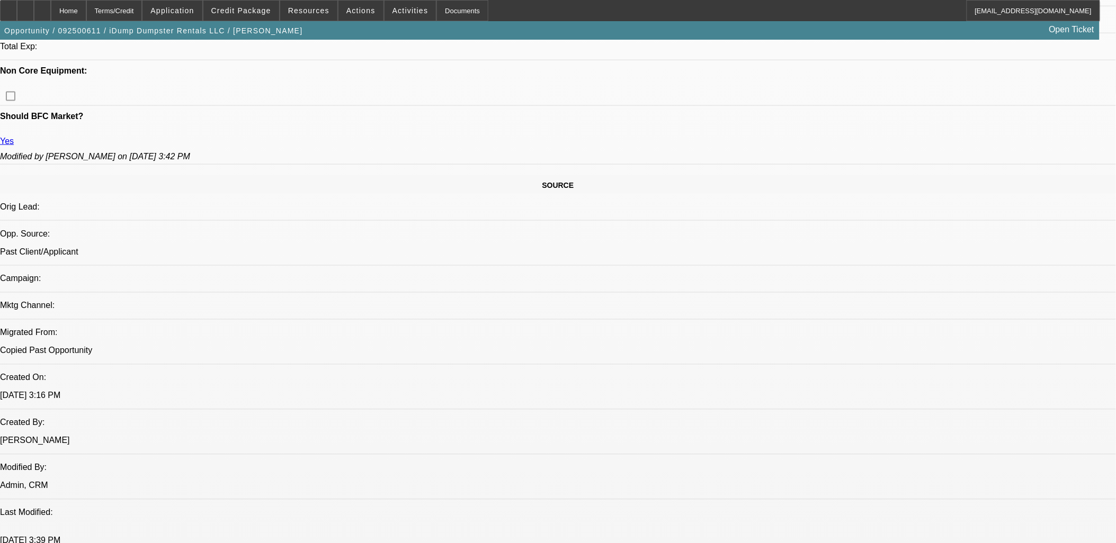
select select "0"
select select "6"
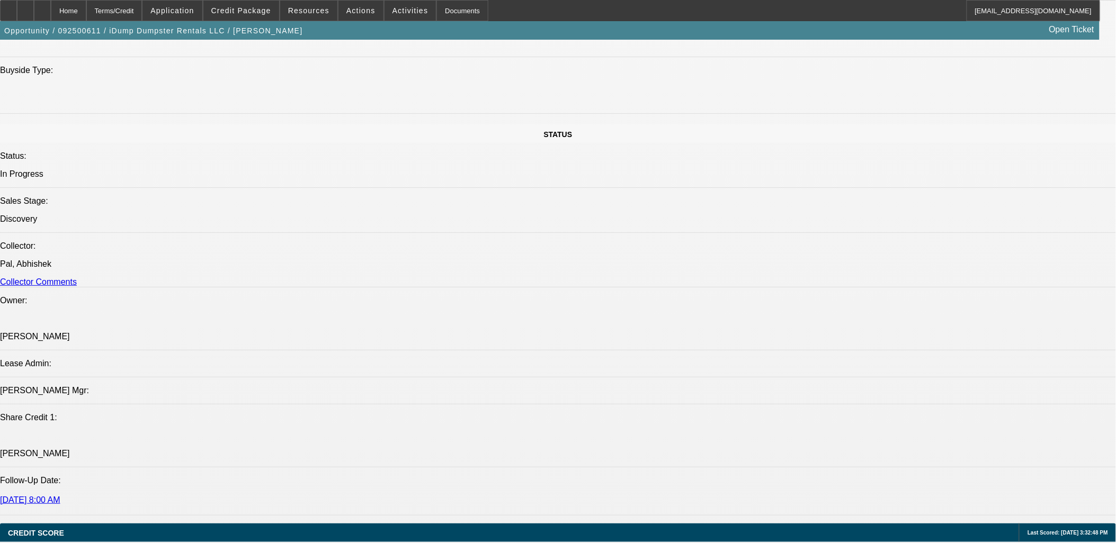
scroll to position [1353, 0]
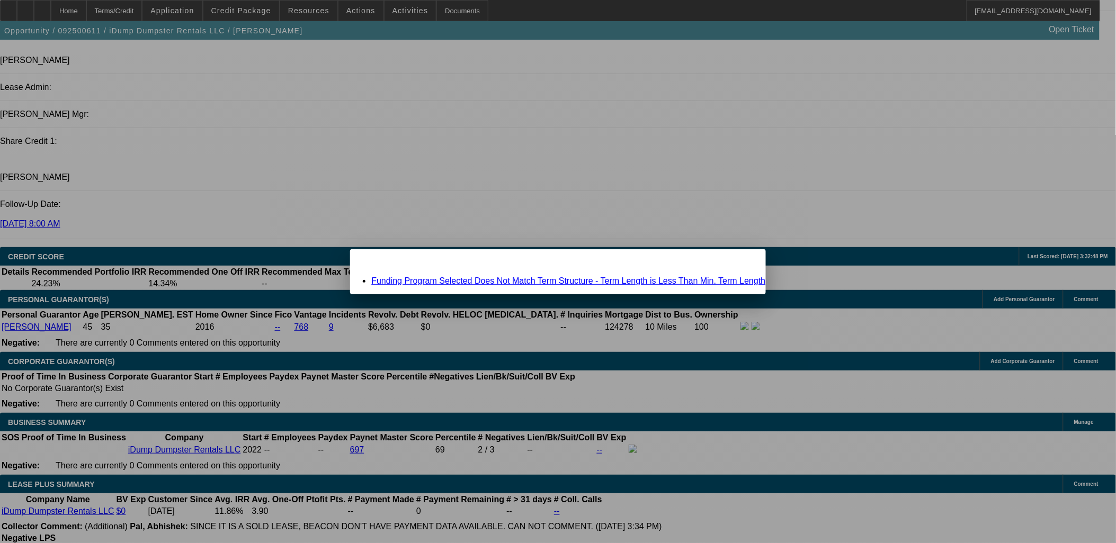
scroll to position [0, 0]
click at [491, 283] on link "Funding Program Selected Does Not Match Term Structure - Term Length is Less Th…" at bounding box center [568, 280] width 394 height 9
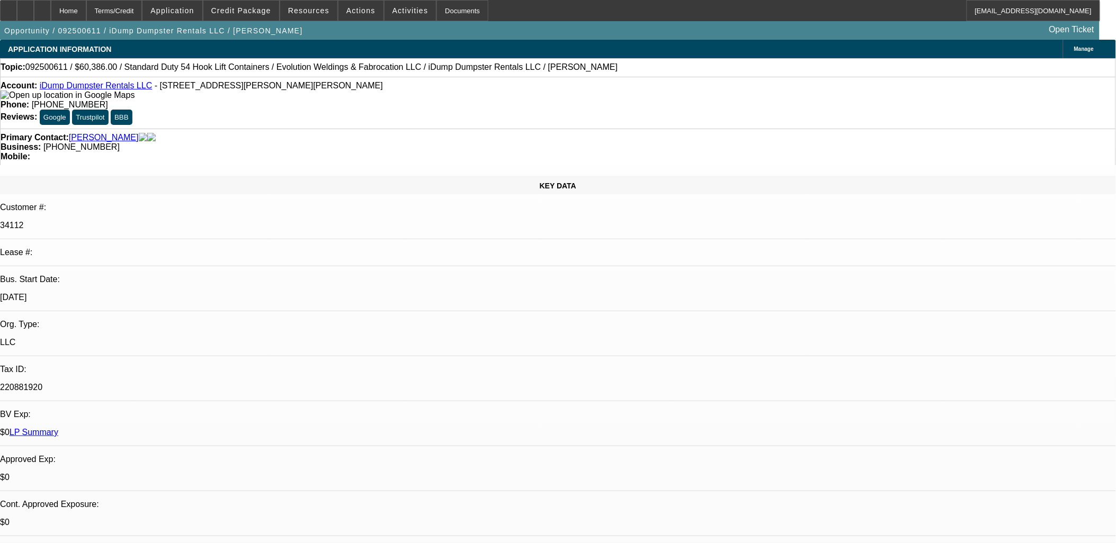
scroll to position [1353, 0]
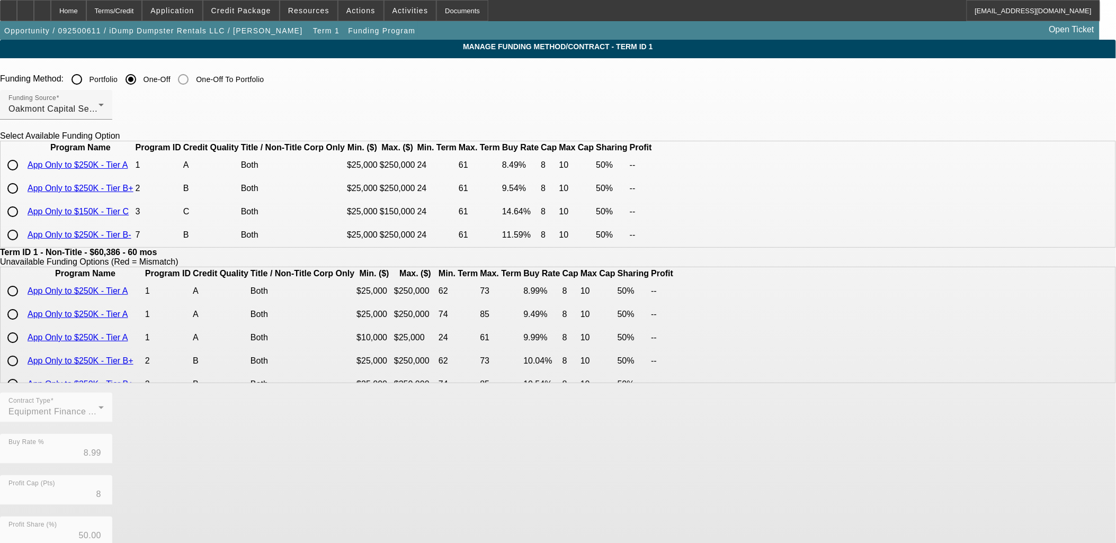
click at [23, 176] on input "radio" at bounding box center [12, 165] width 21 height 21
radio input "true"
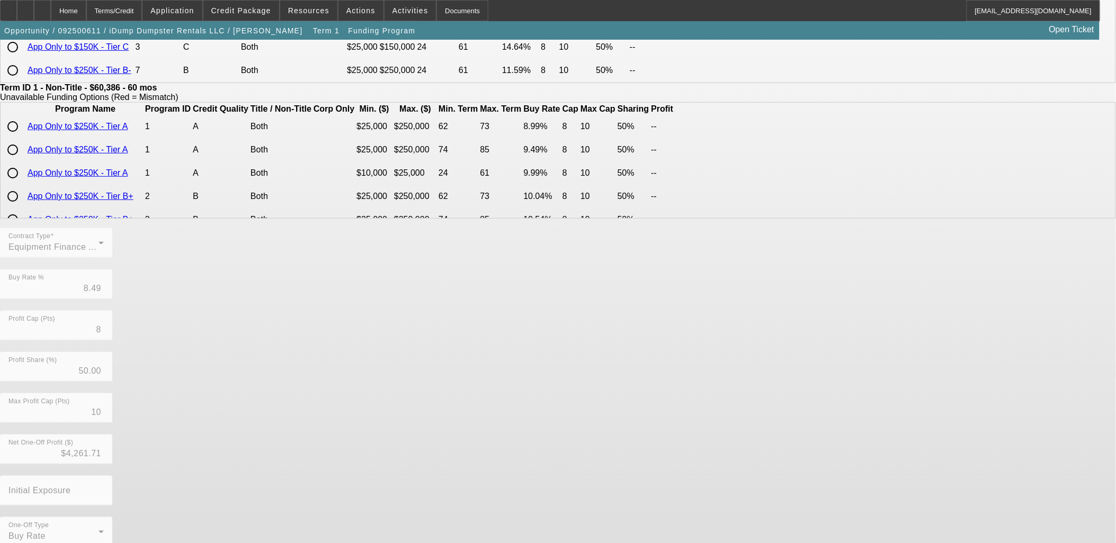
scroll to position [186, 0]
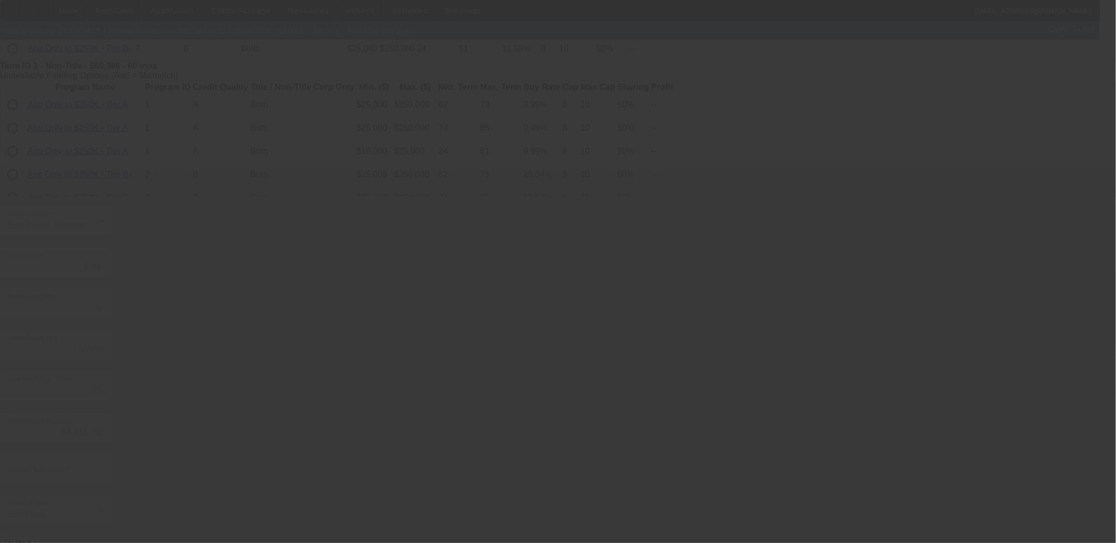
type input "8.99"
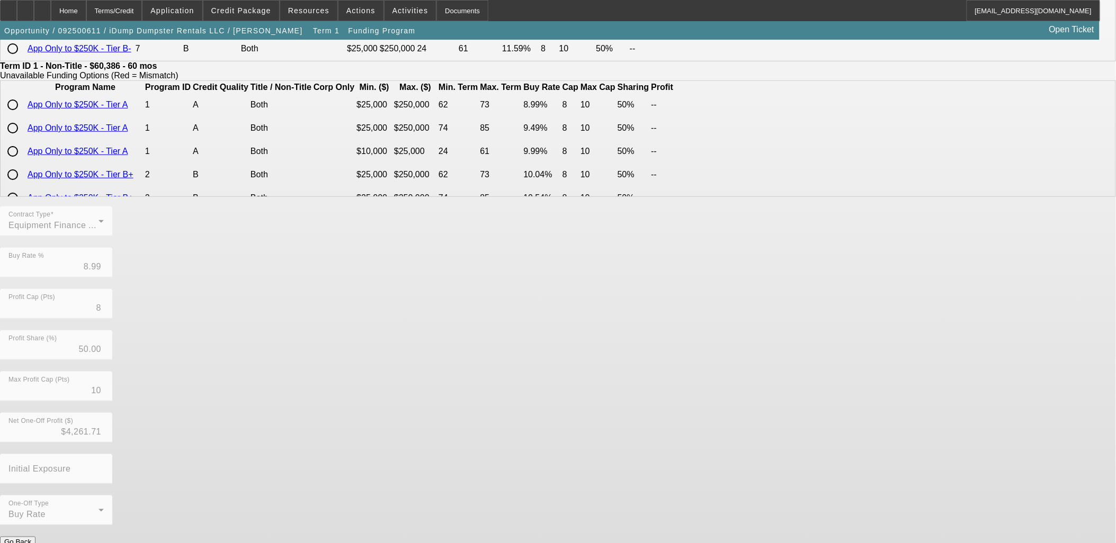
scroll to position [0, 0]
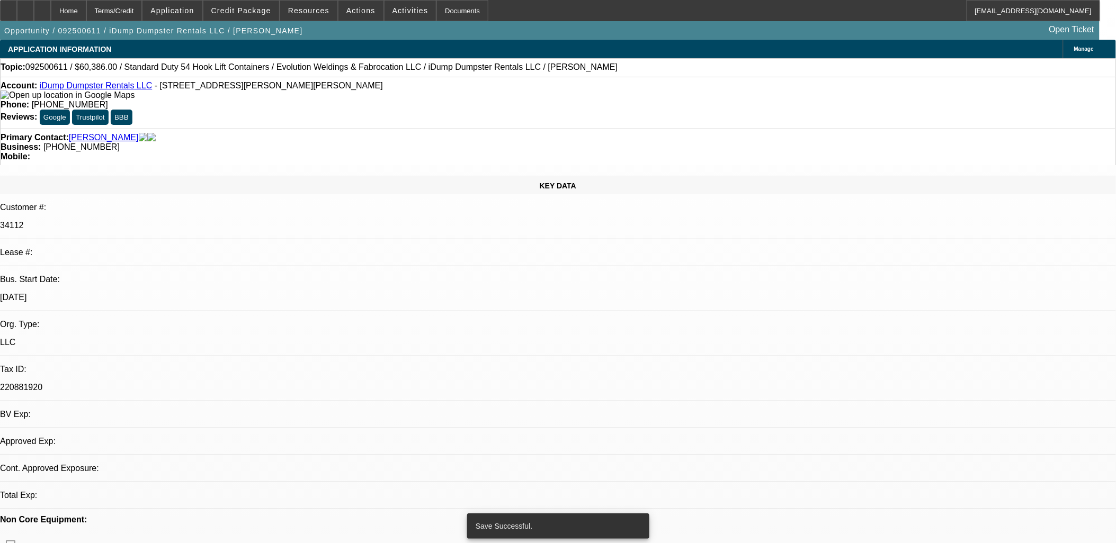
select select "0"
select select "6"
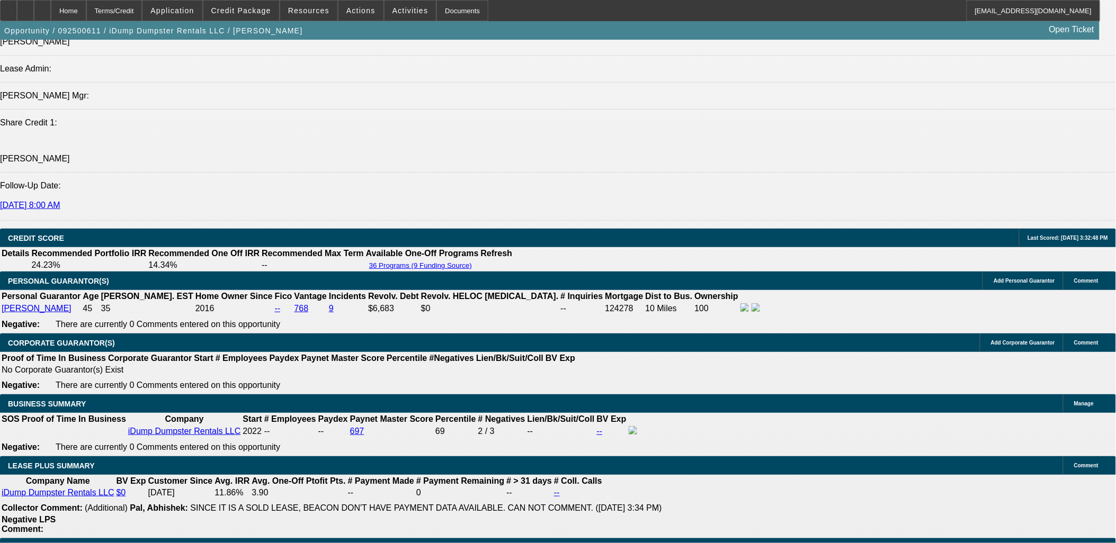
scroll to position [1353, 0]
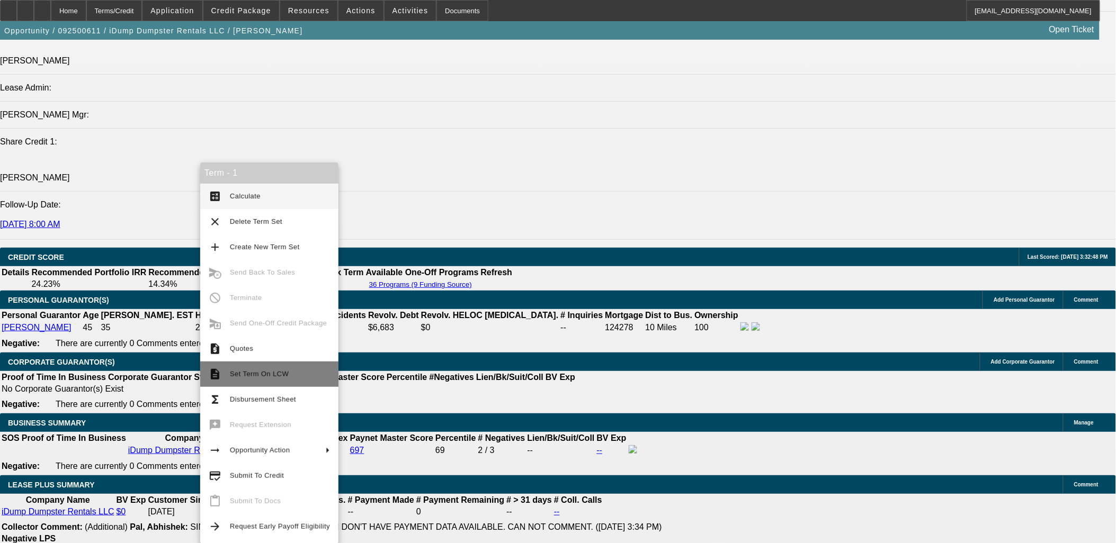
scroll to position [1384, 0]
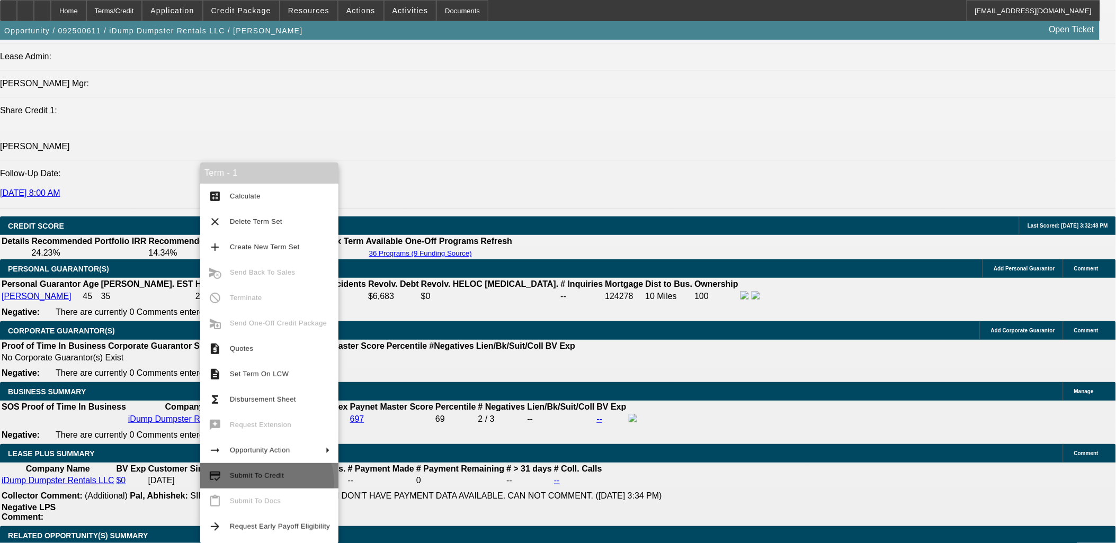
click at [259, 483] on button "credit_score Submit To Credit" at bounding box center [269, 475] width 138 height 25
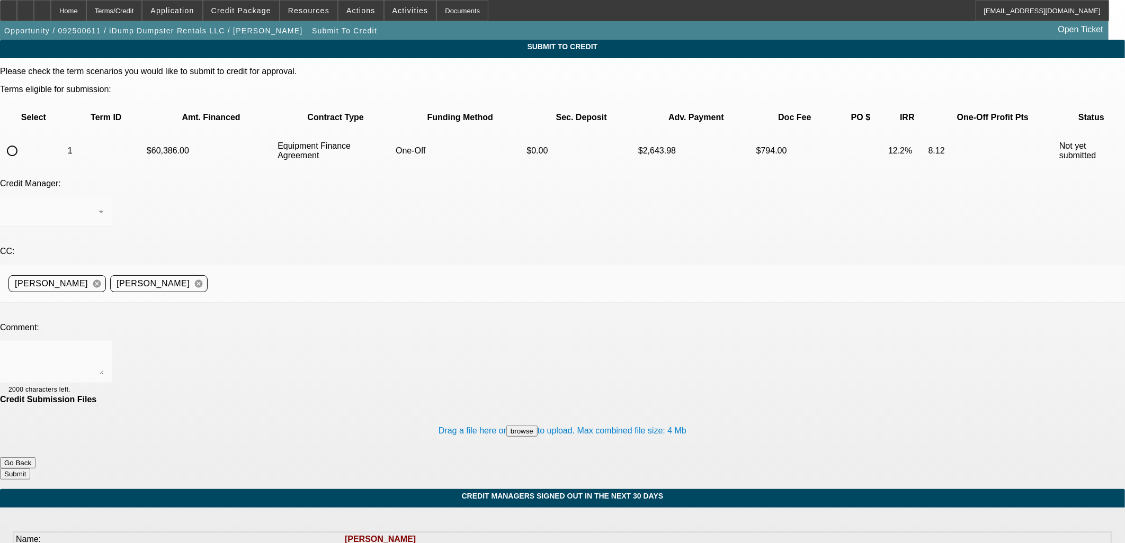
click at [23, 140] on input "radio" at bounding box center [12, 150] width 21 height 21
radio input "true"
click at [104, 349] on textarea at bounding box center [55, 361] width 95 height 25
type textarea "Can we see if oak will take more on"
click at [30, 469] on button "Submit" at bounding box center [15, 474] width 30 height 11
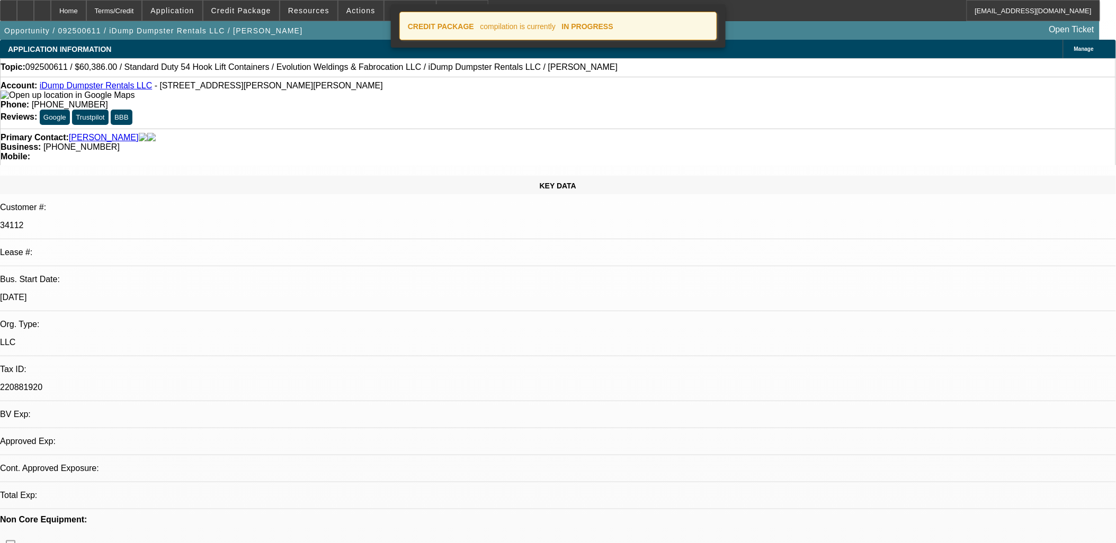
select select "0"
select select "6"
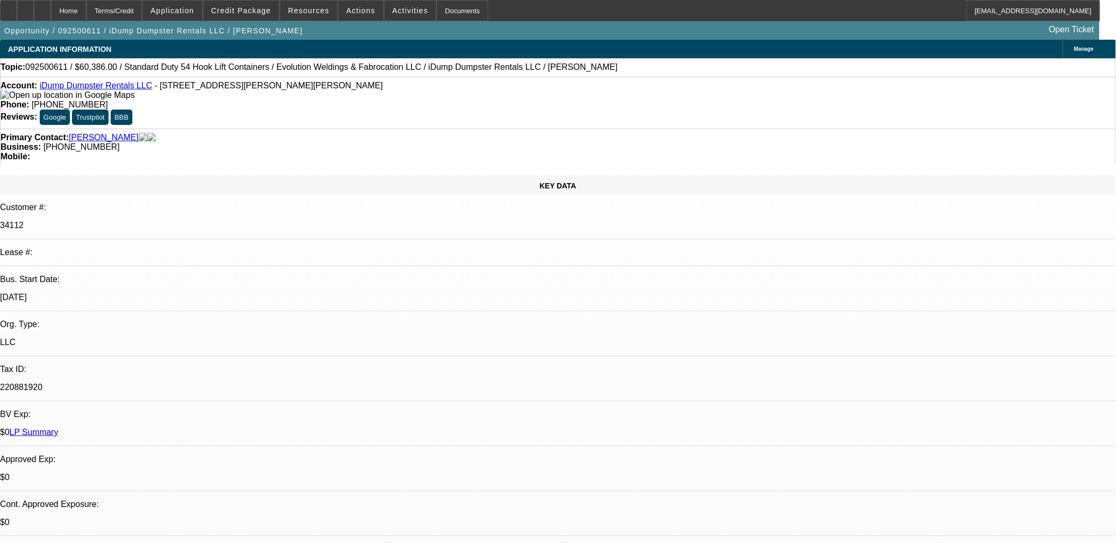
scroll to position [48, 0]
drag, startPoint x: 493, startPoint y: 252, endPoint x: 535, endPoint y: 218, distance: 54.2
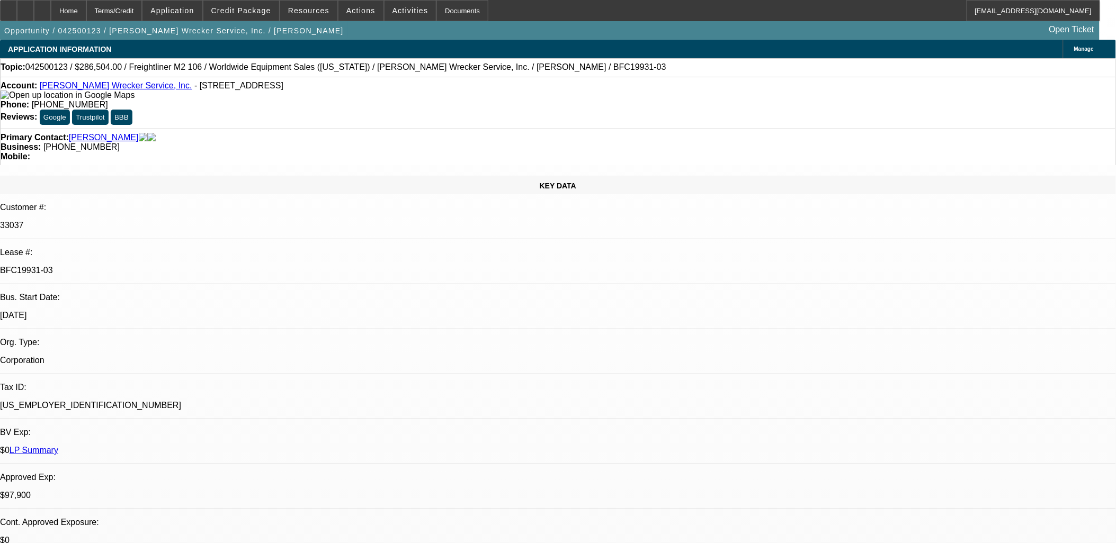
select select "0"
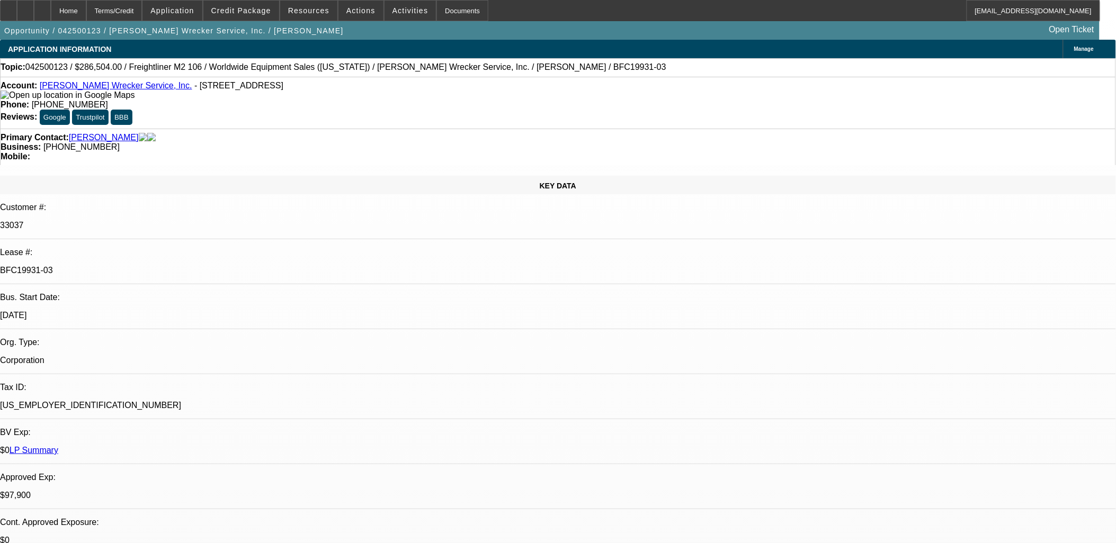
select select "0"
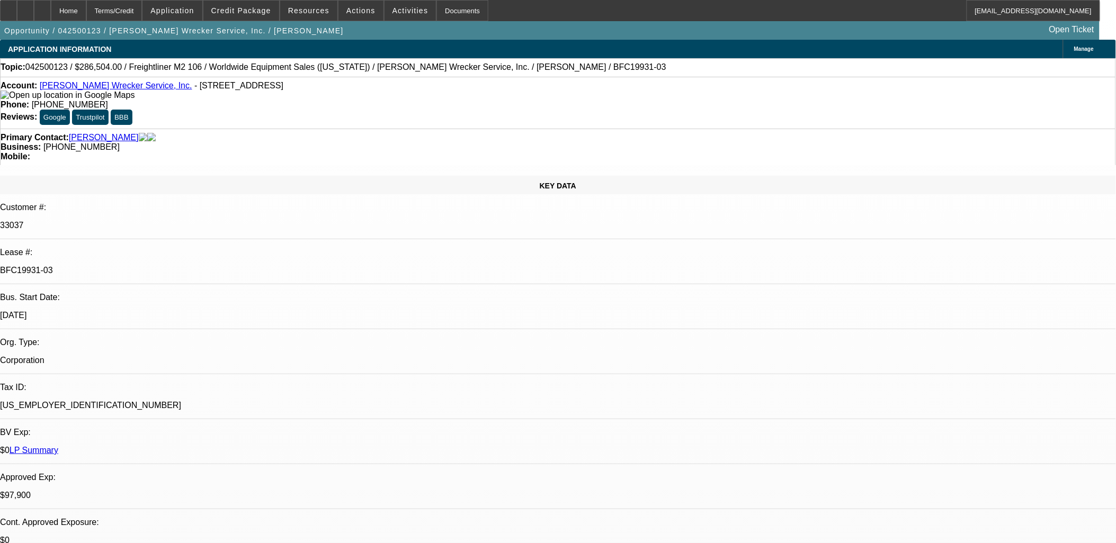
select select "0"
select select "1"
select select "2"
select select "6"
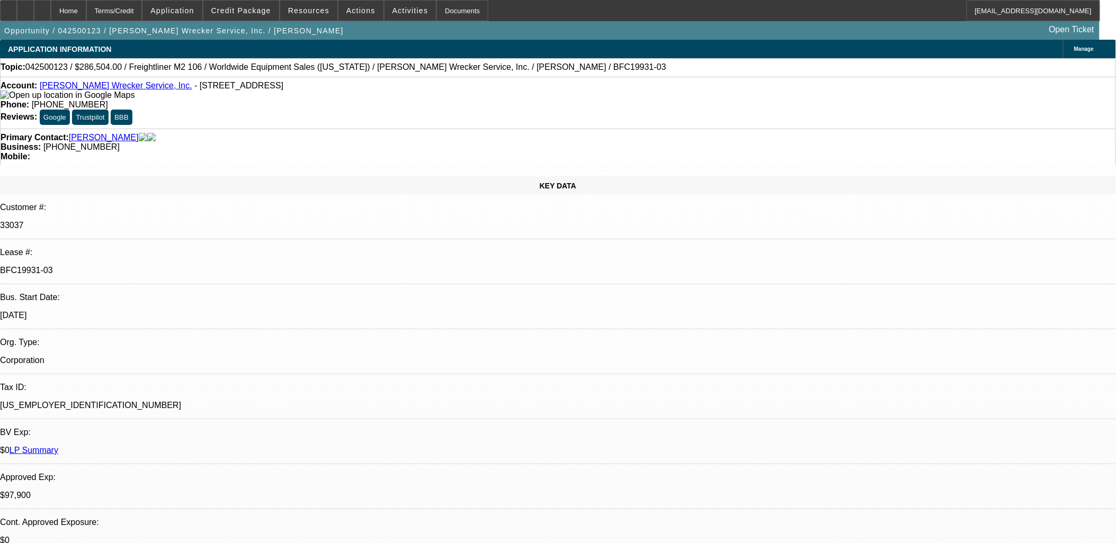
select select "1"
select select "2"
select select "6"
select select "1"
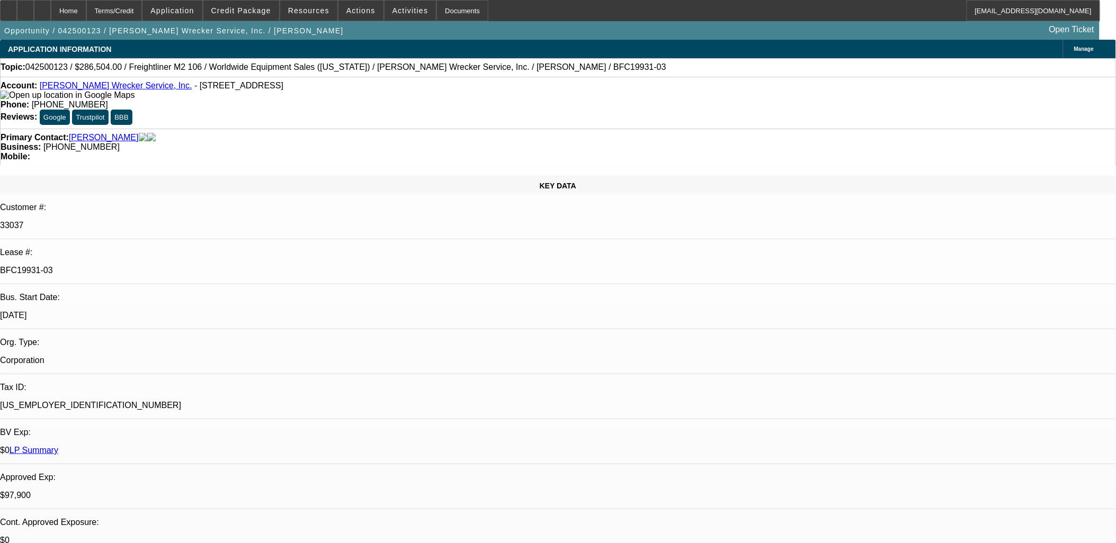
select select "6"
select select "1"
select select "2"
select select "6"
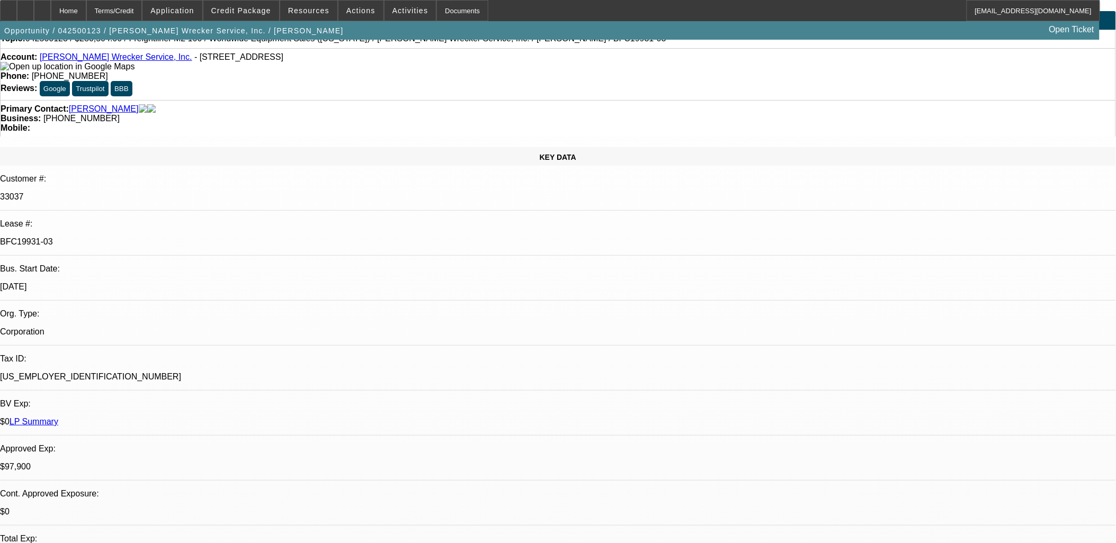
scroll to position [0, 0]
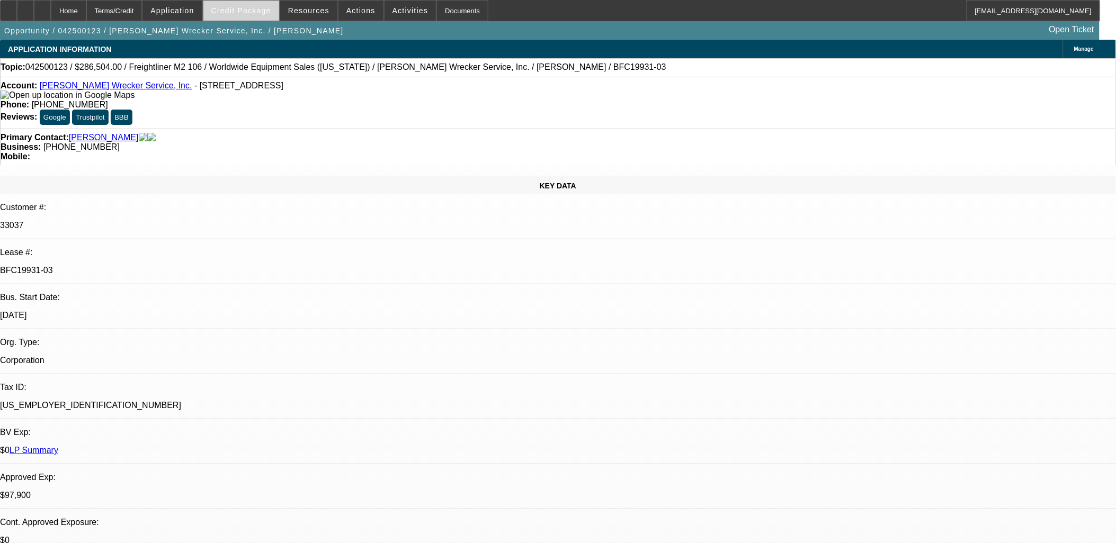
click at [249, 14] on span at bounding box center [241, 10] width 76 height 25
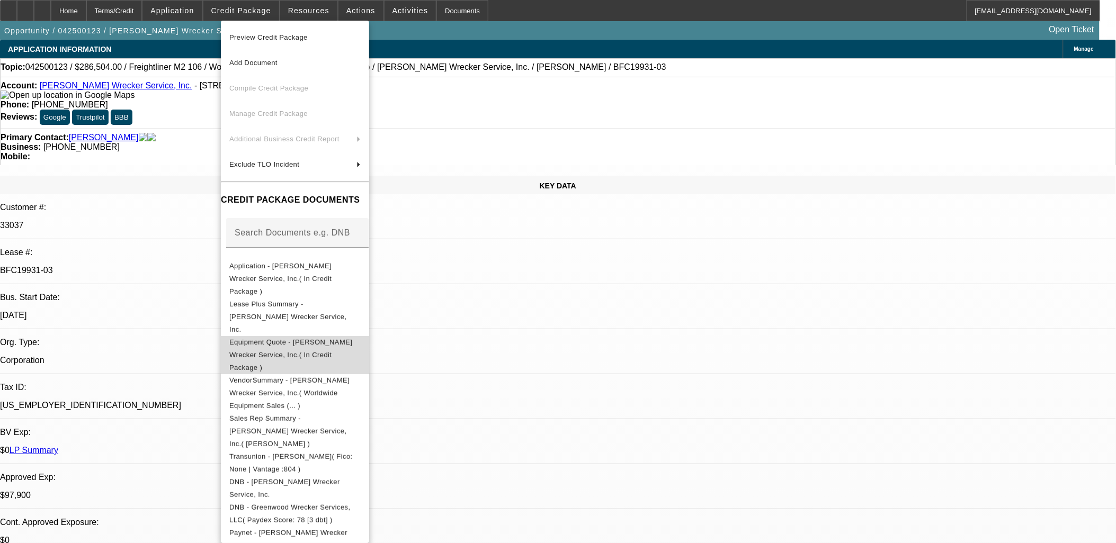
click at [325, 338] on span "Equipment Quote - Hix Wrecker Service, Inc.( In Credit Package )" at bounding box center [290, 354] width 123 height 33
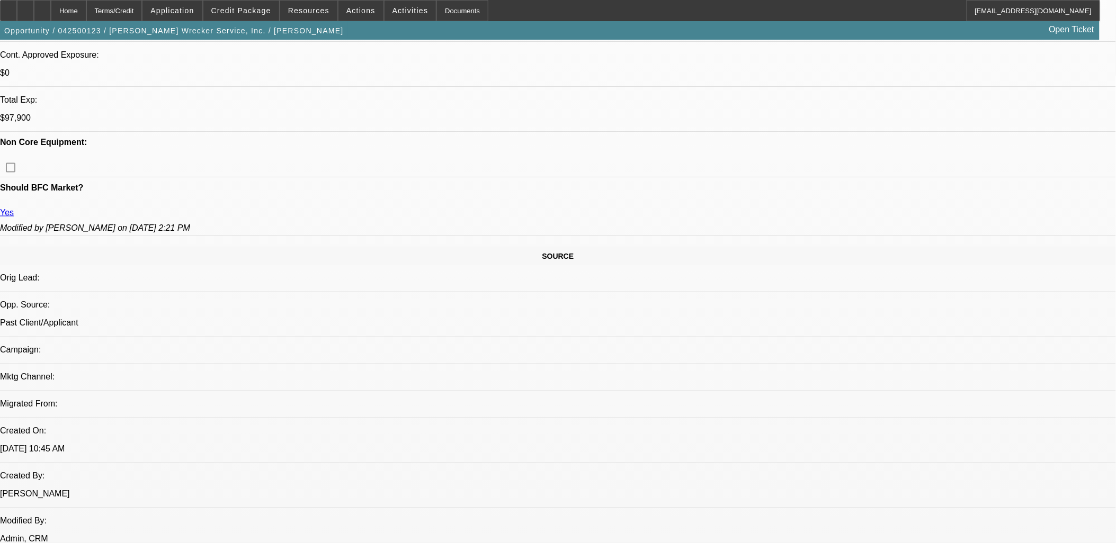
scroll to position [470, 0]
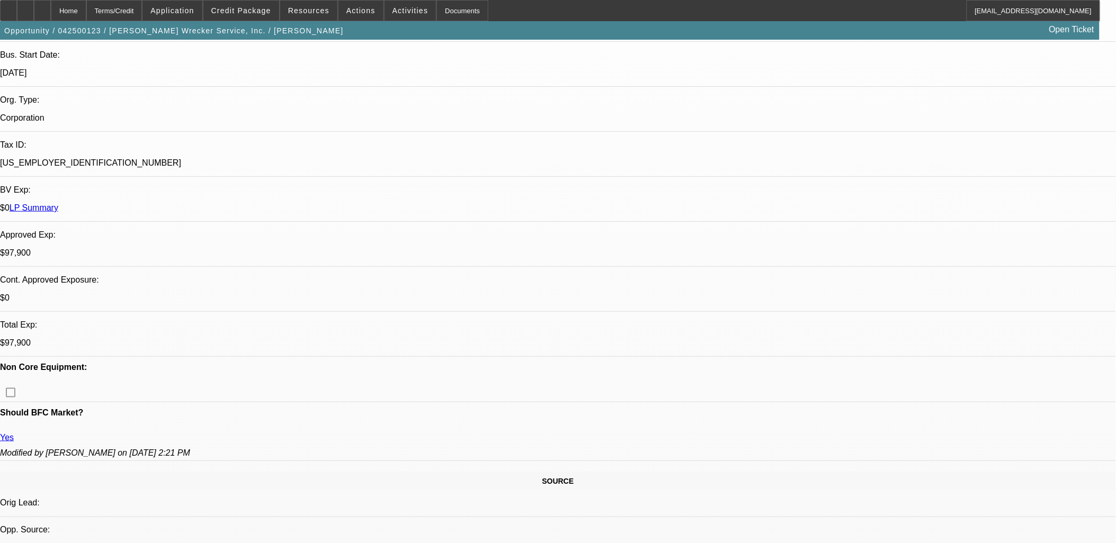
scroll to position [59, 0]
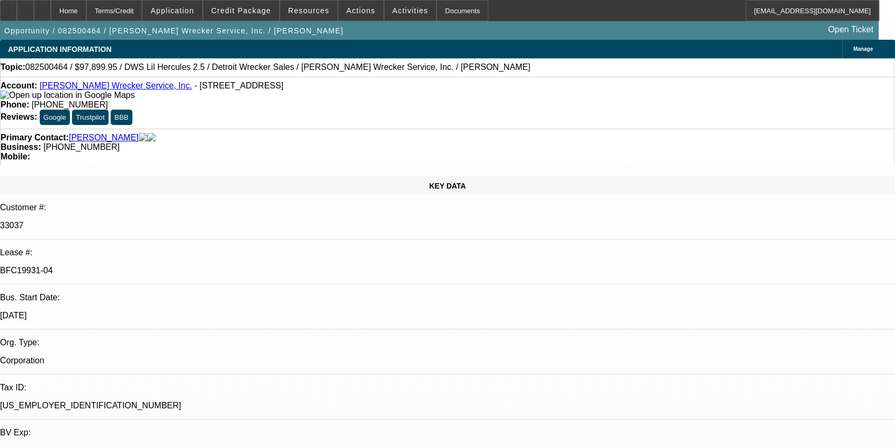
select select "0"
select select "2"
select select "0"
select select "2"
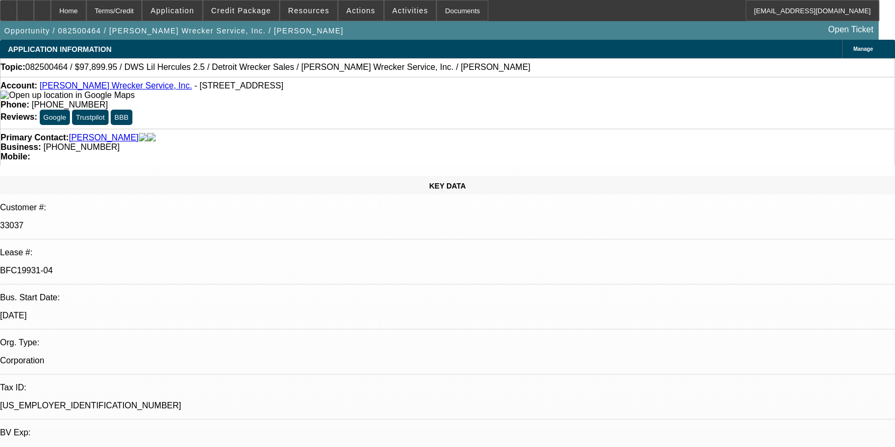
select select "0"
select select "2"
select select "0"
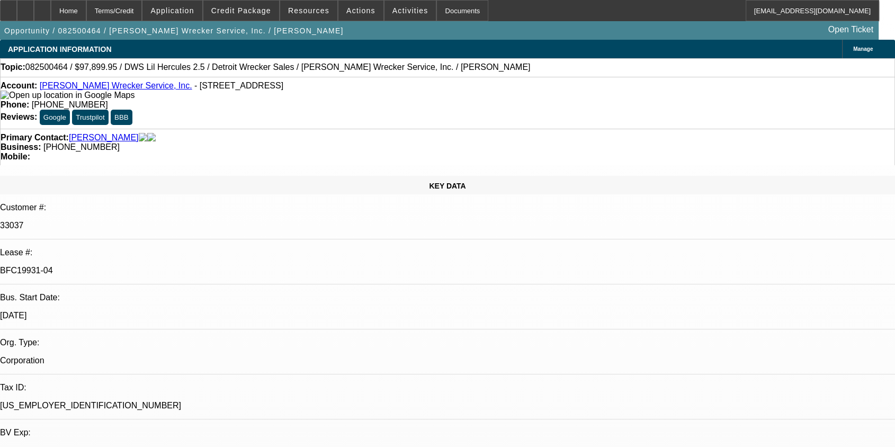
select select "2"
select select "0"
select select "1"
select select "2"
select select "6"
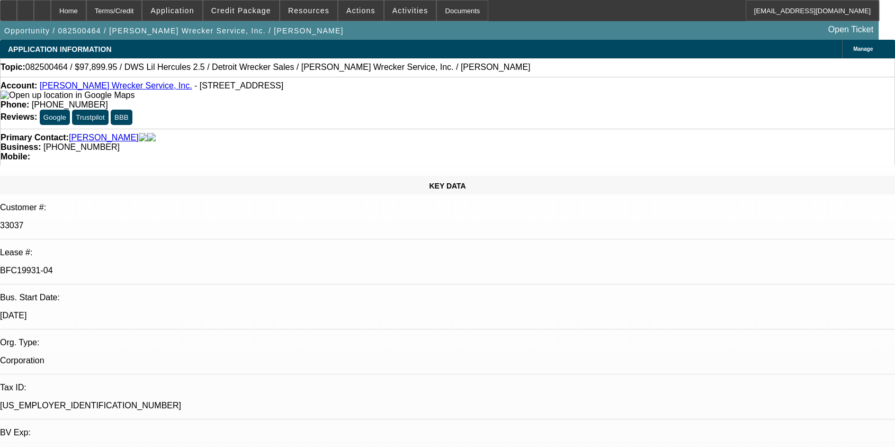
select select "1"
select select "2"
select select "6"
select select "1"
select select "2"
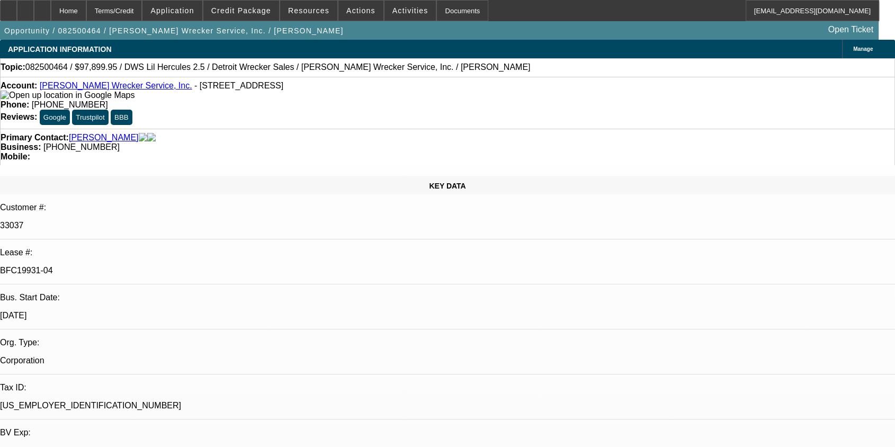
select select "6"
select select "1"
select select "2"
select select "6"
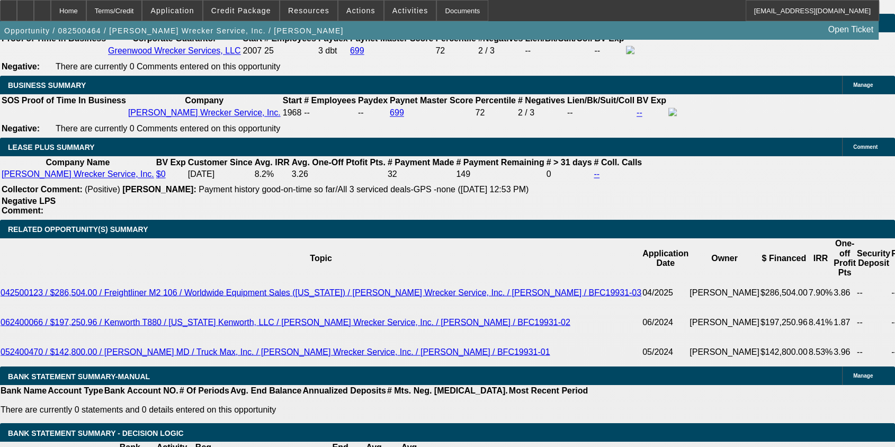
scroll to position [1765, 0]
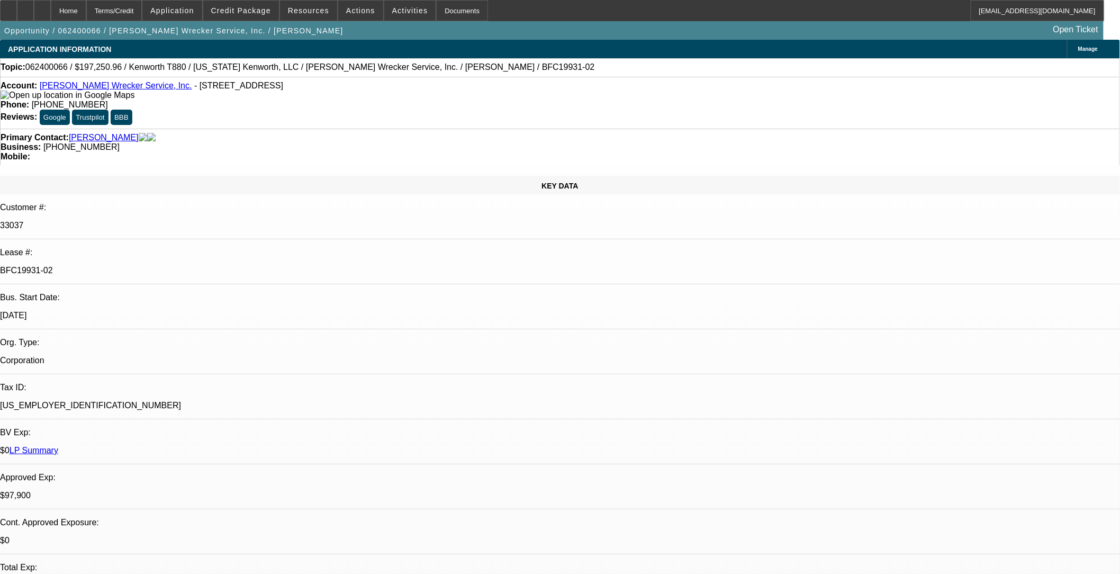
select select "0"
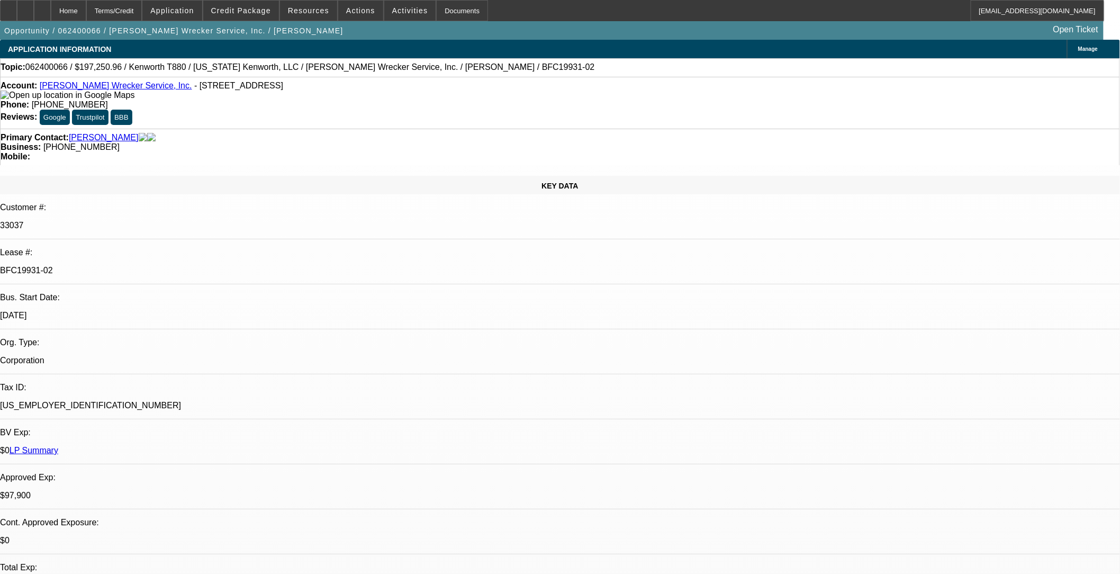
select select "0"
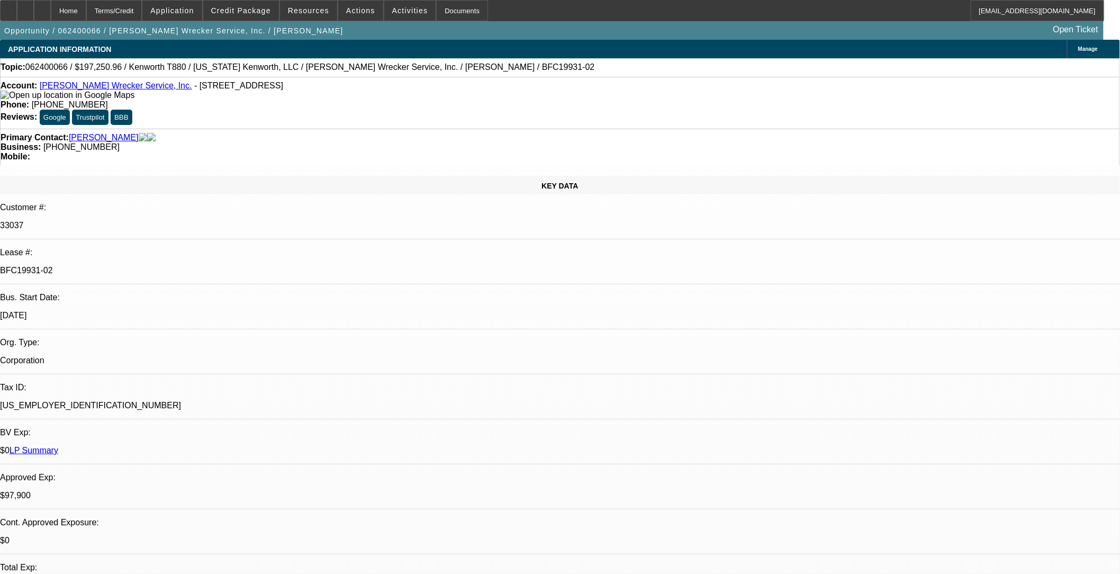
select select "0"
select select "1"
select select "2"
select select "6"
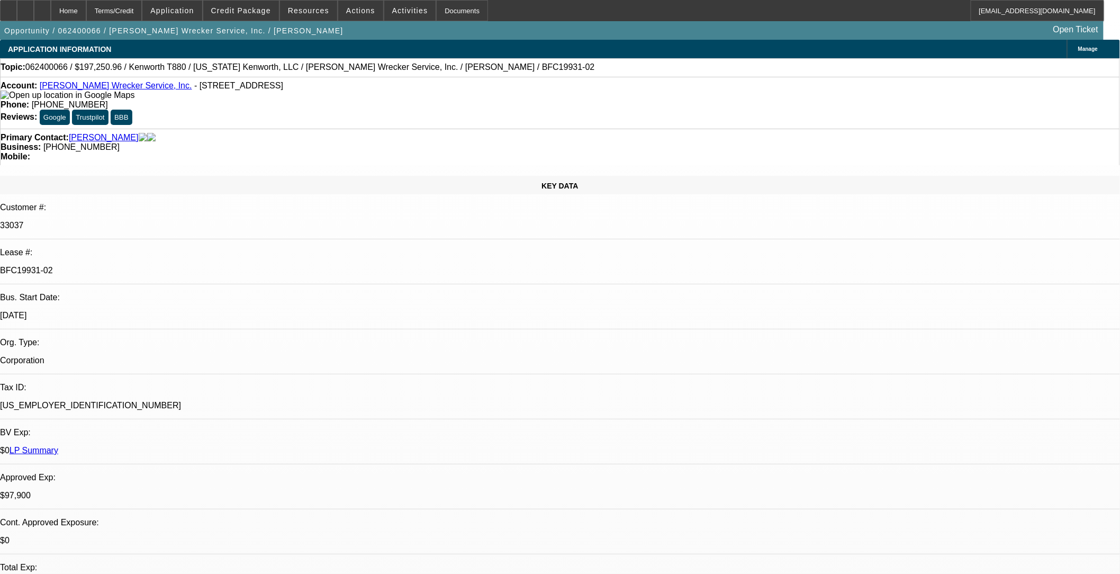
select select "1"
select select "2"
select select "6"
select select "1"
select select "2"
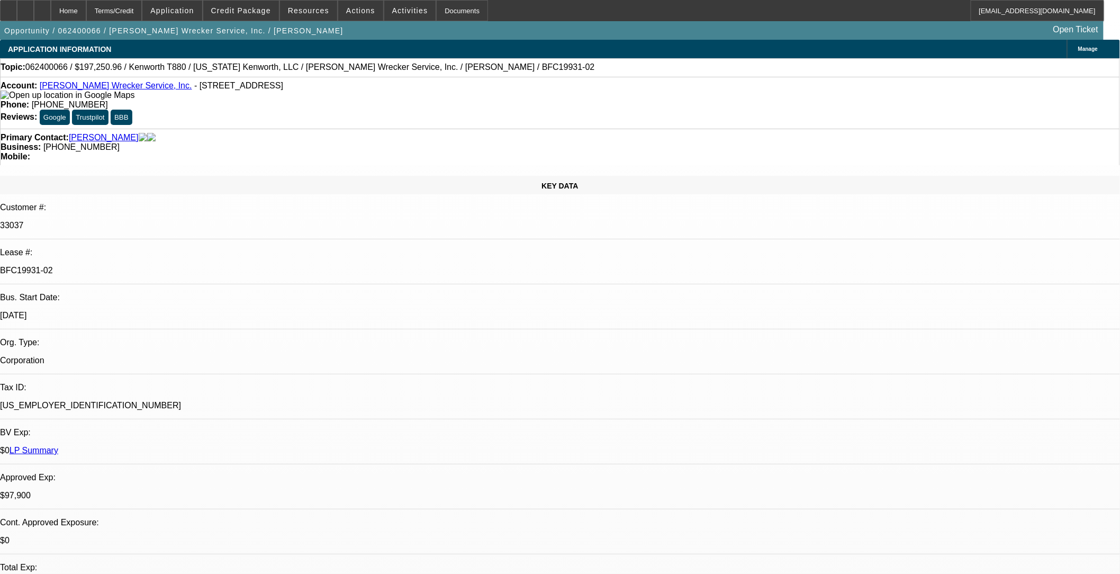
select select "6"
select select "1"
select select "2"
select select "6"
click at [263, 12] on span "Credit Package" at bounding box center [241, 10] width 60 height 8
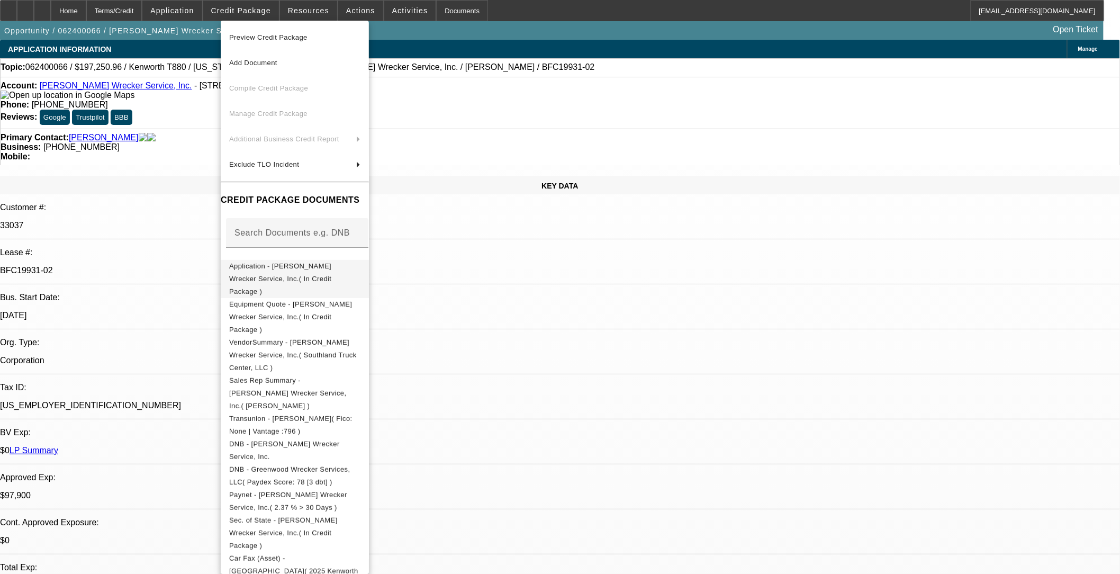
click at [308, 267] on span "Application - [PERSON_NAME] Wrecker Service, Inc.( In Credit Package )" at bounding box center [280, 278] width 102 height 33
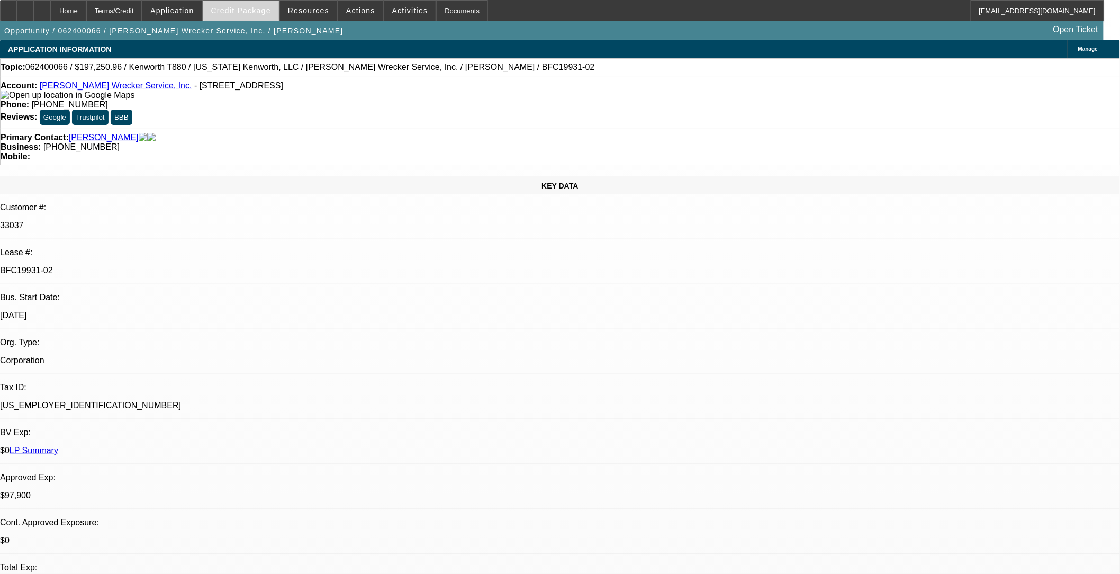
click at [247, 12] on span "Credit Package" at bounding box center [241, 10] width 60 height 8
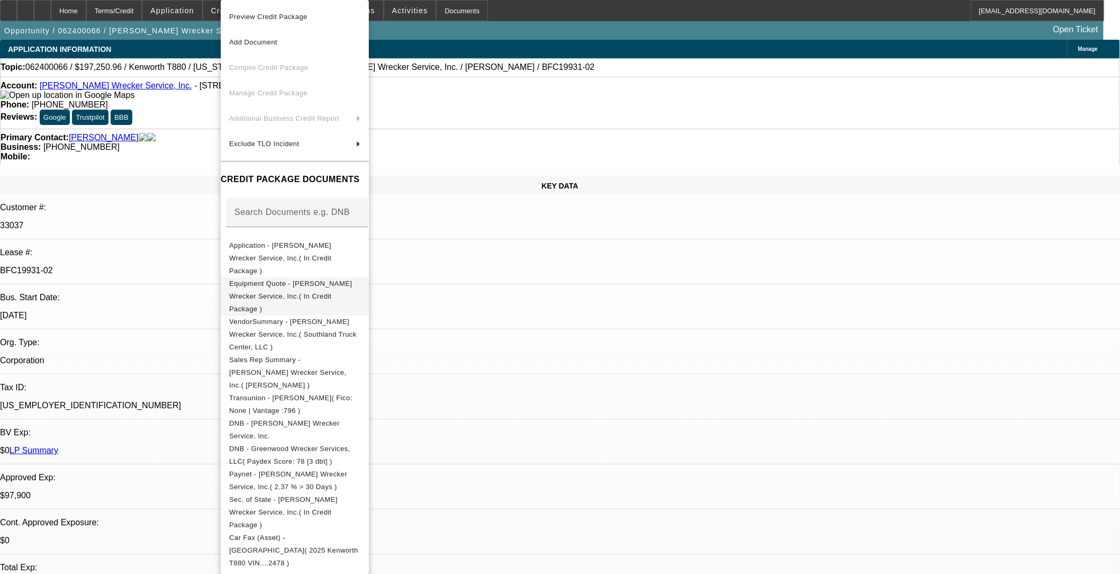
click at [316, 280] on span "Equipment Quote - [PERSON_NAME] Wrecker Service, Inc.( In Credit Package )" at bounding box center [290, 296] width 123 height 33
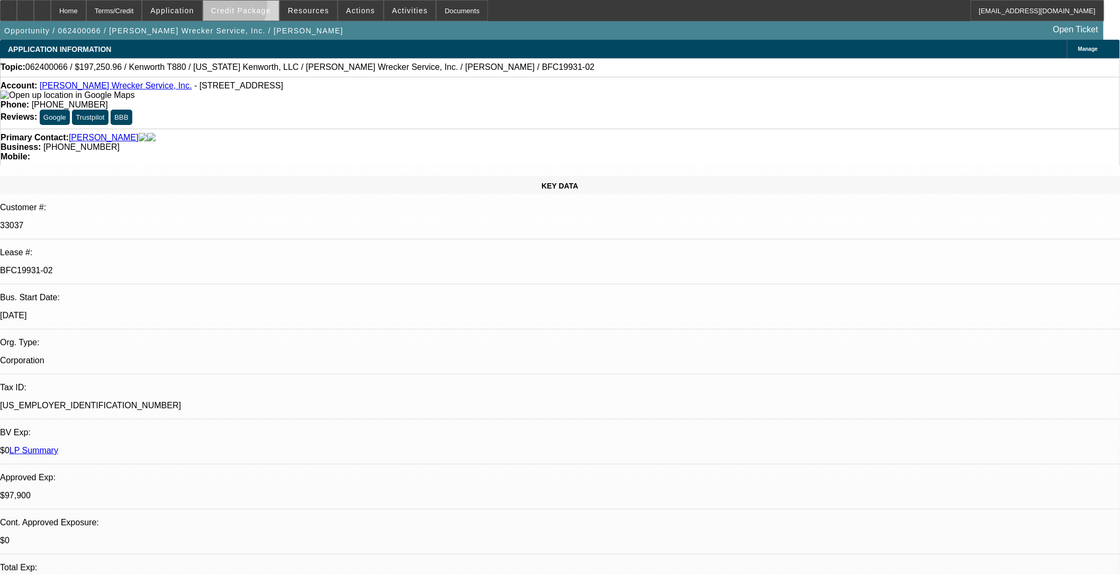
click at [247, 8] on span "Credit Package" at bounding box center [241, 10] width 60 height 8
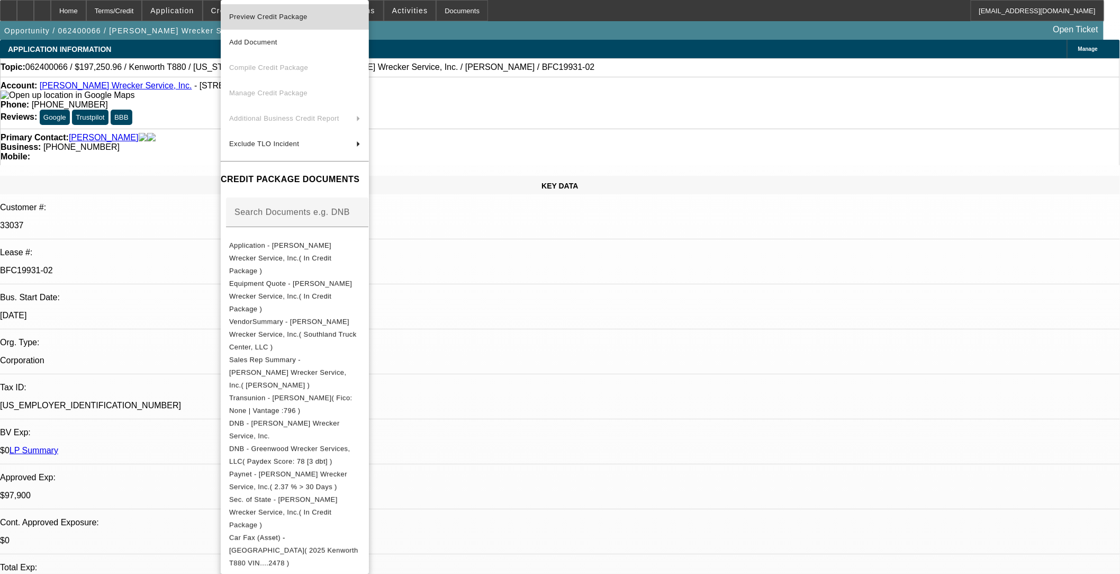
click at [269, 13] on span "Preview Credit Package" at bounding box center [268, 17] width 78 height 8
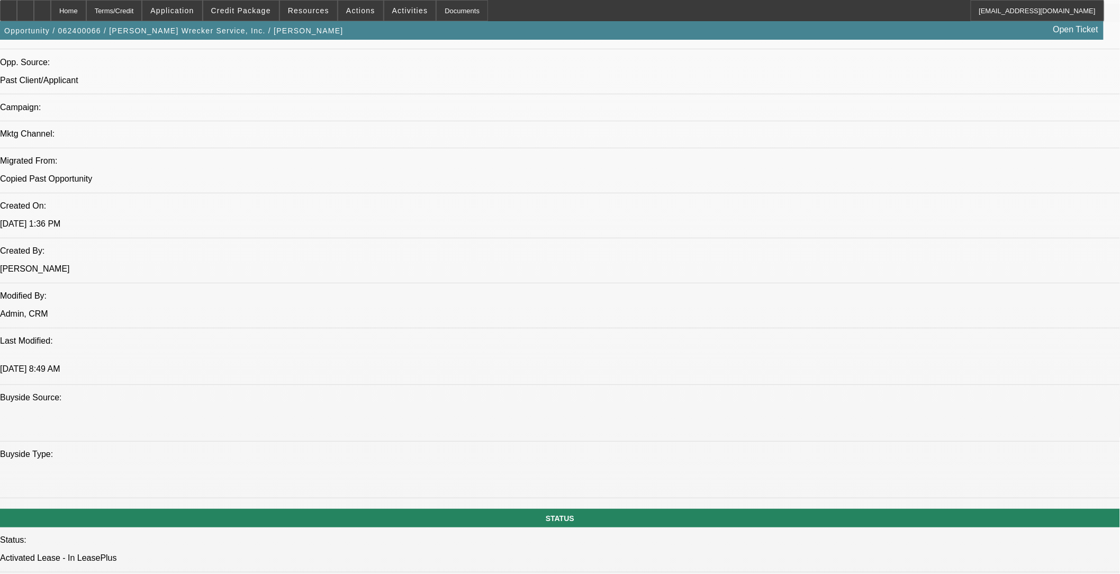
scroll to position [529, 0]
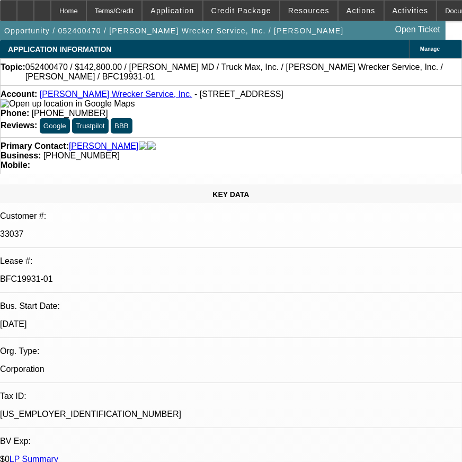
select select "0"
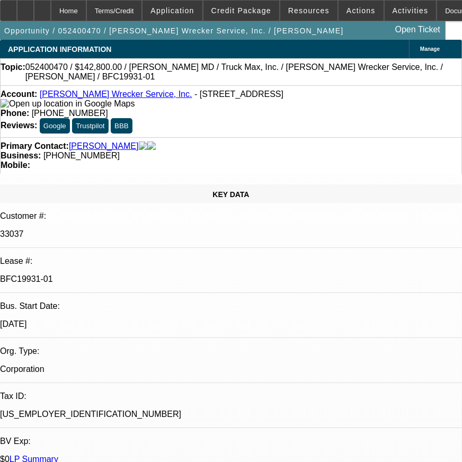
select select "0"
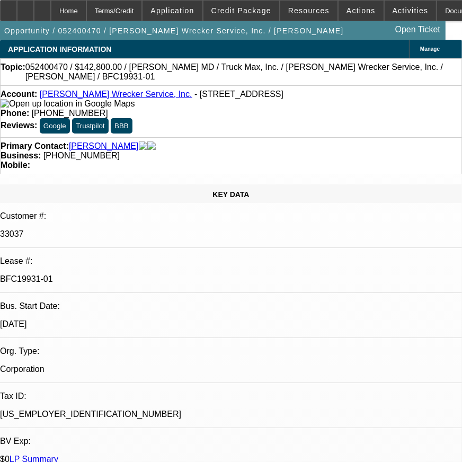
select select "0"
select select "1"
select select "2"
select select "6"
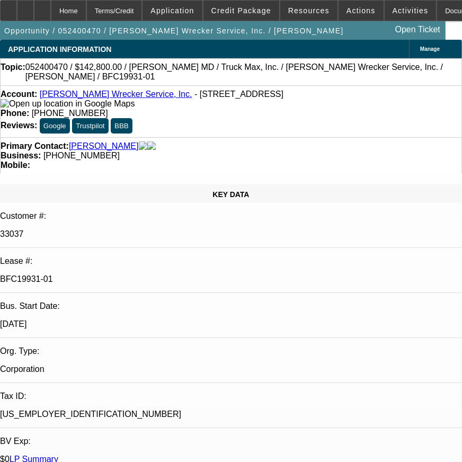
select select "1"
select select "2"
select select "6"
select select "1"
select select "2"
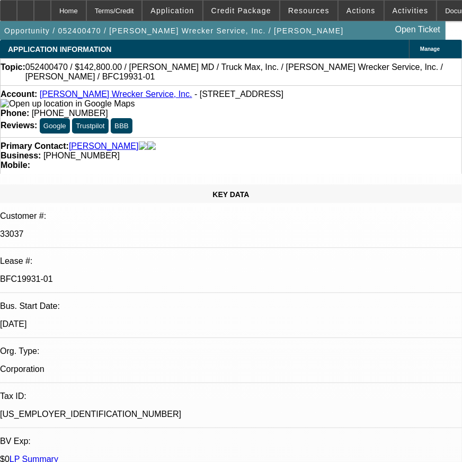
select select "6"
select select "1"
select select "2"
select select "6"
click at [245, 12] on span "Credit Package" at bounding box center [241, 10] width 60 height 8
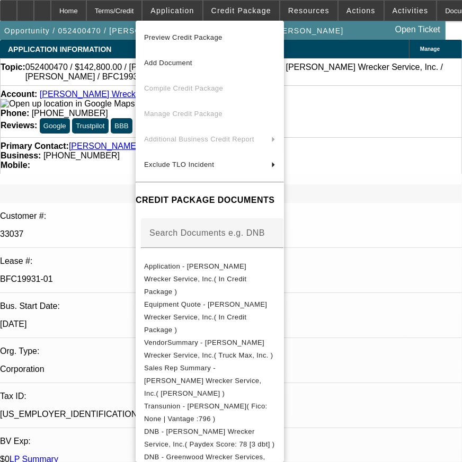
click at [313, 94] on div at bounding box center [231, 231] width 462 height 462
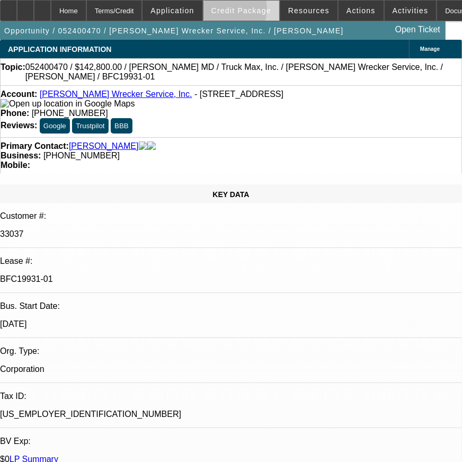
click at [244, 12] on span "Credit Package" at bounding box center [241, 10] width 60 height 8
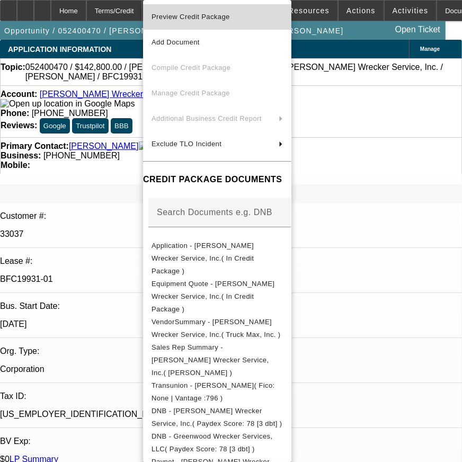
click at [151, 20] on span "Preview Credit Package" at bounding box center [216, 17] width 131 height 13
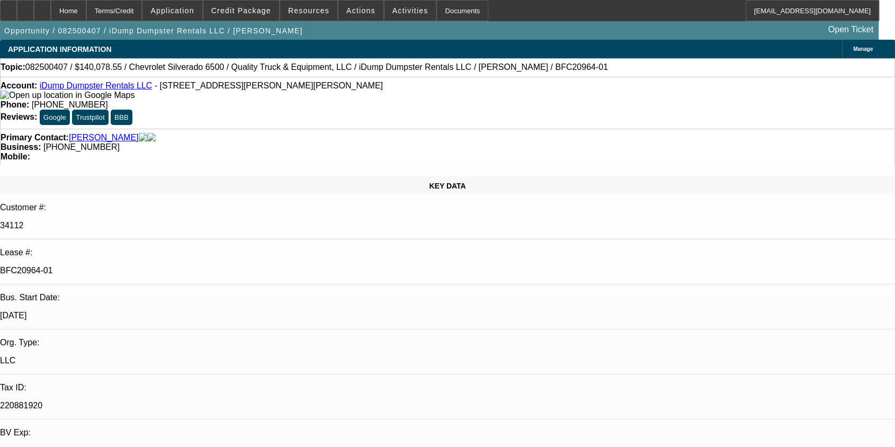
select select "0"
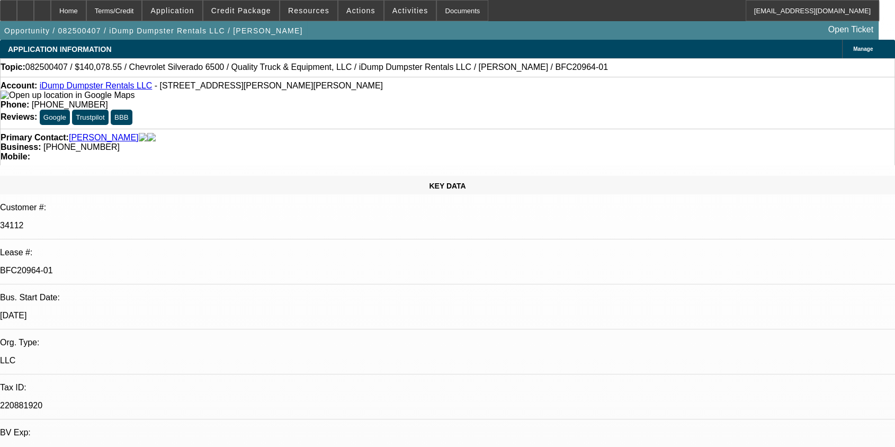
select select "0"
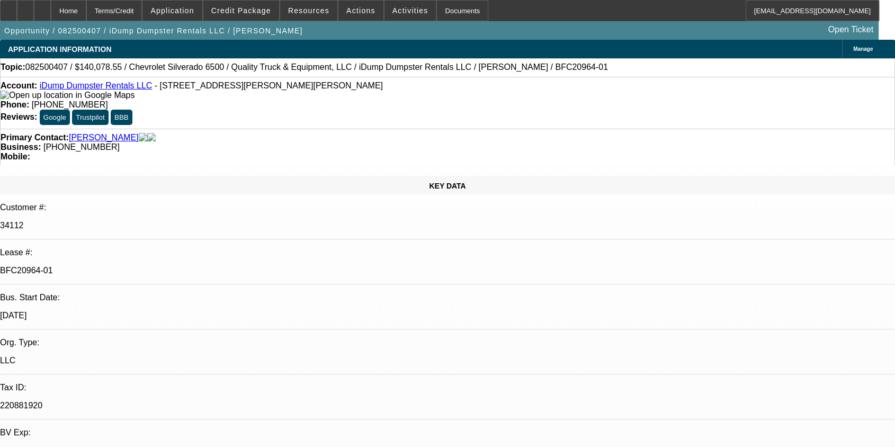
select select "0"
select select "1"
select select "6"
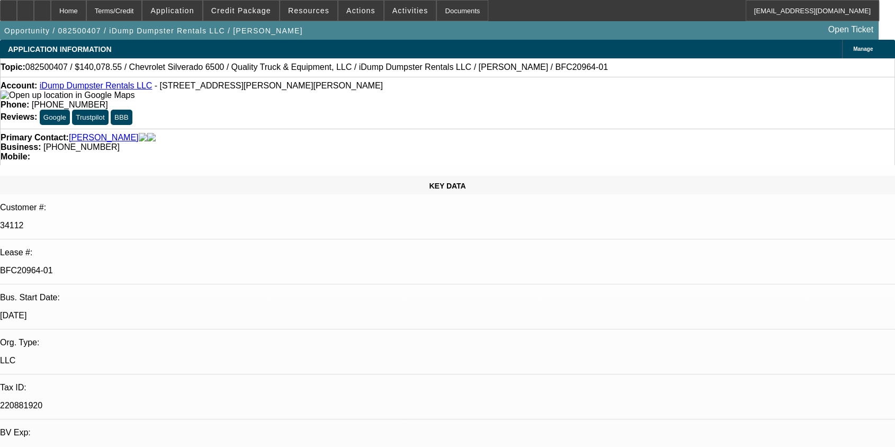
select select "1"
select select "6"
select select "1"
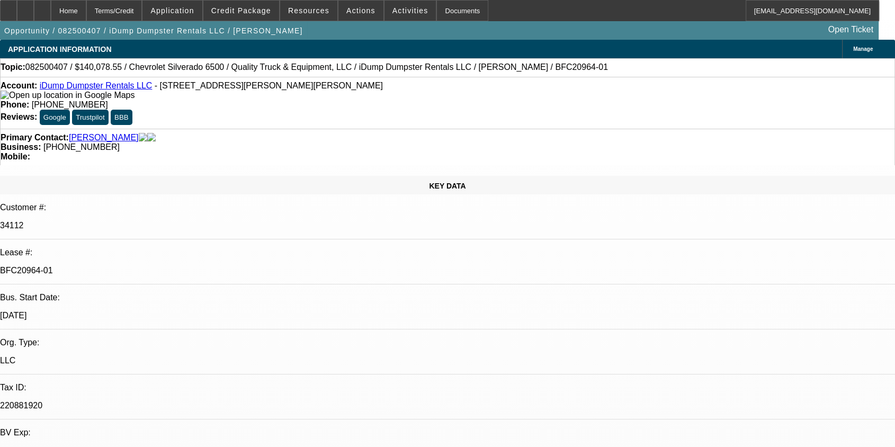
select select "6"
select select "1"
select select "6"
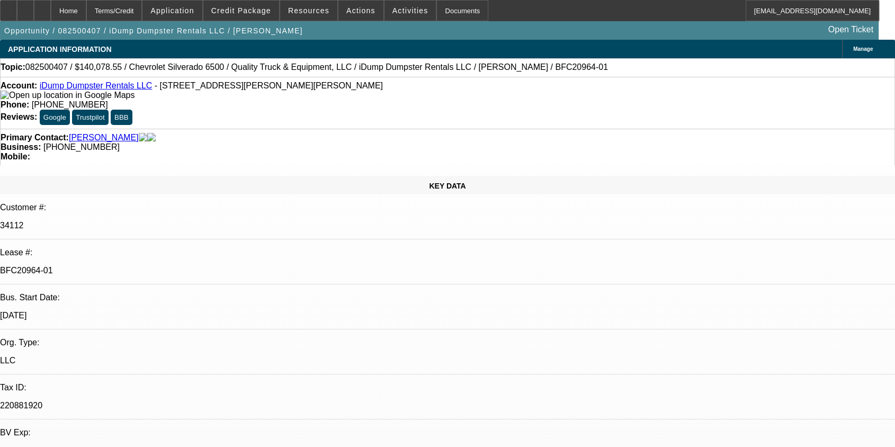
drag, startPoint x: 815, startPoint y: 411, endPoint x: 606, endPoint y: 363, distance: 215.1
drag, startPoint x: 651, startPoint y: 389, endPoint x: 651, endPoint y: 398, distance: 9.0
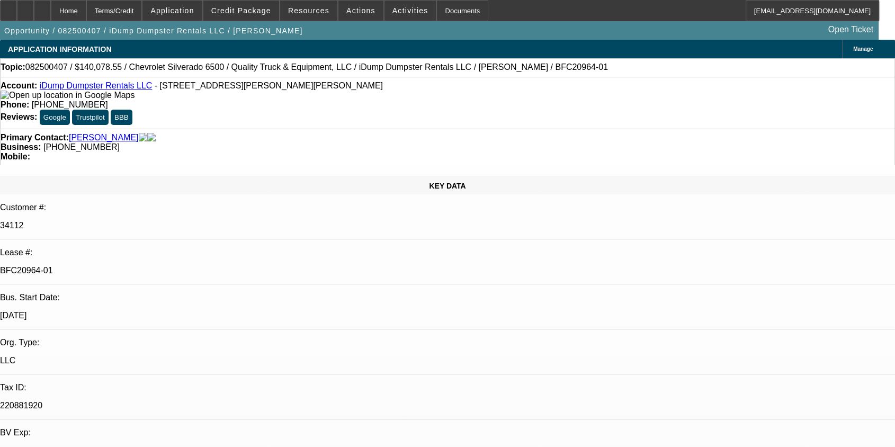
drag, startPoint x: 650, startPoint y: 413, endPoint x: 606, endPoint y: 348, distance: 78.3
copy div "Timothy Aaron runs and operates iDump Trailer Services the trade name off iDump…"
click at [241, 12] on span "Credit Package" at bounding box center [241, 10] width 60 height 8
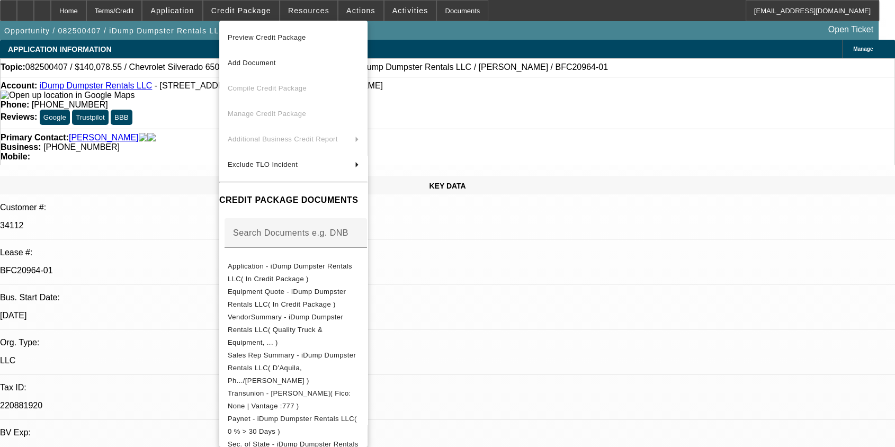
click at [271, 37] on span "Preview Credit Package" at bounding box center [267, 37] width 78 height 8
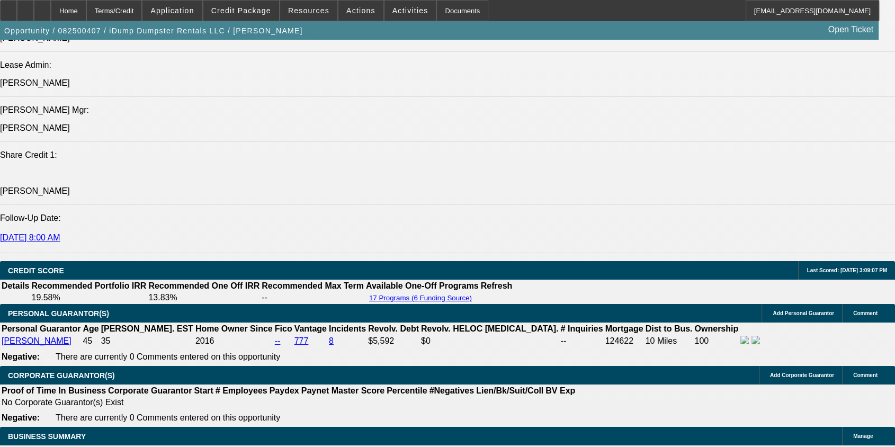
scroll to position [2596, 0]
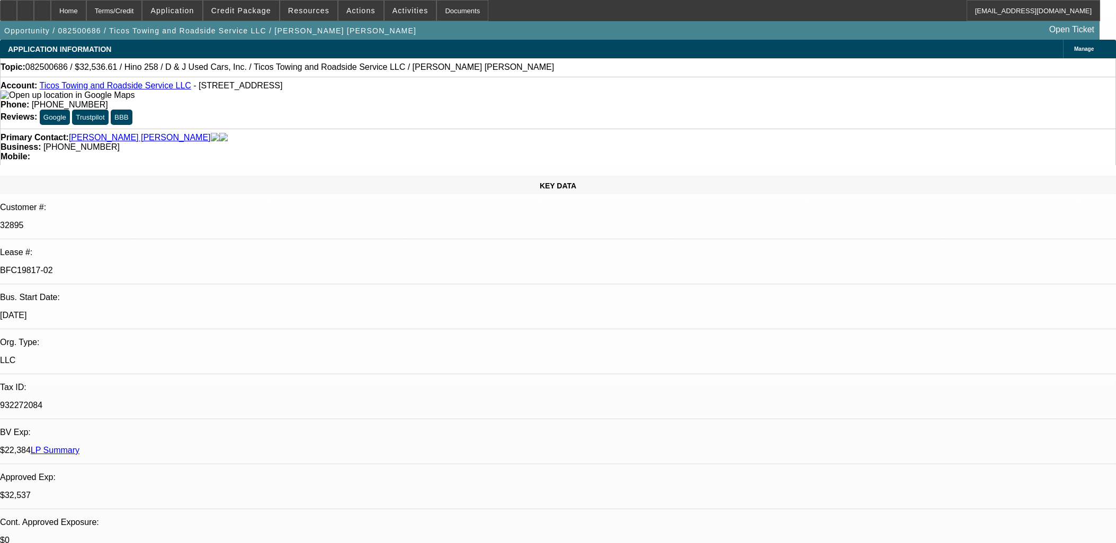
select select "0.15"
select select "2"
select select "0.1"
select select "4"
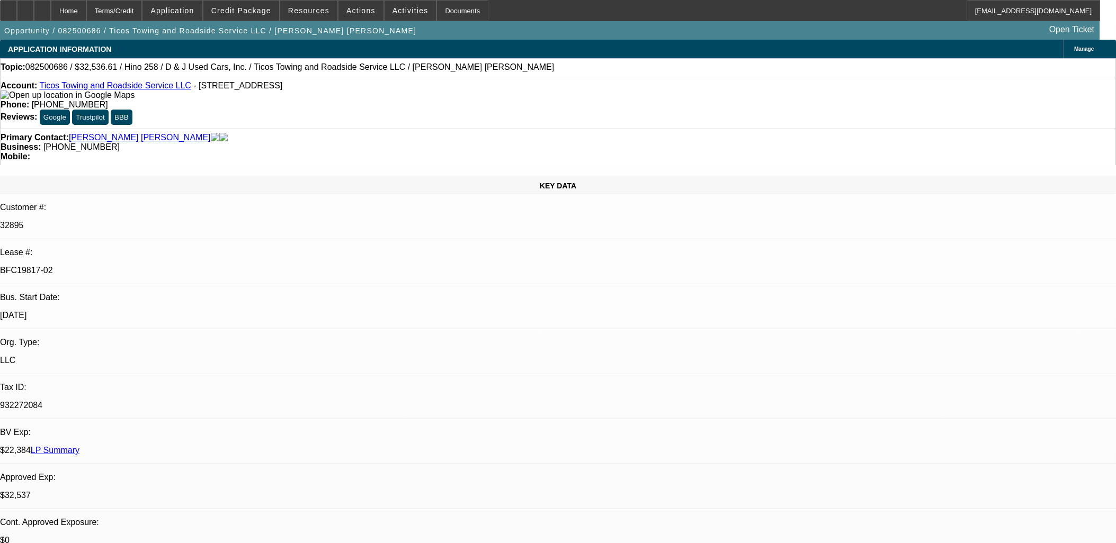
select select "0.1"
select select "2"
select select "0.1"
select select "4"
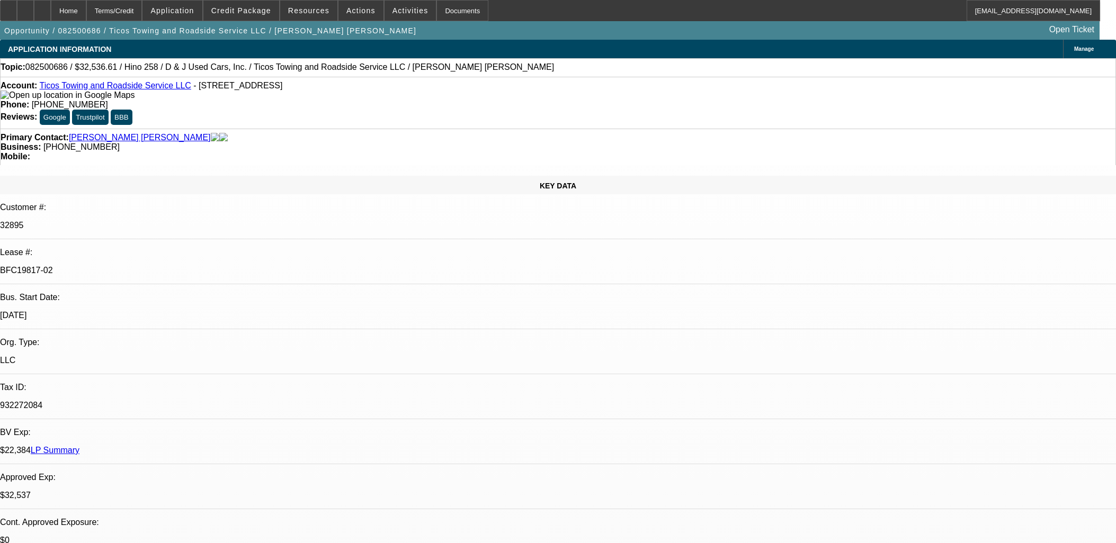
select select "0"
select select "2"
select select "0.1"
select select "4"
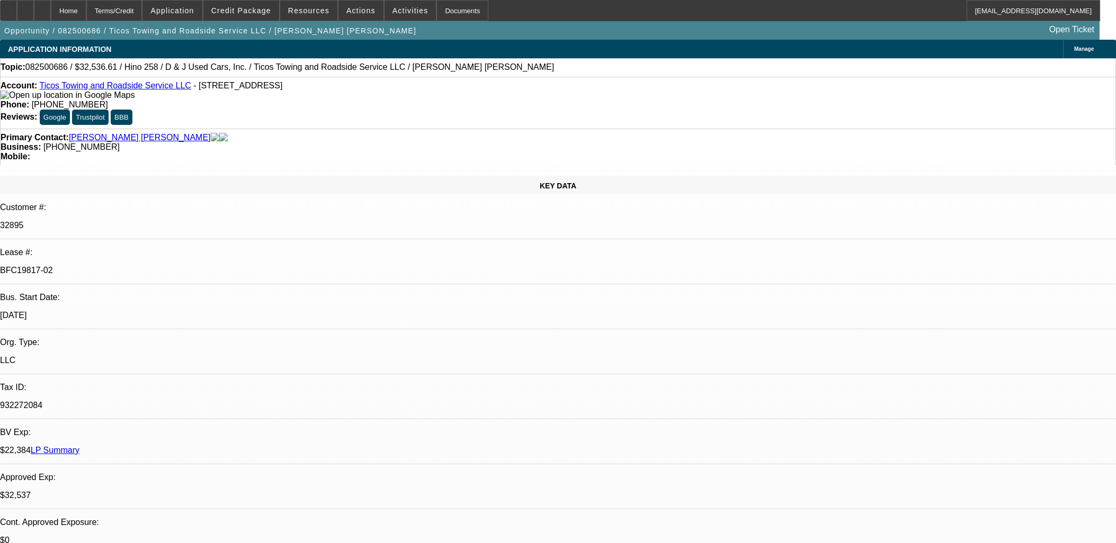
select select "0"
select select "2"
select select "0.1"
select select "4"
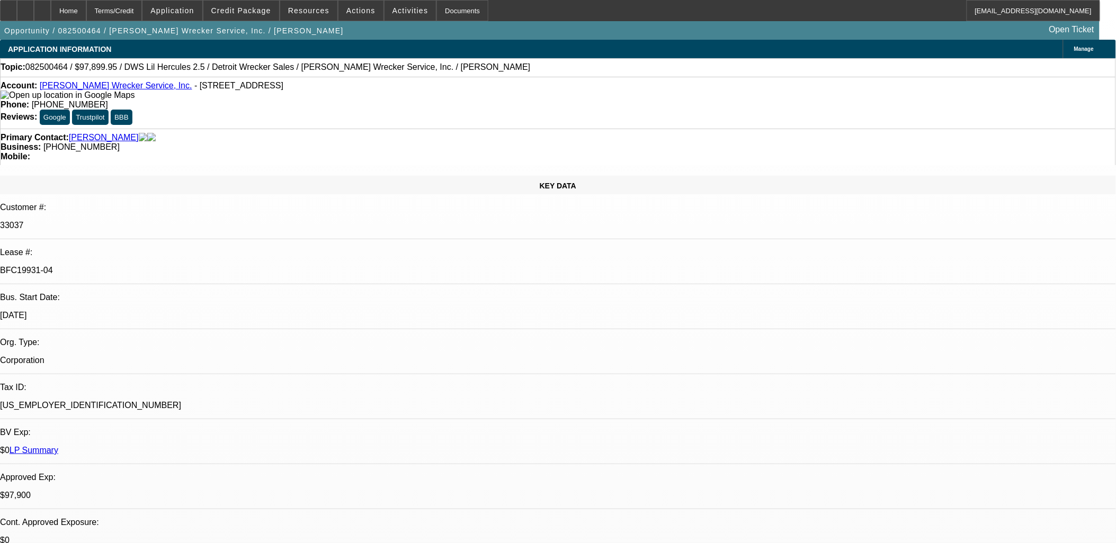
select select "0"
select select "2"
select select "0"
select select "2"
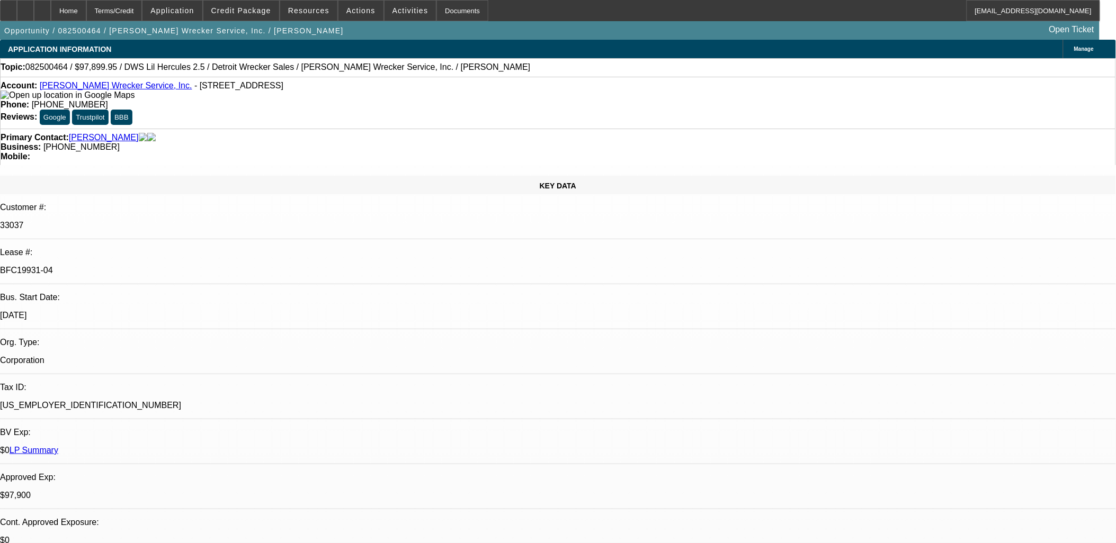
select select "0"
select select "2"
select select "0"
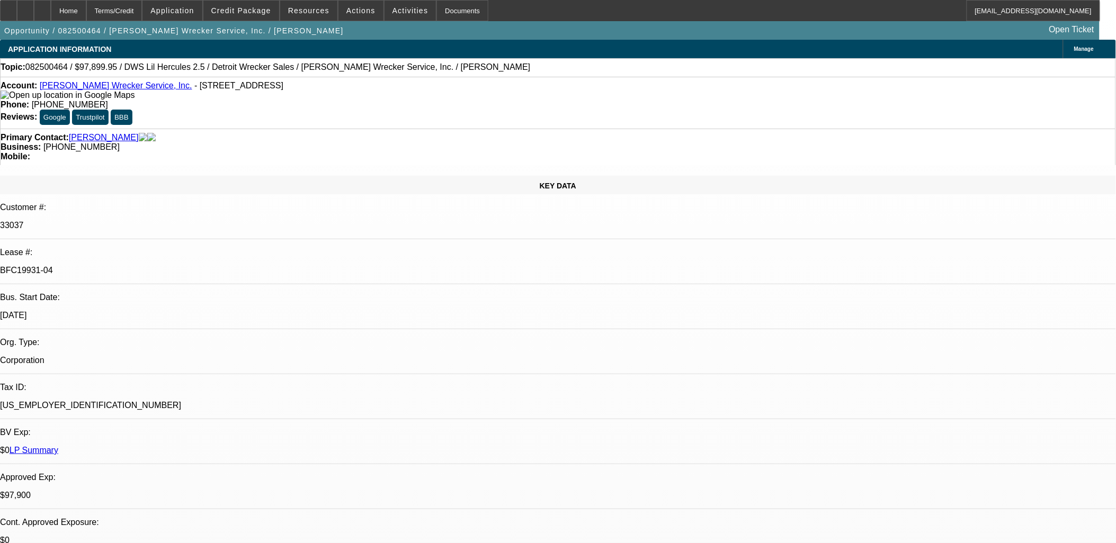
select select "2"
select select "0"
select select "1"
select select "2"
select select "6"
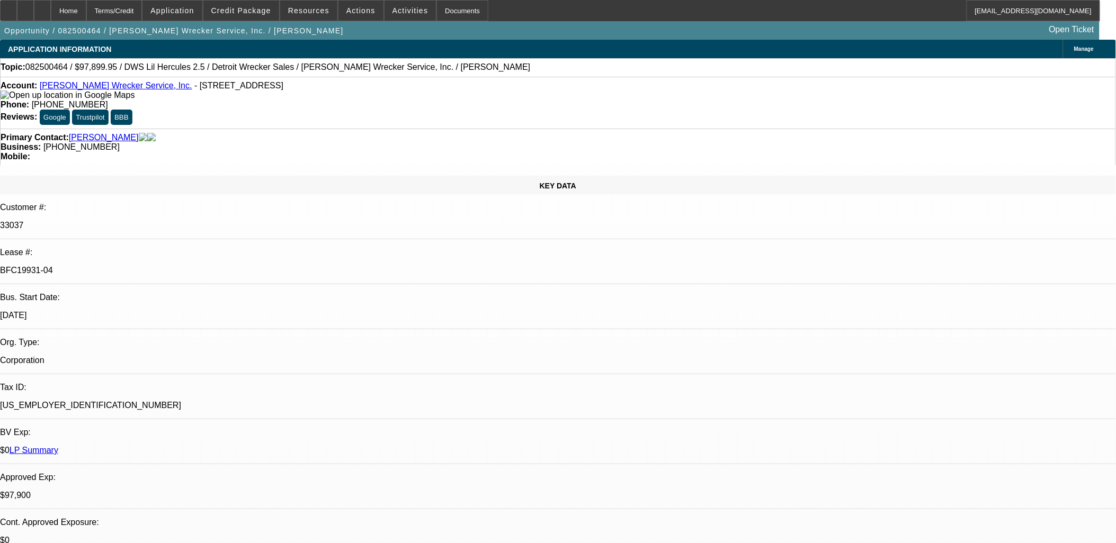
select select "1"
select select "2"
select select "6"
select select "1"
select select "2"
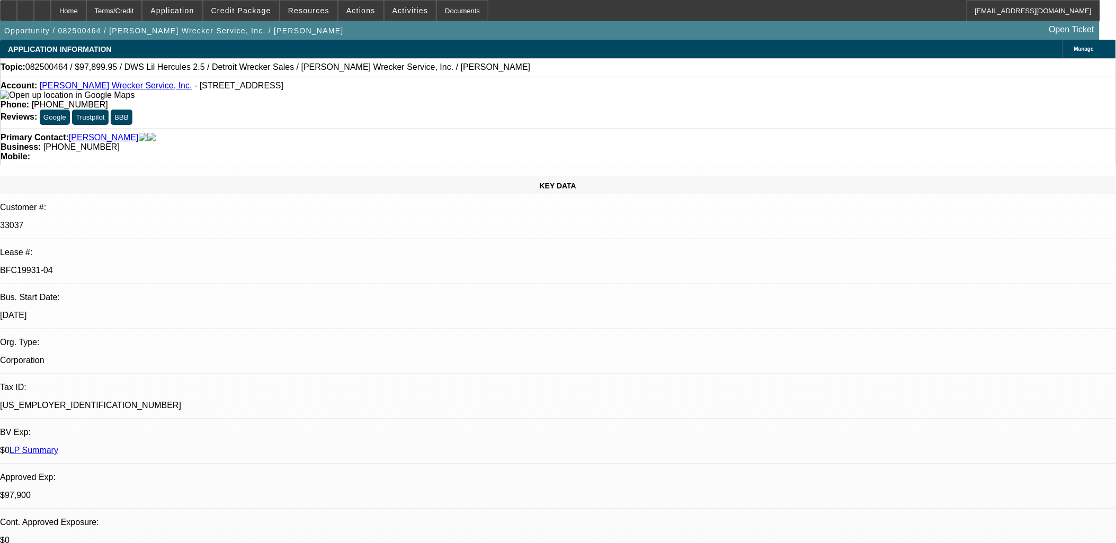
select select "6"
select select "1"
select select "2"
select select "6"
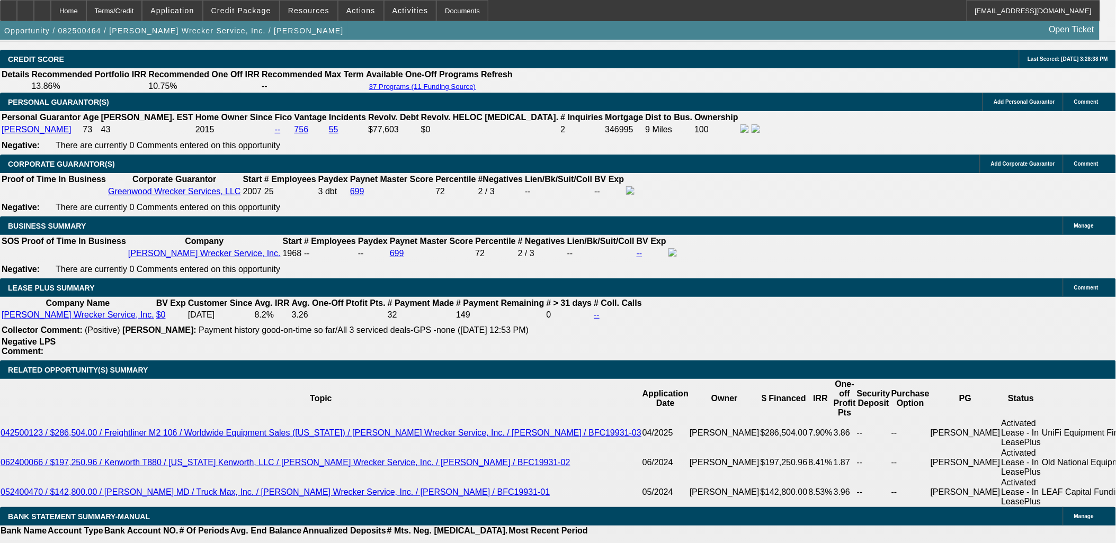
scroll to position [1619, 0]
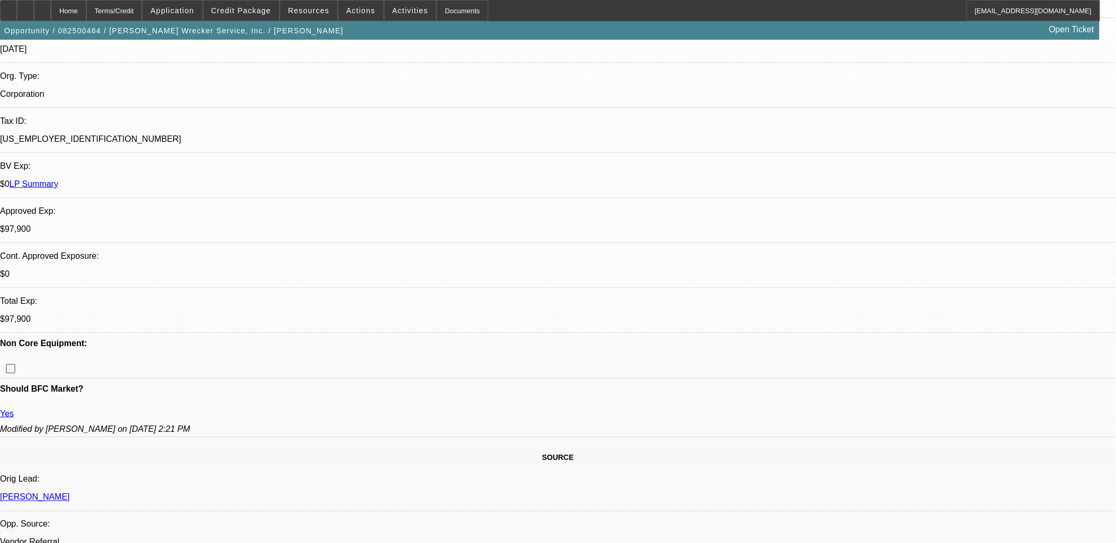
scroll to position [0, 0]
